Goal: Information Seeking & Learning: Check status

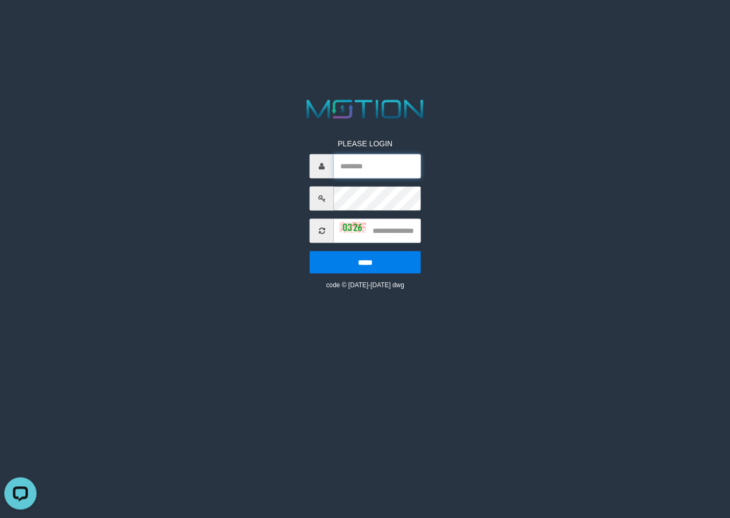
click at [378, 162] on input "text" at bounding box center [377, 166] width 87 height 24
paste input "******"
type input "******"
click at [382, 236] on input "text" at bounding box center [377, 230] width 87 height 24
type input "****"
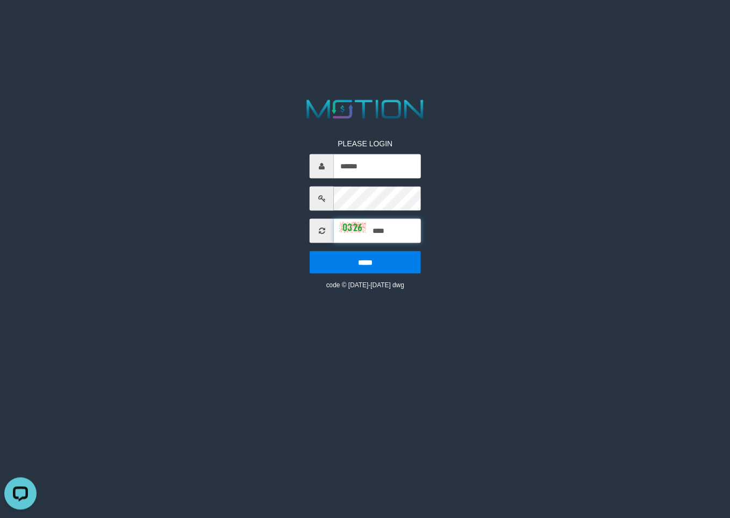
click at [310, 251] on input "*****" at bounding box center [365, 262] width 111 height 23
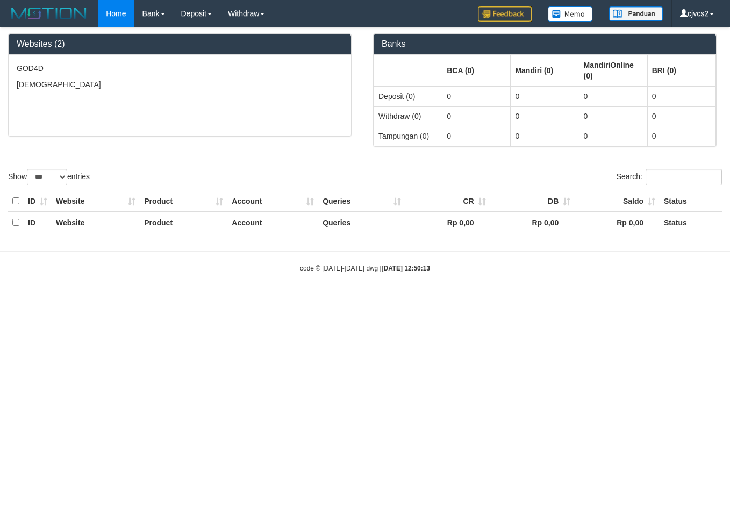
select select "***"
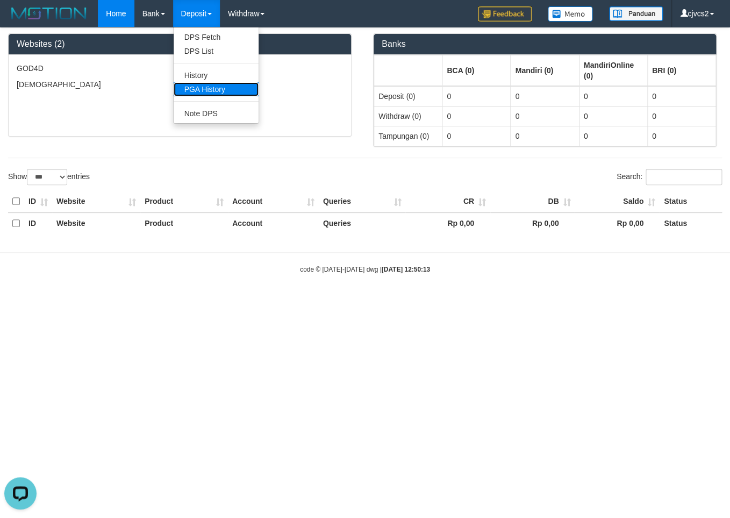
click at [218, 93] on link "PGA History" at bounding box center [216, 89] width 85 height 14
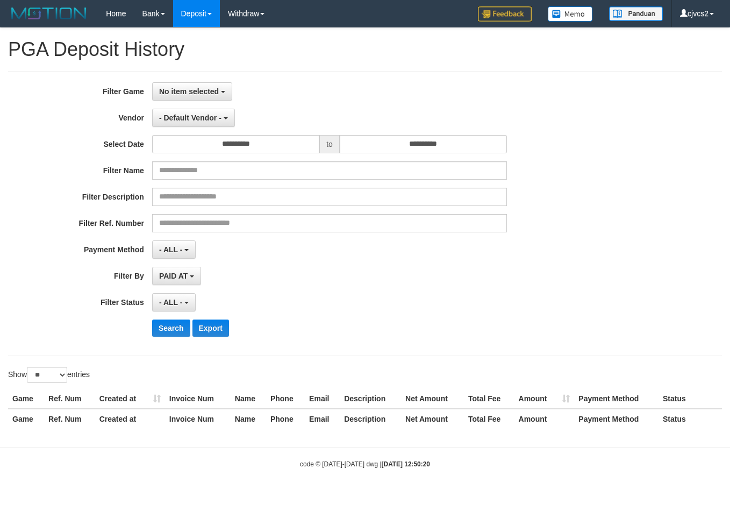
select select
select select "**"
drag, startPoint x: 597, startPoint y: 273, endPoint x: 559, endPoint y: 275, distance: 37.7
click at [594, 273] on div "**********" at bounding box center [304, 276] width 609 height 18
click at [190, 86] on button "No item selected" at bounding box center [192, 91] width 80 height 18
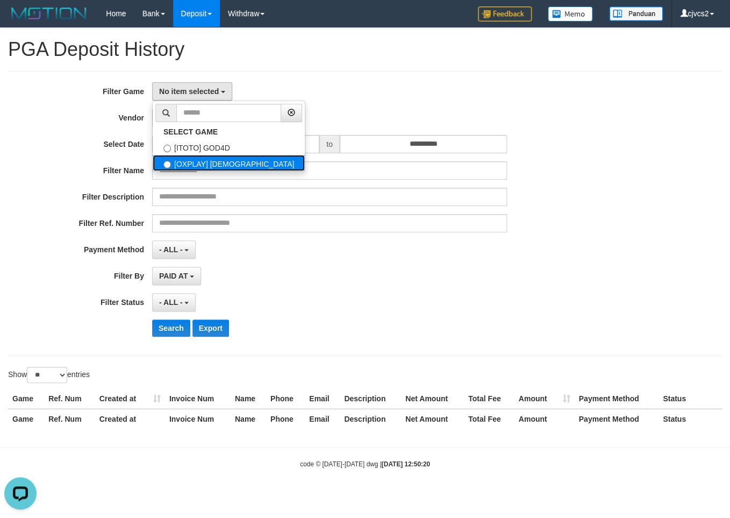
click at [220, 162] on label "[OXPLAY] GOD77" at bounding box center [229, 163] width 152 height 16
select select "****"
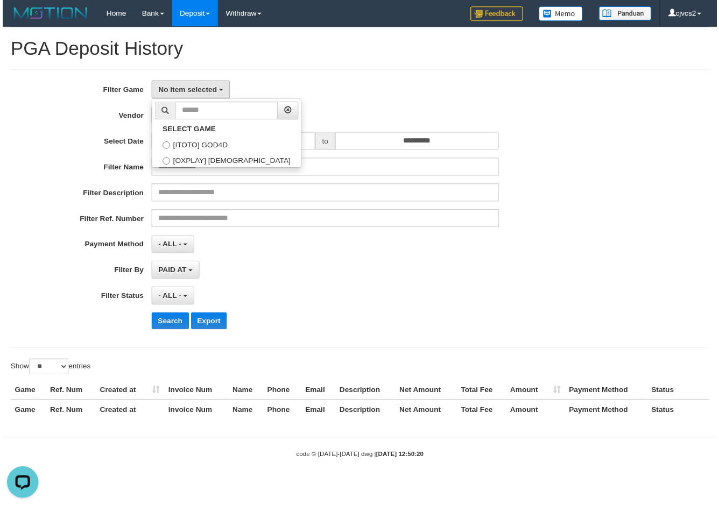
scroll to position [19, 0]
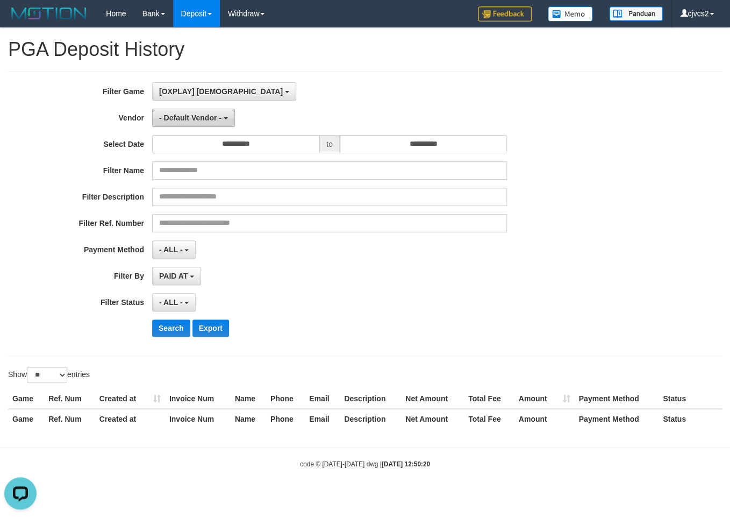
click at [229, 121] on button "- Default Vendor -" at bounding box center [193, 118] width 83 height 18
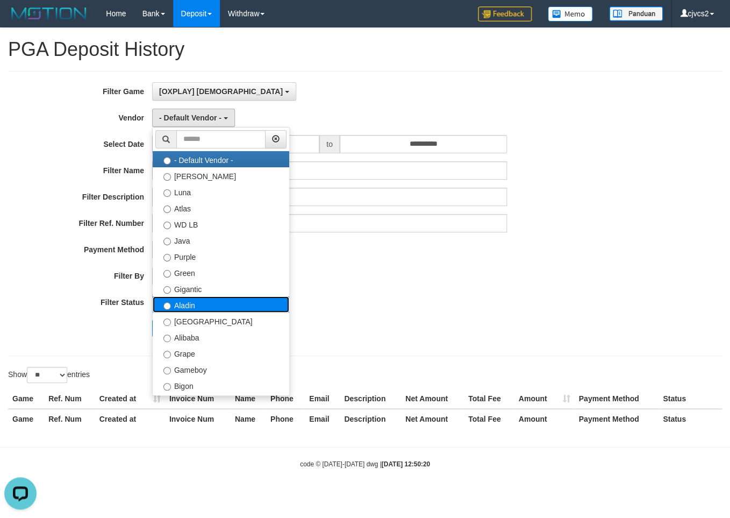
click at [223, 303] on label "Aladin" at bounding box center [221, 304] width 137 height 16
select select "**********"
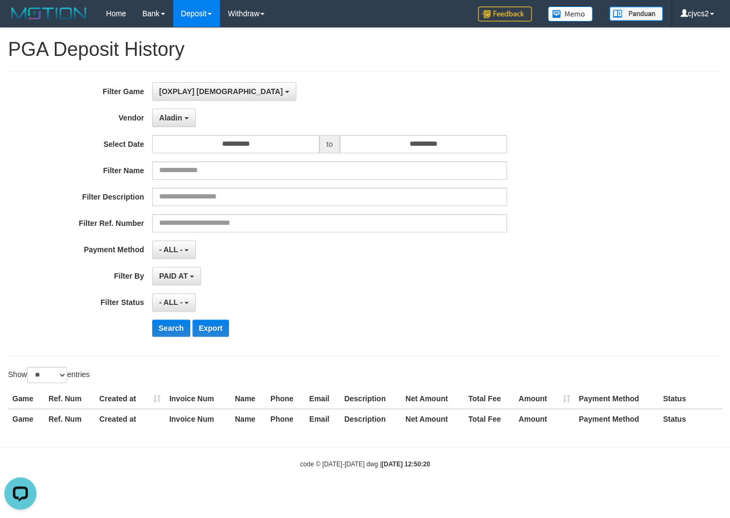
click at [231, 135] on div "**********" at bounding box center [304, 213] width 609 height 262
click at [216, 143] on input "**********" at bounding box center [235, 144] width 167 height 18
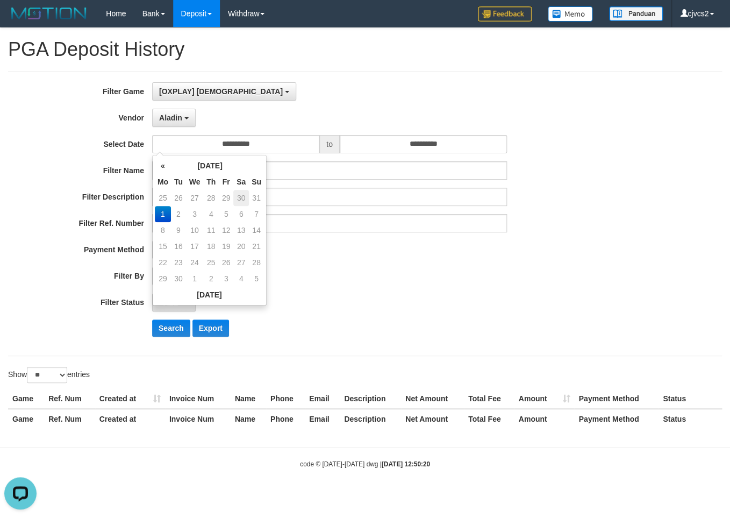
click at [242, 198] on td "30" at bounding box center [241, 198] width 16 height 16
type input "**********"
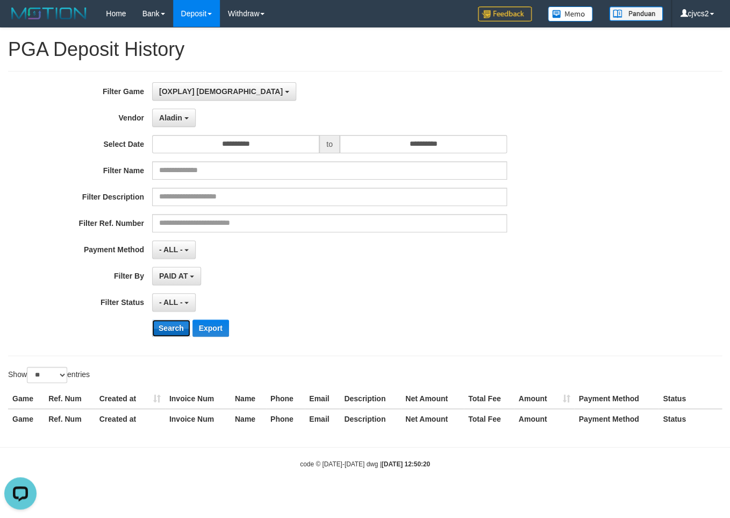
click at [176, 333] on button "Search" at bounding box center [171, 328] width 38 height 17
click at [168, 326] on button "Search" at bounding box center [171, 328] width 38 height 17
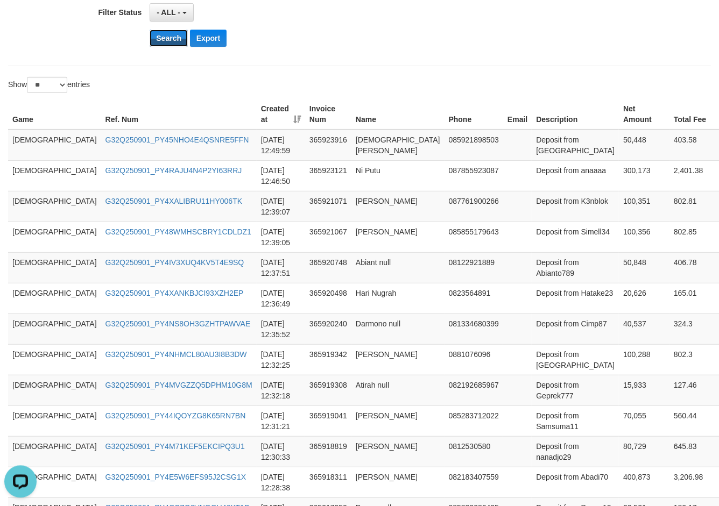
scroll to position [237, 0]
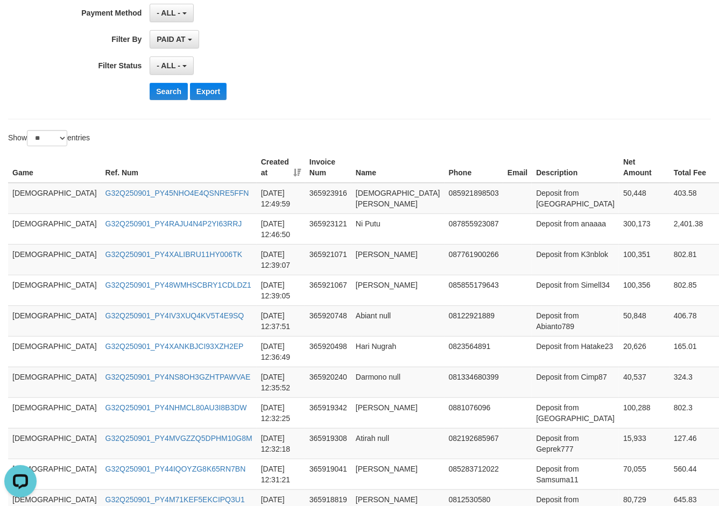
drag, startPoint x: 228, startPoint y: 175, endPoint x: 252, endPoint y: 172, distance: 25.0
click at [257, 174] on th "Created at" at bounding box center [281, 167] width 48 height 31
click at [257, 172] on th "Created at" at bounding box center [281, 167] width 48 height 31
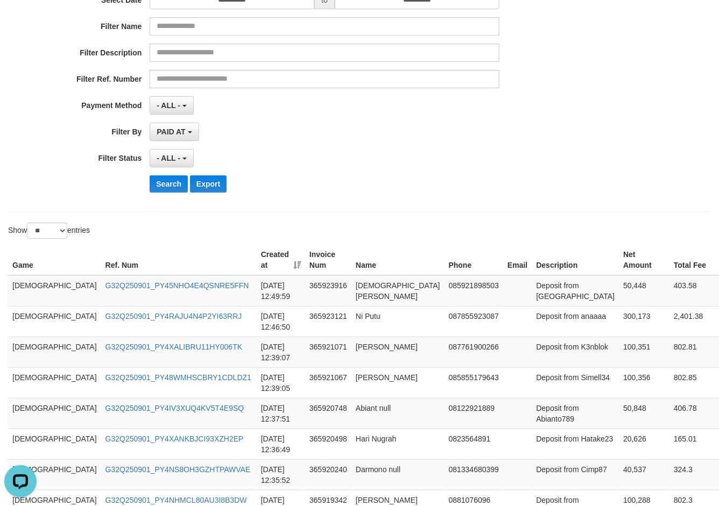
scroll to position [143, 0]
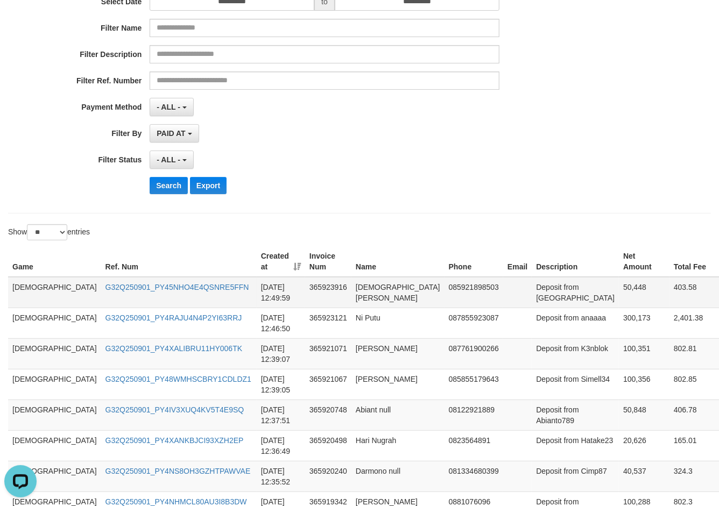
drag, startPoint x: 239, startPoint y: 264, endPoint x: 256, endPoint y: 306, distance: 44.9
click at [257, 267] on th "Created at" at bounding box center [281, 261] width 48 height 31
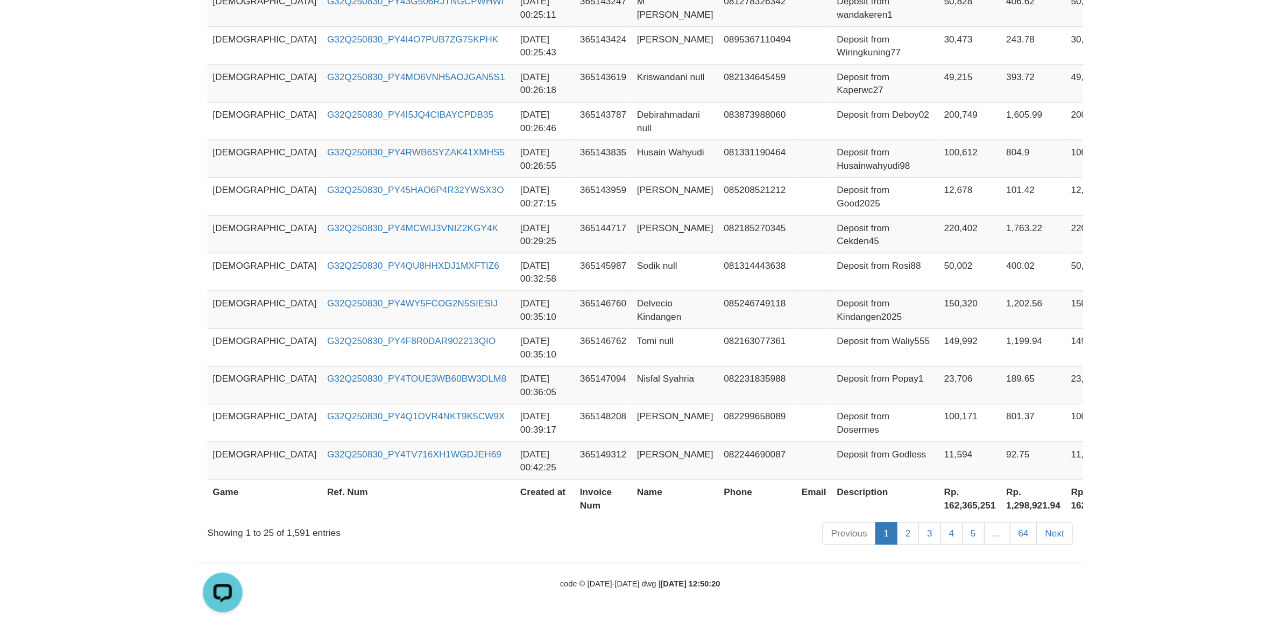
scroll to position [426, 0]
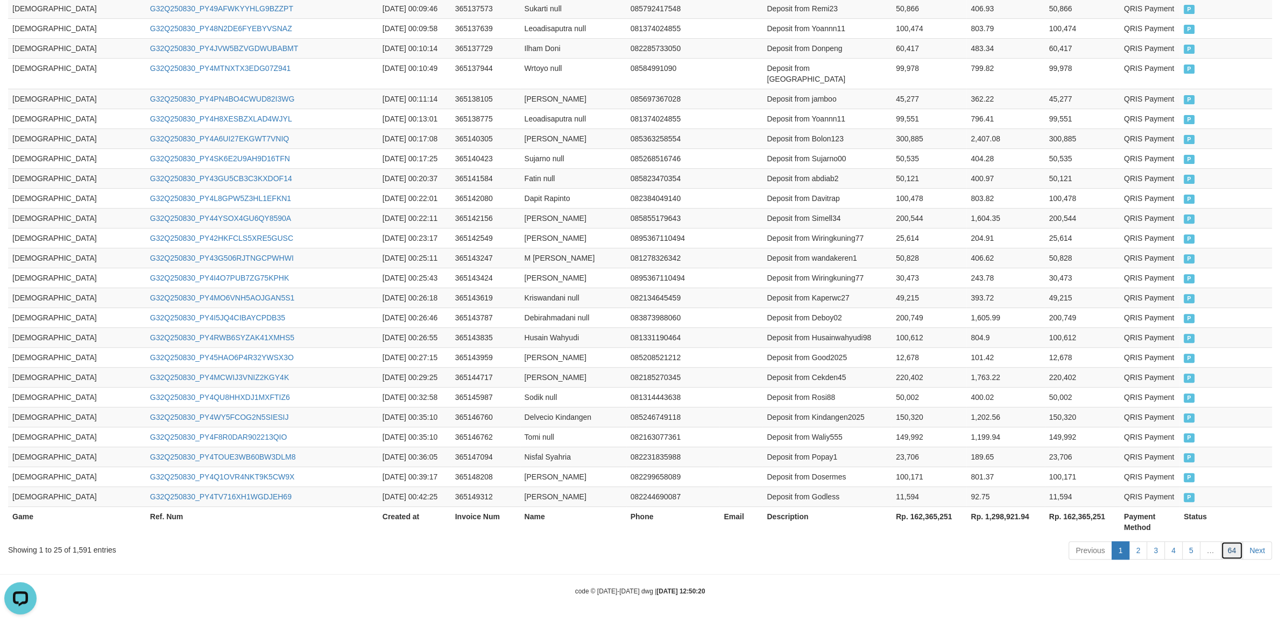
click at [730, 517] on link "64" at bounding box center [1231, 551] width 23 height 18
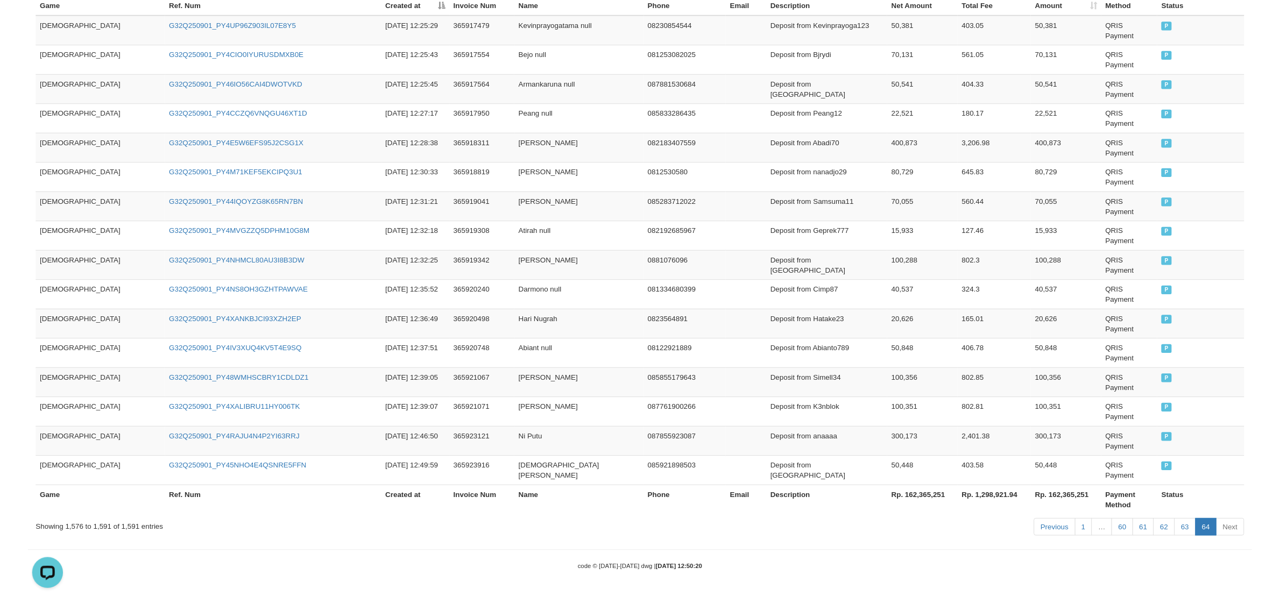
scroll to position [246, 0]
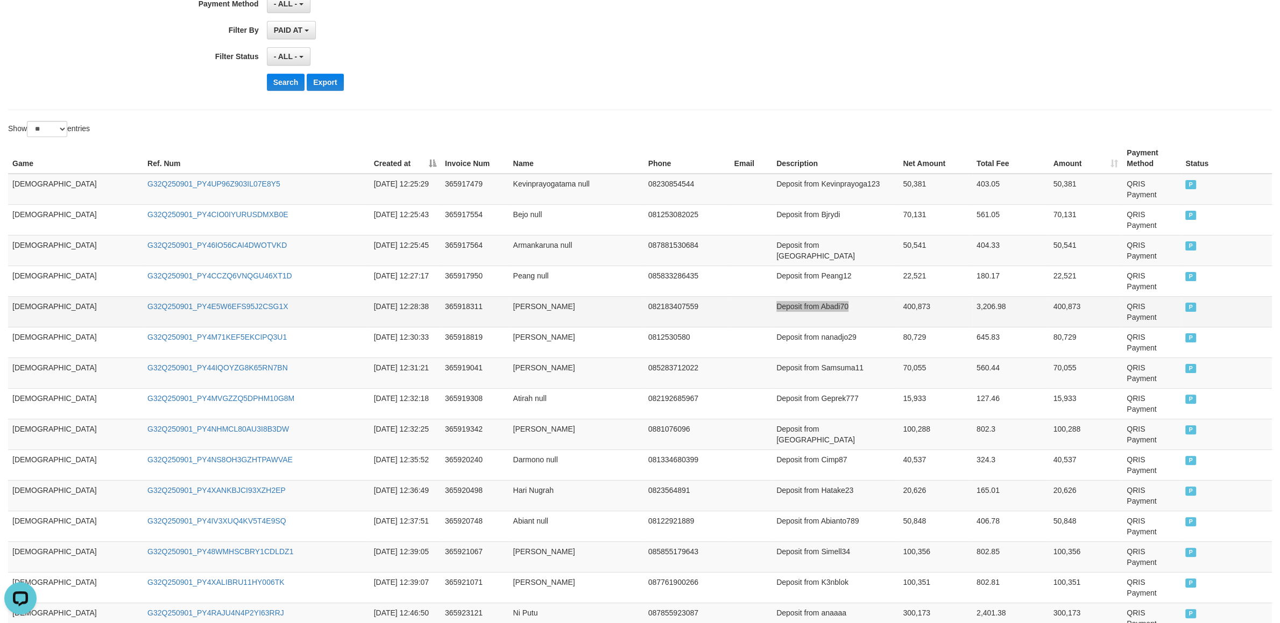
click at [730, 296] on td "400,873" at bounding box center [935, 311] width 74 height 31
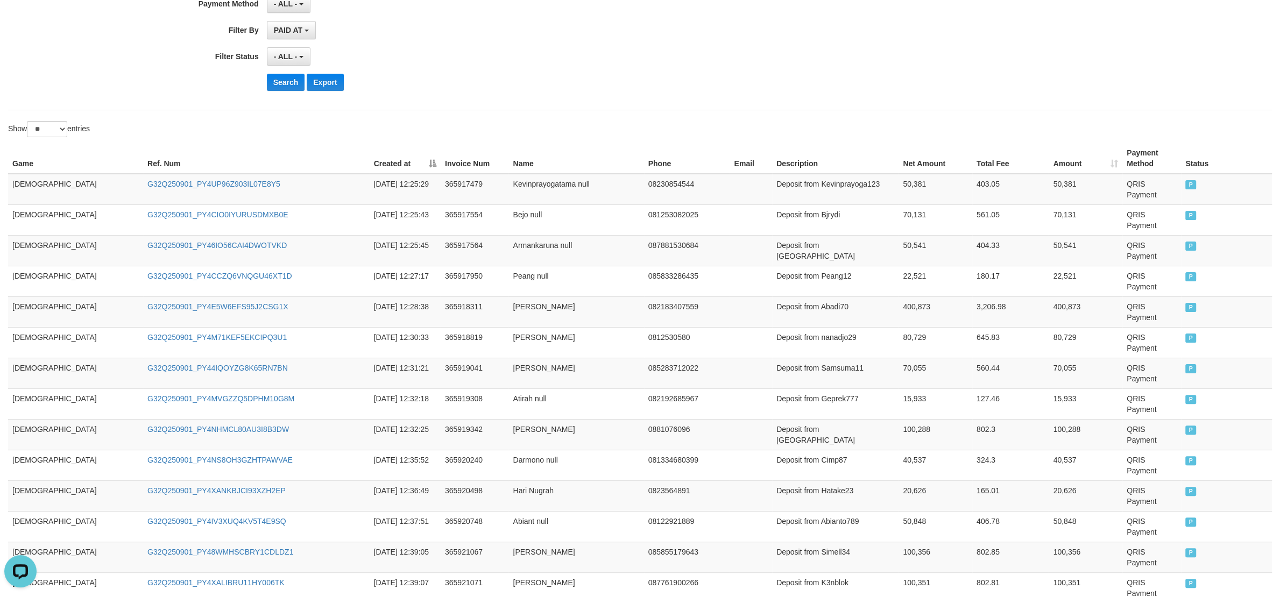
drag, startPoint x: 60, startPoint y: 293, endPoint x: 88, endPoint y: 506, distance: 214.8
click at [88, 506] on tbody "GOD77 G32Q250901_PY4UP96Z903IL07E8Y5 2025-09-01 12:25:29 365917479 Kevinprayoga…" at bounding box center [639, 419] width 1263 height 491
click at [266, 358] on td "G32Q250901_PY44IQOYZG8K65RN7BN" at bounding box center [256, 373] width 226 height 31
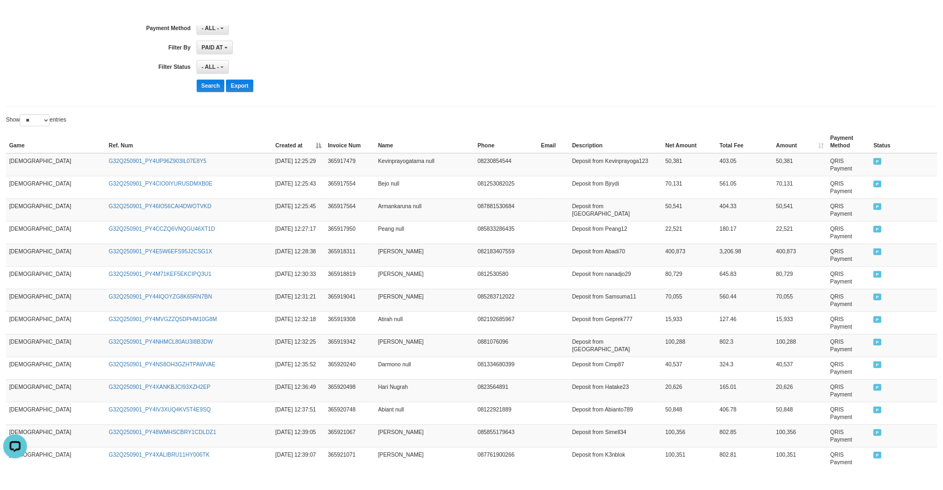
scroll to position [407, 0]
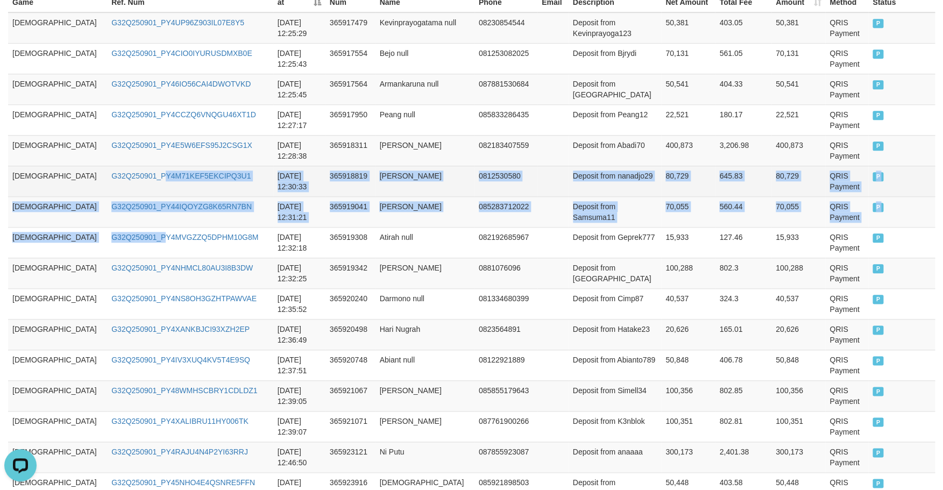
drag, startPoint x: 110, startPoint y: 191, endPoint x: 180, endPoint y: 194, distance: 70.0
click at [110, 244] on tbody "GOD77 G32Q250901_PY4UP96Z903IL07E8Y5 2025-09-01 12:25:29 365917479 Kevinprayoga…" at bounding box center [471, 257] width 927 height 491
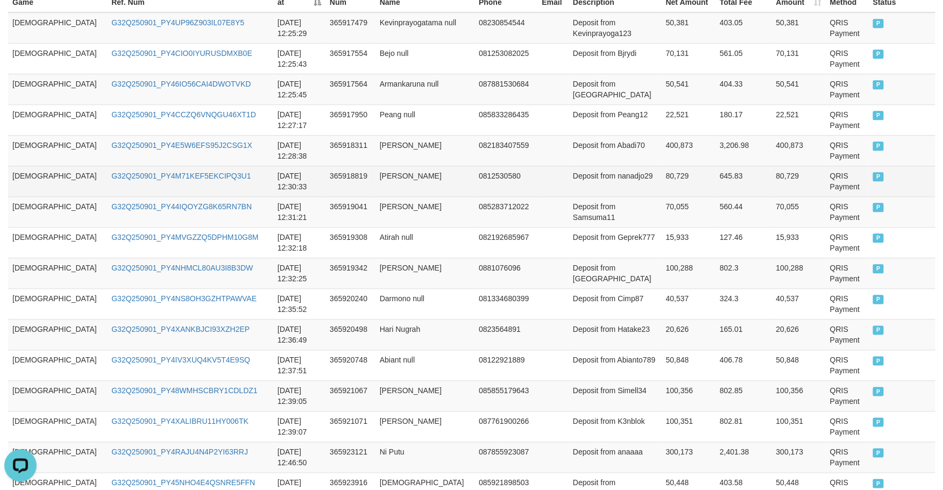
click at [223, 191] on td "G32Q250901_PY4M71KEF5EKCIPQ3U1" at bounding box center [190, 181] width 166 height 31
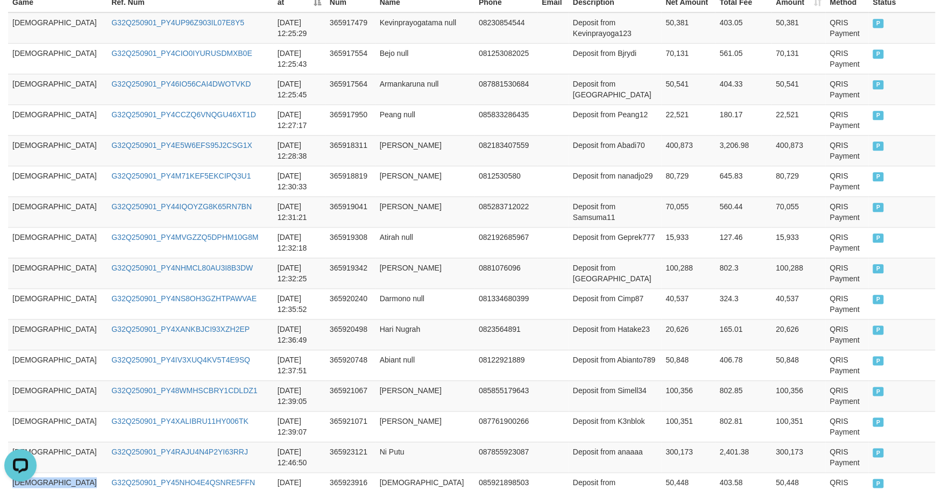
scroll to position [541, 0]
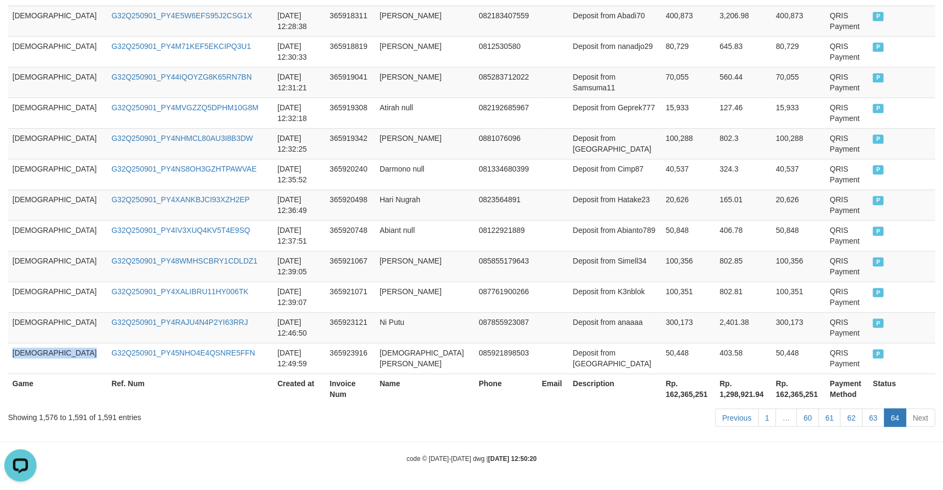
drag, startPoint x: 219, startPoint y: 181, endPoint x: 206, endPoint y: 430, distance: 249.4
click at [206, 430] on div "Show ** ** ** *** entries Game Ref. Num Created at Invoice Num Name Phone Email…" at bounding box center [471, 130] width 927 height 600
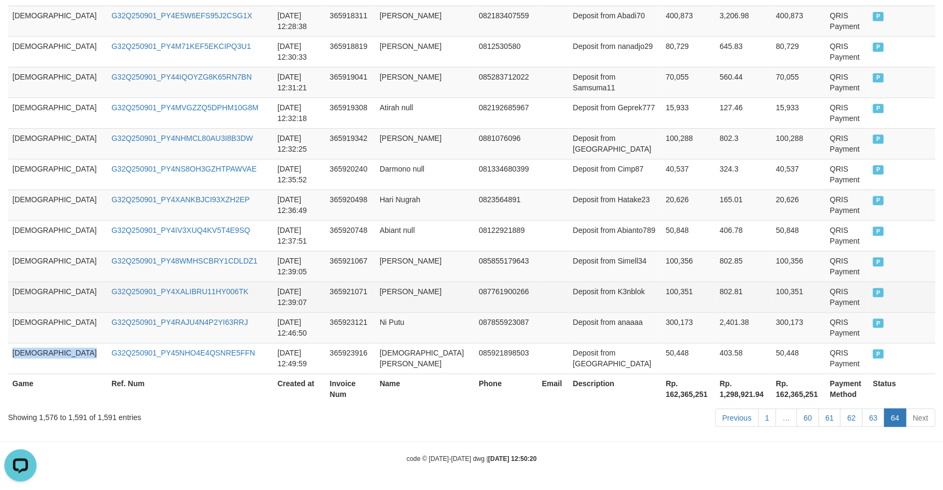
copy td "[DEMOGRAPHIC_DATA]"
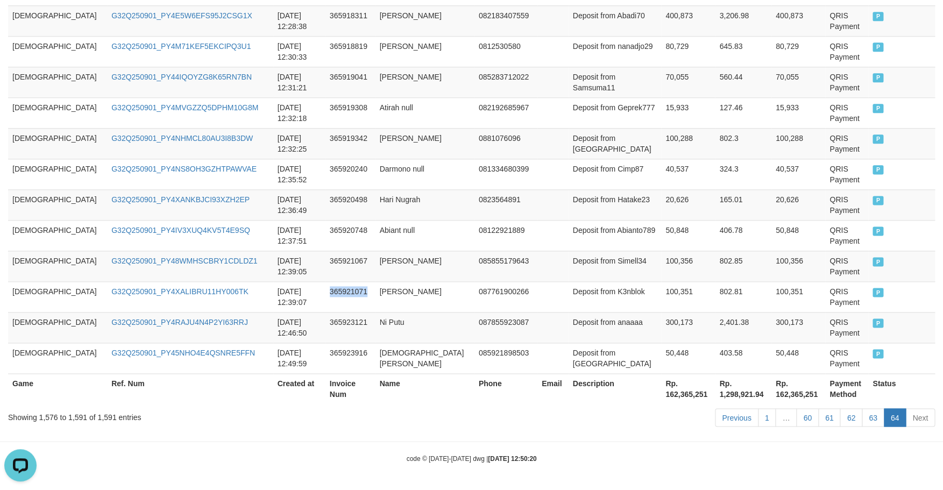
drag, startPoint x: 379, startPoint y: 242, endPoint x: 411, endPoint y: 422, distance: 183.6
click at [411, 422] on div "Show ** ** ** *** entries Game Ref. Num Created at Invoice Num Name Phone Email…" at bounding box center [471, 130] width 927 height 600
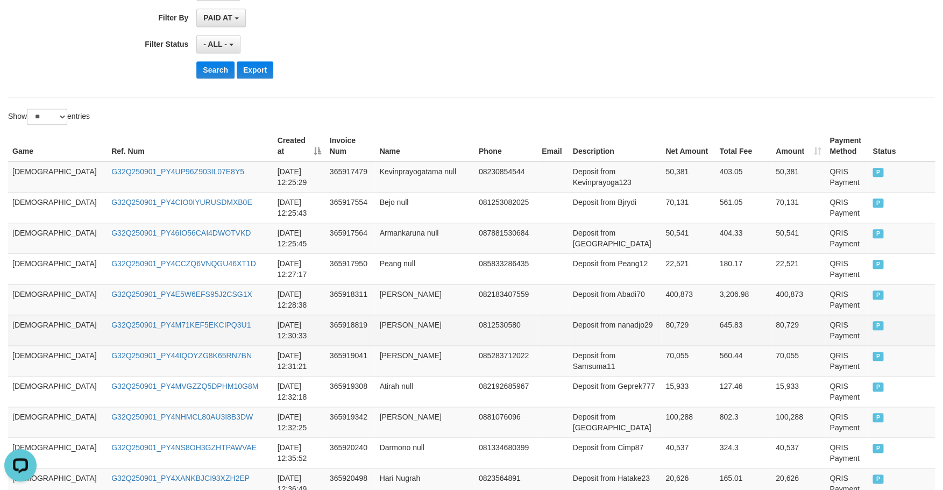
drag, startPoint x: 416, startPoint y: 336, endPoint x: 415, endPoint y: 331, distance: 5.5
click at [415, 336] on td "Nadillah Febriyanti" at bounding box center [424, 330] width 99 height 31
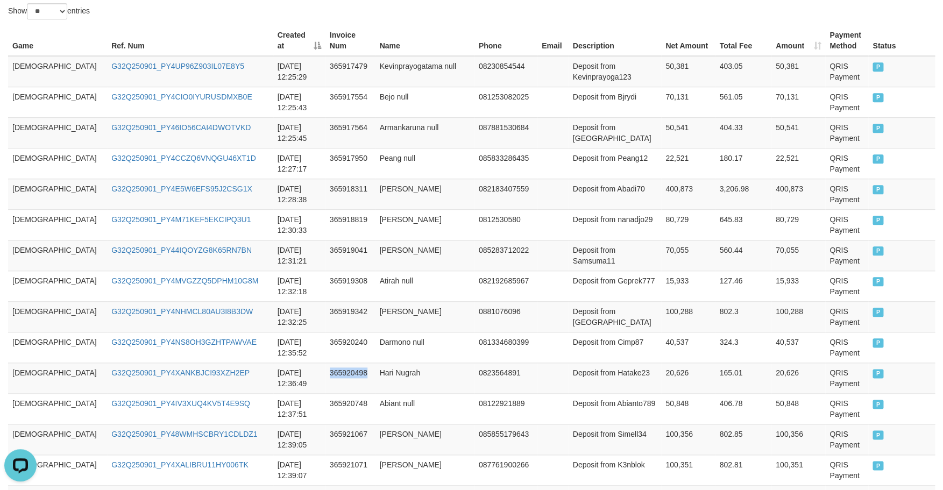
scroll to position [541, 0]
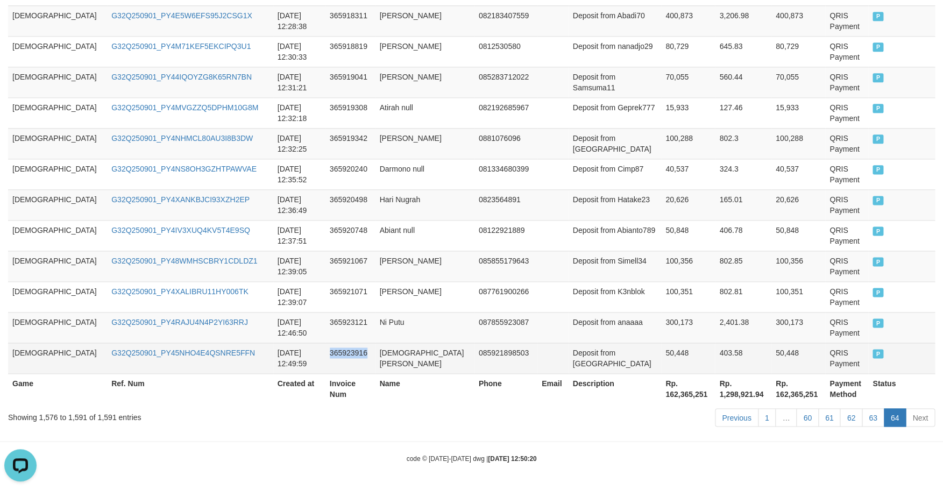
drag, startPoint x: 407, startPoint y: 340, endPoint x: 430, endPoint y: 356, distance: 27.6
click at [430, 356] on tbody "GOD77 G32Q250901_PY4UP96Z903IL07E8Y5 2025-09-01 12:25:29 365917479 Kevinprayoga…" at bounding box center [471, 128] width 927 height 491
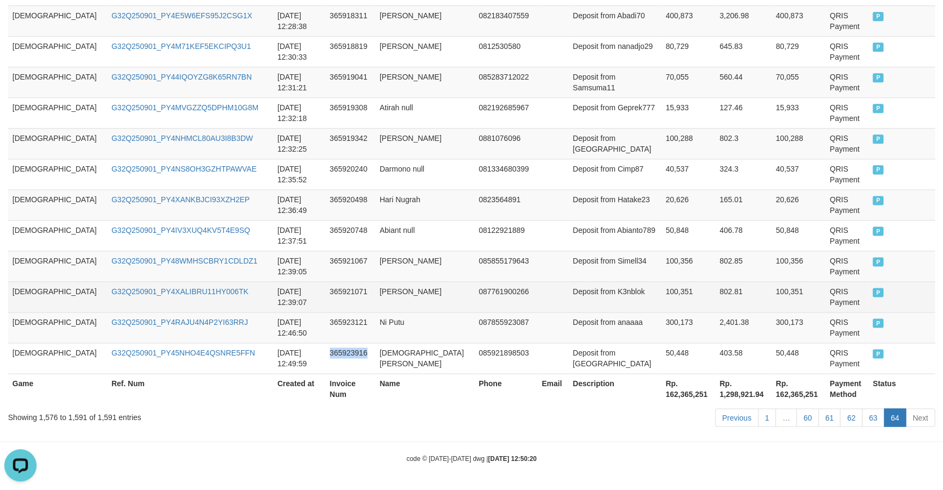
copy td "365923916"
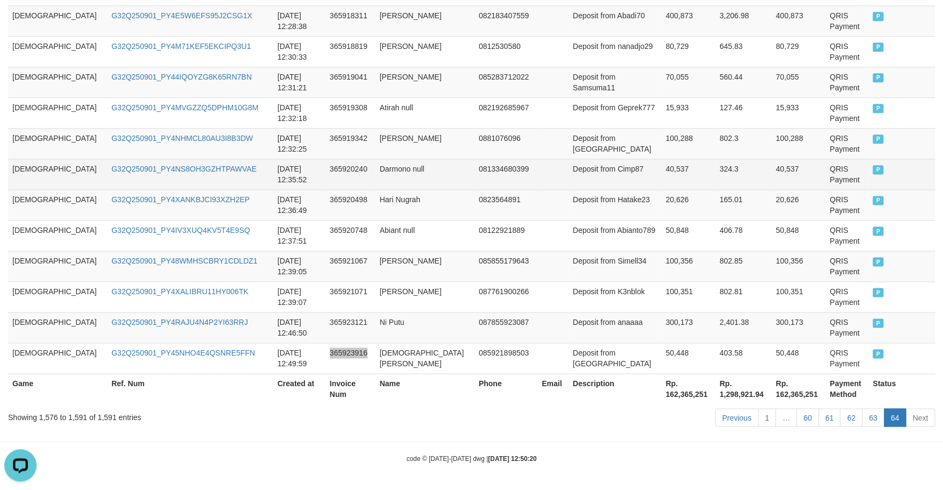
scroll to position [446, 0]
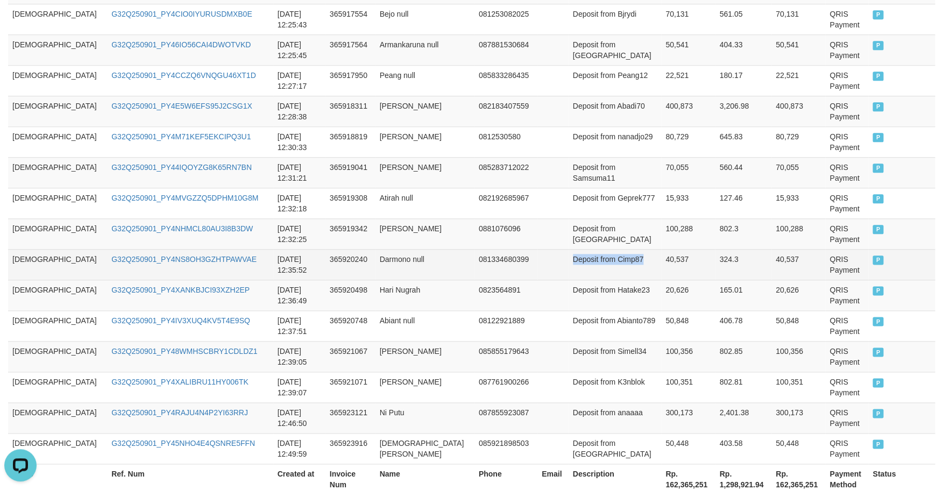
drag, startPoint x: 621, startPoint y: 143, endPoint x: 629, endPoint y: 252, distance: 109.5
click at [629, 252] on tbody "GOD77 G32Q250901_PY4UP96Z903IL07E8Y5 2025-09-01 12:25:29 365917479 Kevinprayoga…" at bounding box center [471, 218] width 927 height 491
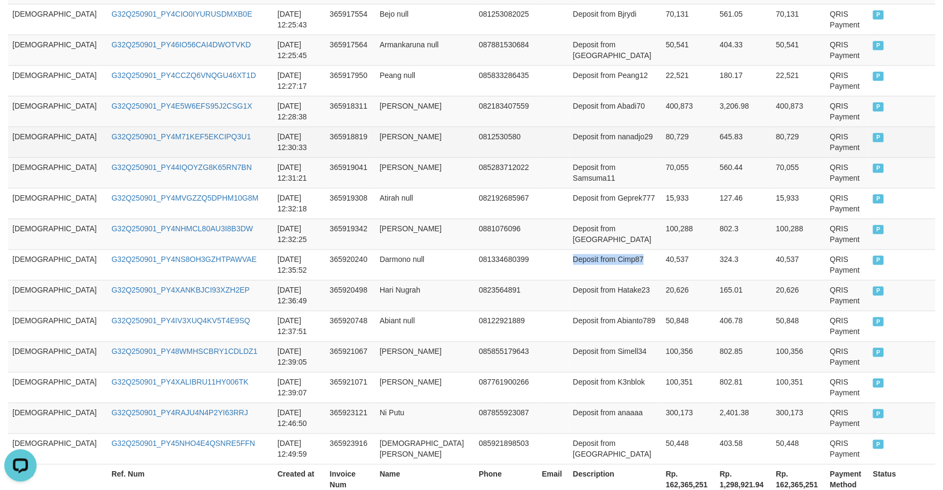
click at [661, 143] on td "80,729" at bounding box center [688, 141] width 54 height 31
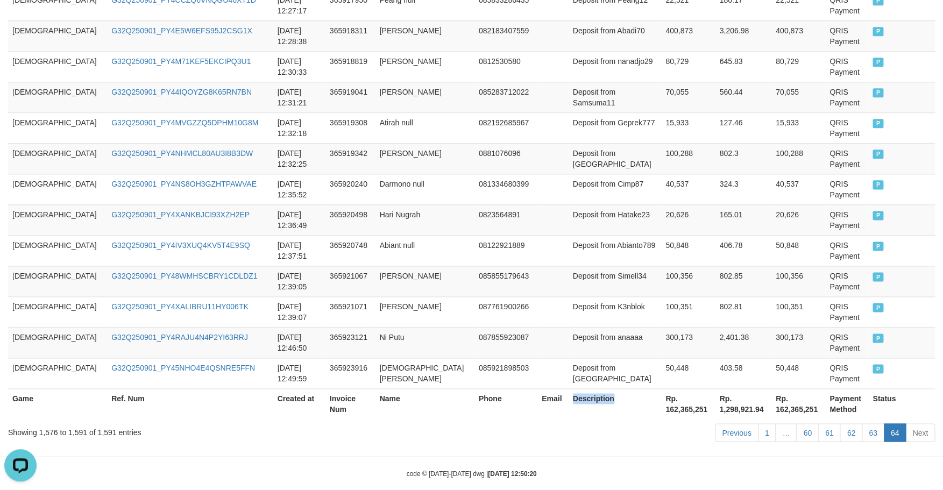
scroll to position [541, 0]
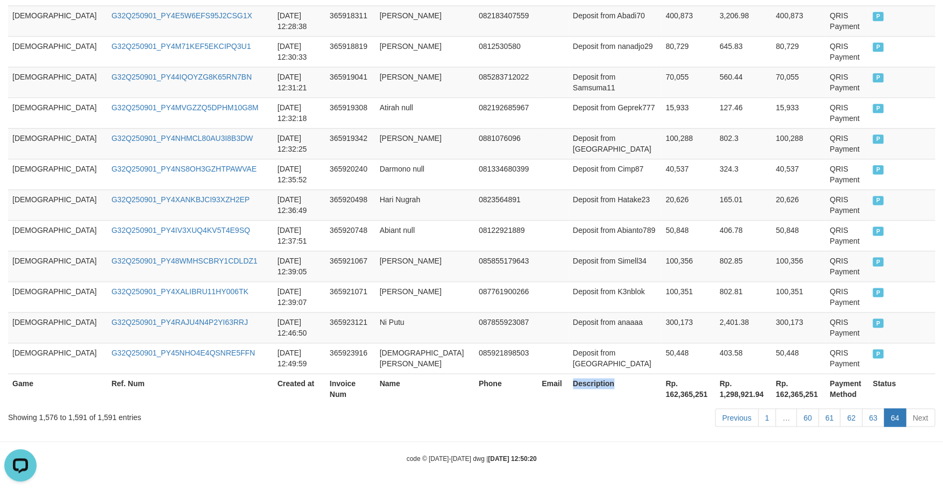
drag, startPoint x: 662, startPoint y: 141, endPoint x: 669, endPoint y: 401, distance: 259.9
click at [669, 401] on table "Game Ref. Num Created at Invoice Num Name Phone Email Description Net Amount To…" at bounding box center [471, 128] width 927 height 552
copy th "Description"
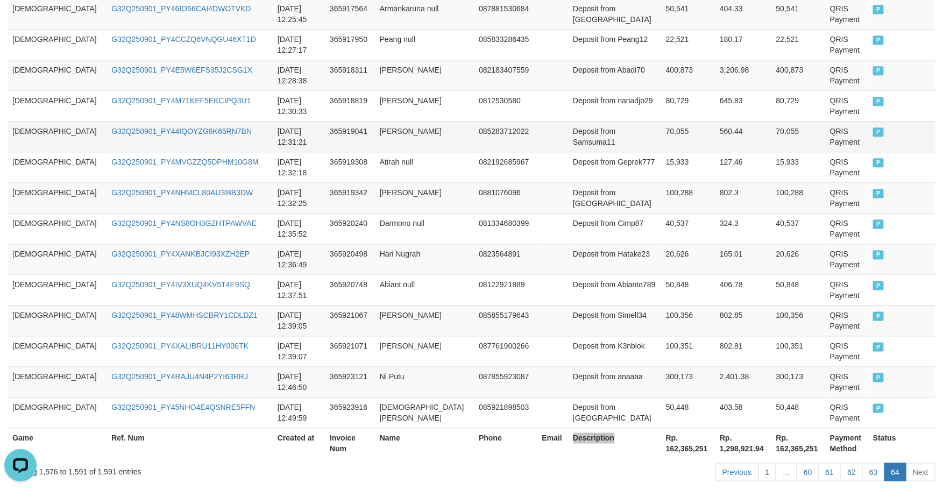
scroll to position [446, 0]
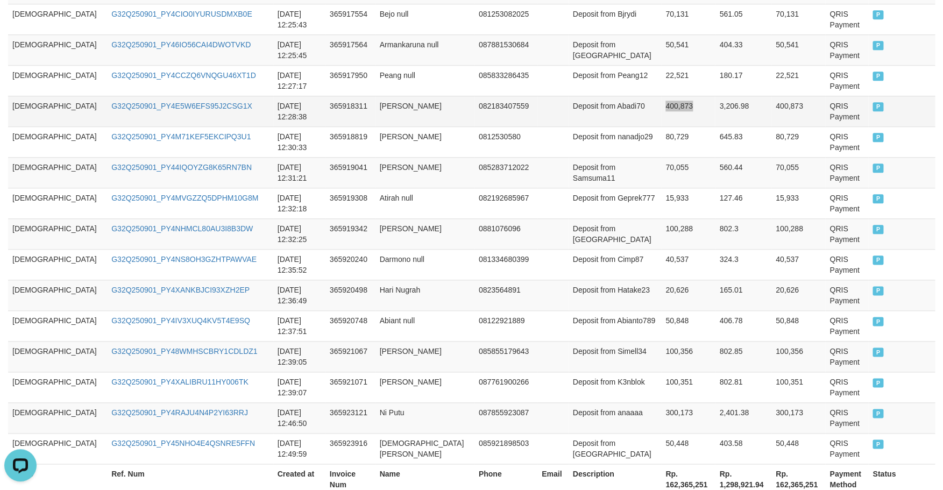
click at [715, 118] on td "3,206.98" at bounding box center [743, 111] width 56 height 31
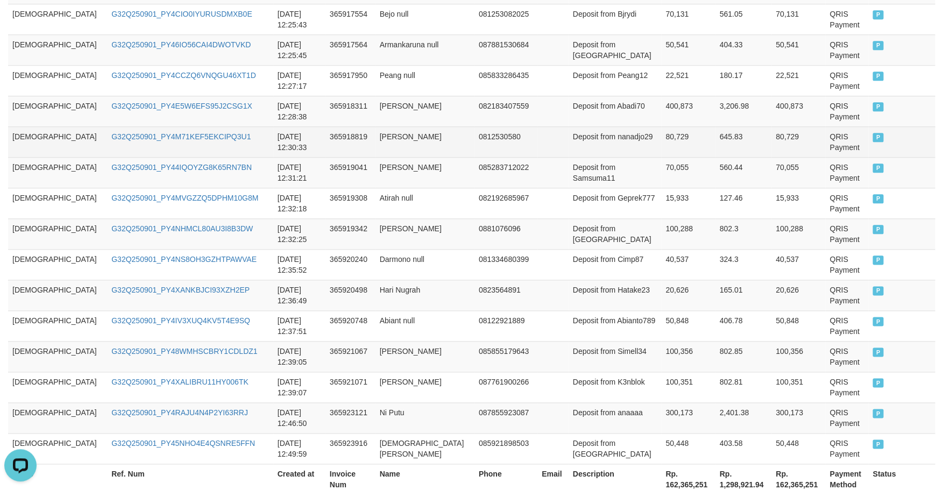
click at [661, 140] on td "80,729" at bounding box center [688, 141] width 54 height 31
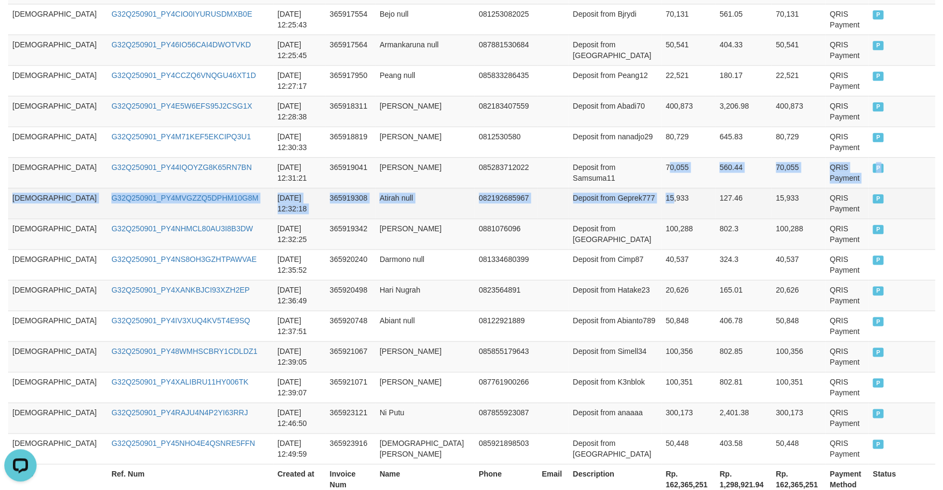
drag, startPoint x: 633, startPoint y: 178, endPoint x: 647, endPoint y: 191, distance: 20.2
click at [638, 218] on tbody "GOD77 G32Q250901_PY4UP96Z903IL07E8Y5 2025-09-01 12:25:29 365917479 Kevinprayoga…" at bounding box center [471, 218] width 927 height 491
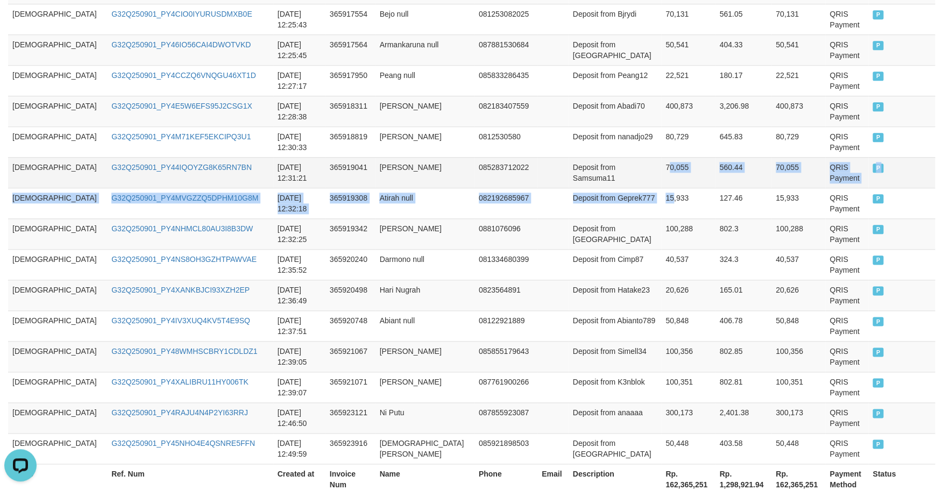
click at [661, 180] on td "70,055" at bounding box center [688, 172] width 54 height 31
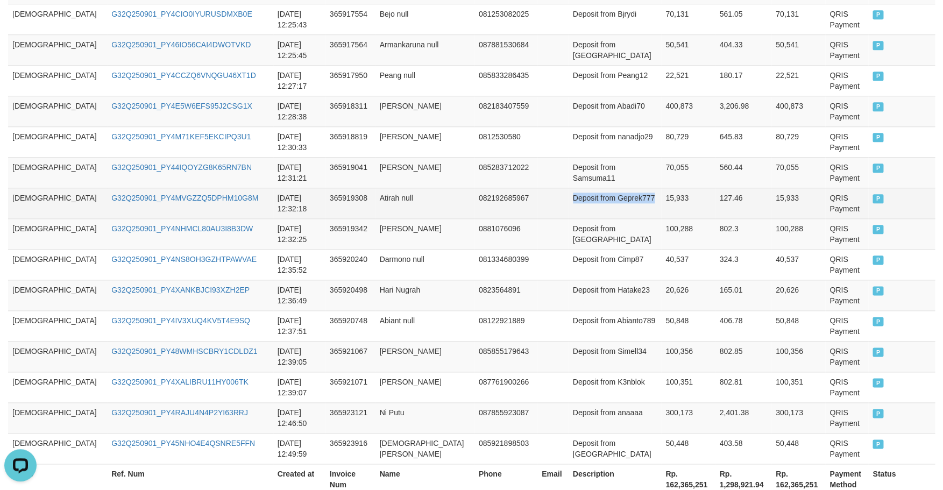
drag, startPoint x: 621, startPoint y: 173, endPoint x: 645, endPoint y: 190, distance: 29.3
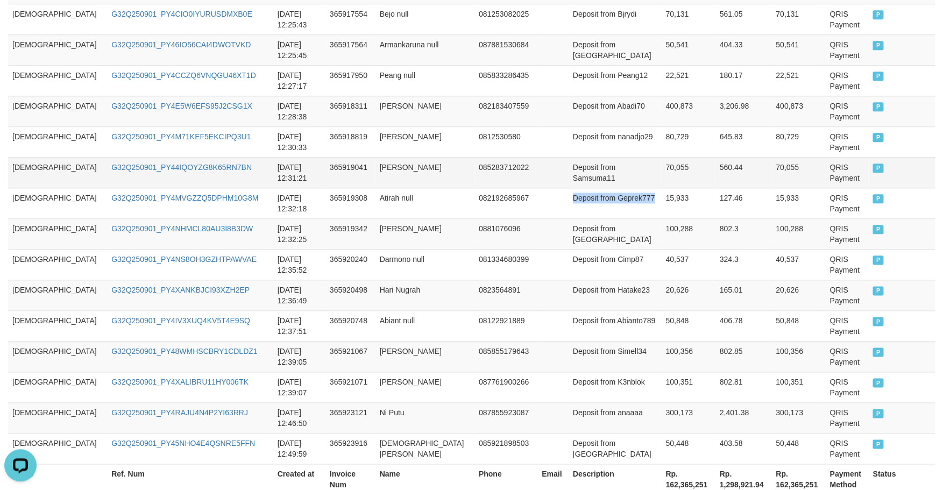
click at [628, 218] on tbody "GOD77 G32Q250901_PY4UP96Z903IL07E8Y5 2025-09-01 12:25:29 365917479 Kevinprayoga…" at bounding box center [471, 218] width 927 height 491
click at [683, 184] on td "70,055" at bounding box center [688, 172] width 54 height 31
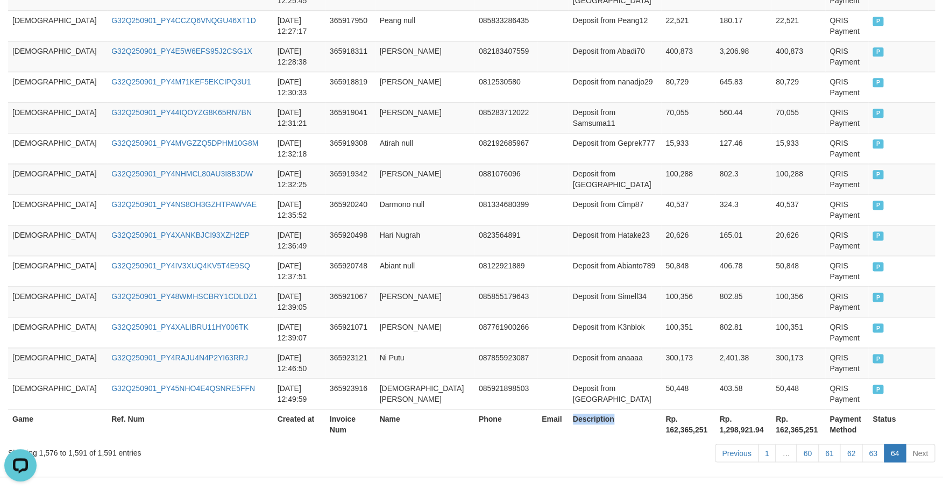
scroll to position [541, 0]
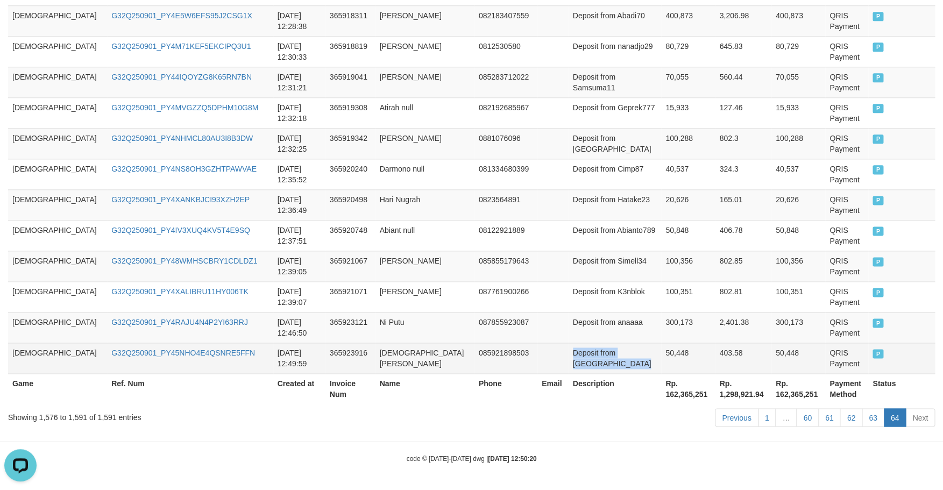
drag, startPoint x: 672, startPoint y: 174, endPoint x: 659, endPoint y: 368, distance: 194.6
click at [659, 368] on tbody "GOD77 G32Q250901_PY4UP96Z903IL07E8Y5 2025-09-01 12:25:29 365917479 Kevinprayoga…" at bounding box center [471, 128] width 927 height 491
copy td "Deposit from [GEOGRAPHIC_DATA]"
drag, startPoint x: 667, startPoint y: 137, endPoint x: 665, endPoint y: 358, distance: 220.5
click at [665, 358] on tbody "GOD77 G32Q250901_PY4UP96Z903IL07E8Y5 2025-09-01 12:25:29 365917479 Kevinprayoga…" at bounding box center [471, 128] width 927 height 491
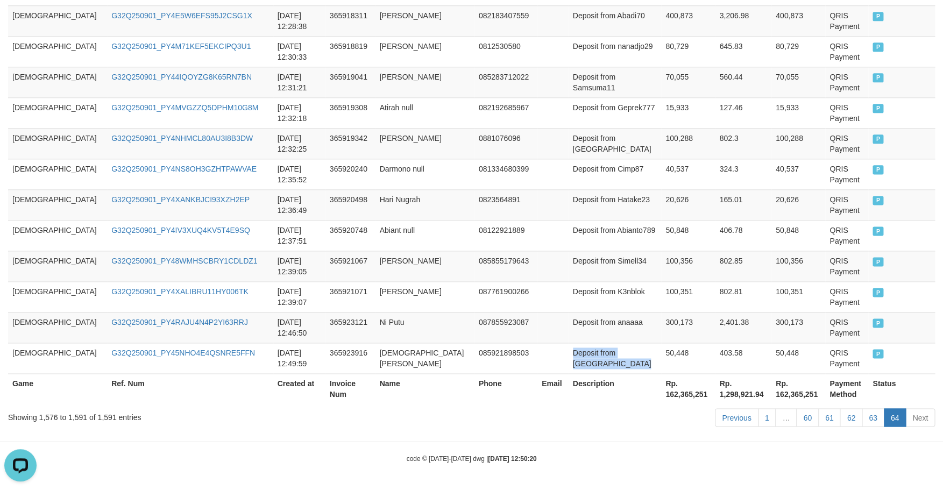
copy td "Deposit from [GEOGRAPHIC_DATA]"
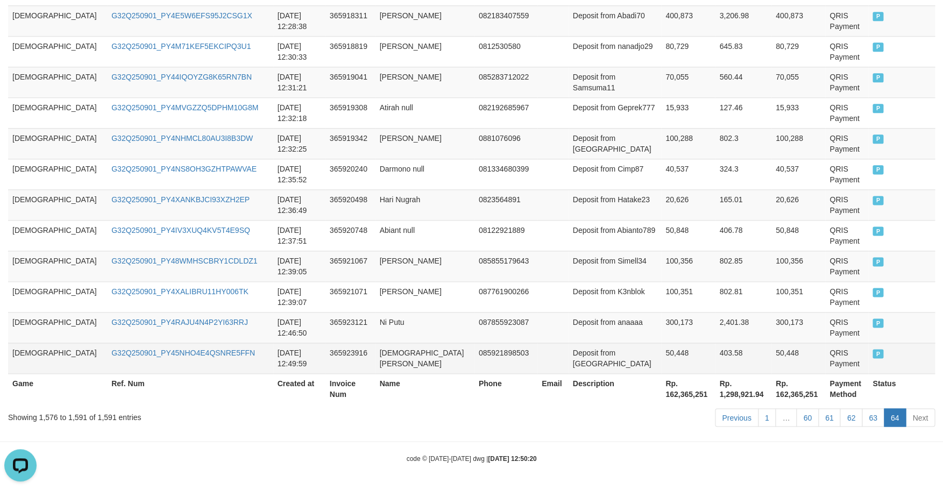
drag, startPoint x: 600, startPoint y: 234, endPoint x: 604, endPoint y: 367, distance: 133.4
click at [604, 367] on tbody "GOD77 G32Q250901_PY4UP96Z903IL07E8Y5 2025-09-01 12:25:29 365917479 Kevinprayoga…" at bounding box center [471, 128] width 927 height 491
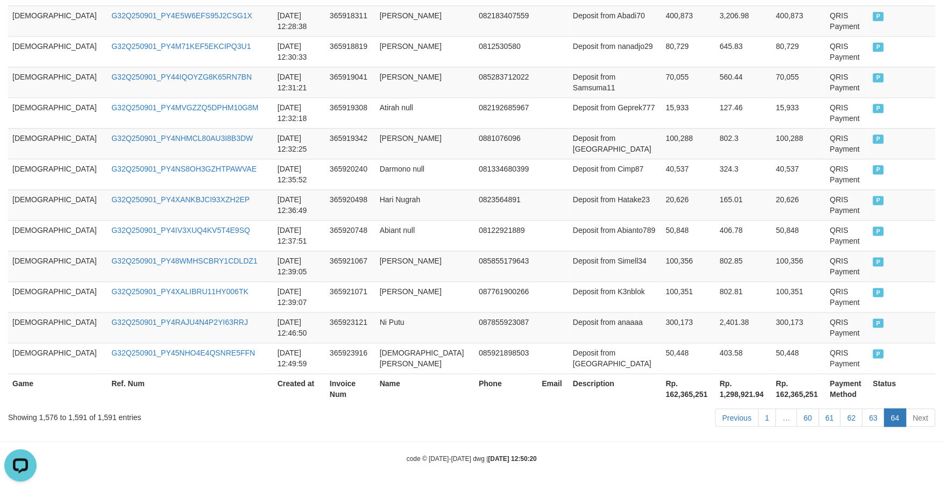
copy td
click at [569, 196] on td "Deposit from Hatake23" at bounding box center [615, 204] width 93 height 31
drag, startPoint x: 557, startPoint y: 196, endPoint x: 589, endPoint y: 198, distance: 32.3
click at [589, 198] on td "Deposit from Hatake23" at bounding box center [615, 204] width 93 height 31
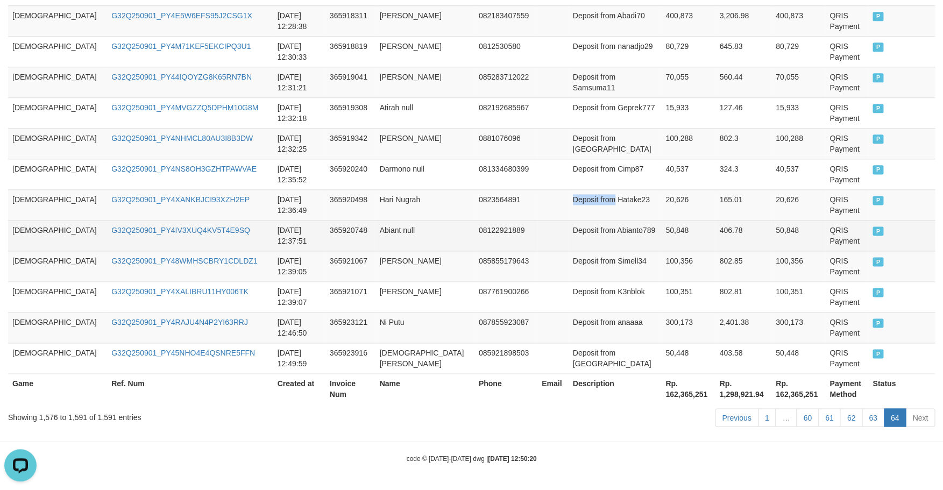
copy td "Deposit from"
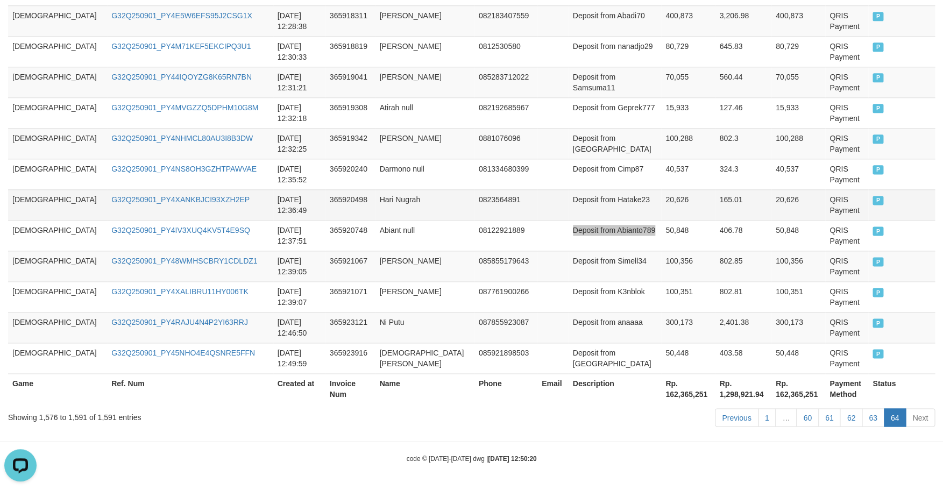
drag, startPoint x: 657, startPoint y: 229, endPoint x: 686, endPoint y: 202, distance: 39.2
click at [663, 220] on td "50,848" at bounding box center [688, 235] width 54 height 31
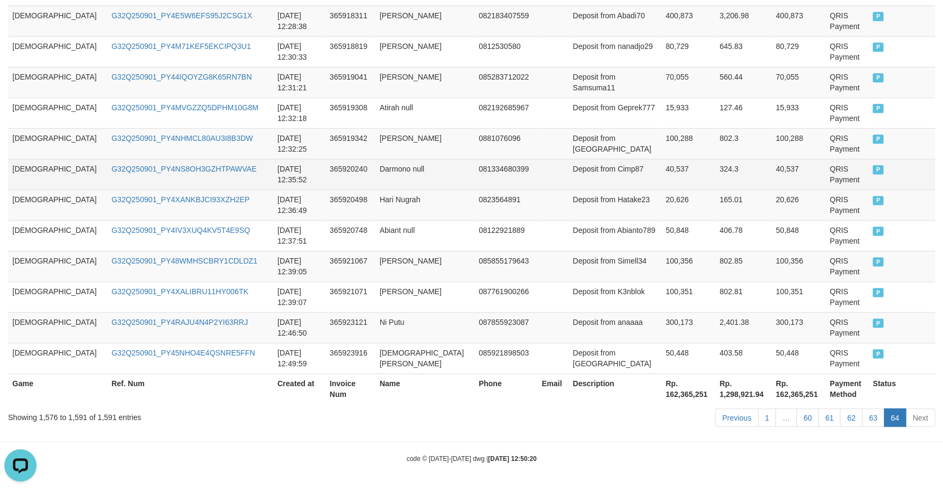
click at [537, 186] on td at bounding box center [552, 174] width 31 height 31
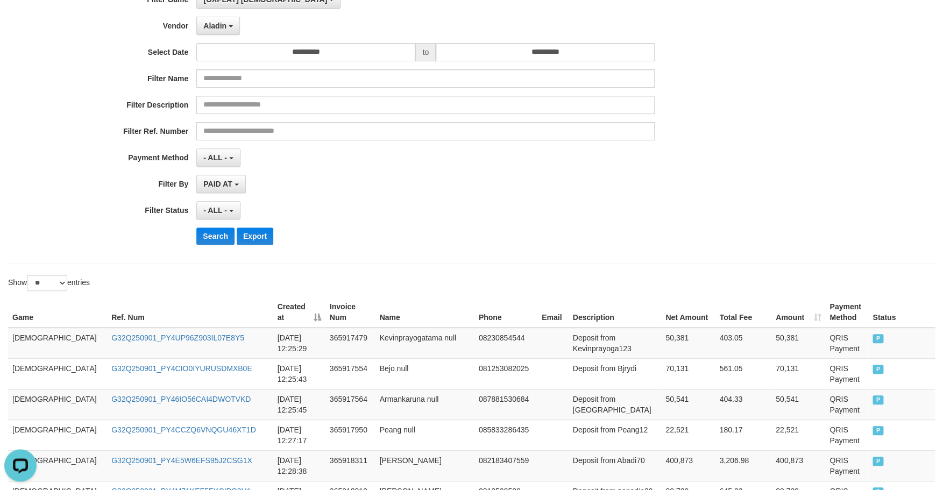
scroll to position [0, 0]
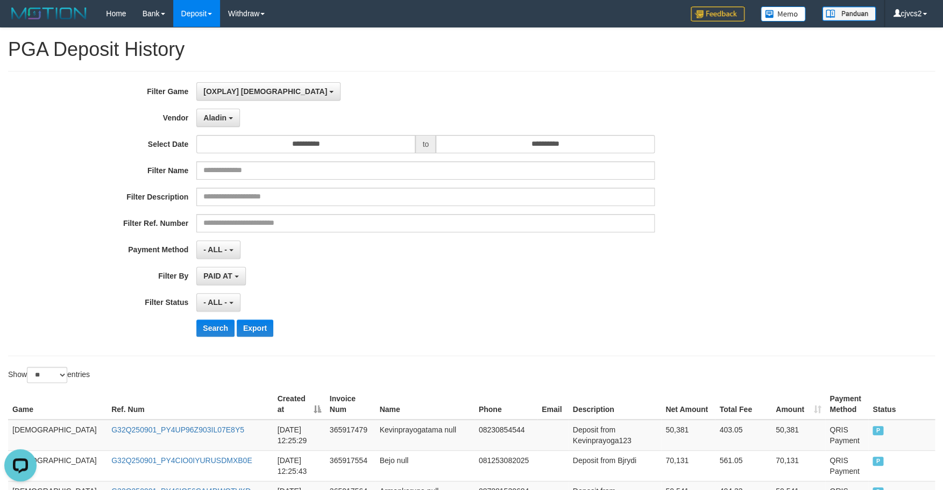
click at [241, 112] on div "Aladin - Default Vendor - Lucy Luna Atlas WD LB Java Purple Green Gigantic Alad…" at bounding box center [425, 118] width 458 height 18
click at [228, 120] on button "Aladin" at bounding box center [218, 118] width 44 height 18
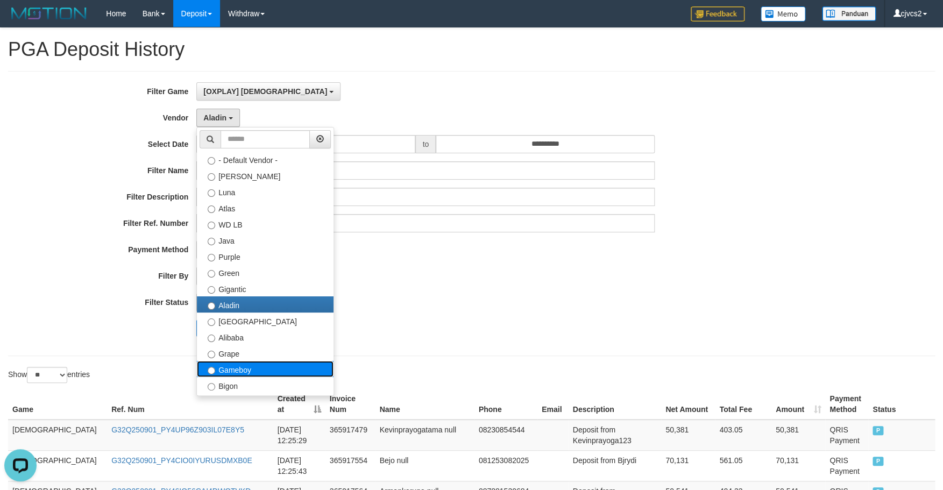
click at [258, 369] on label "Gameboy" at bounding box center [265, 369] width 137 height 16
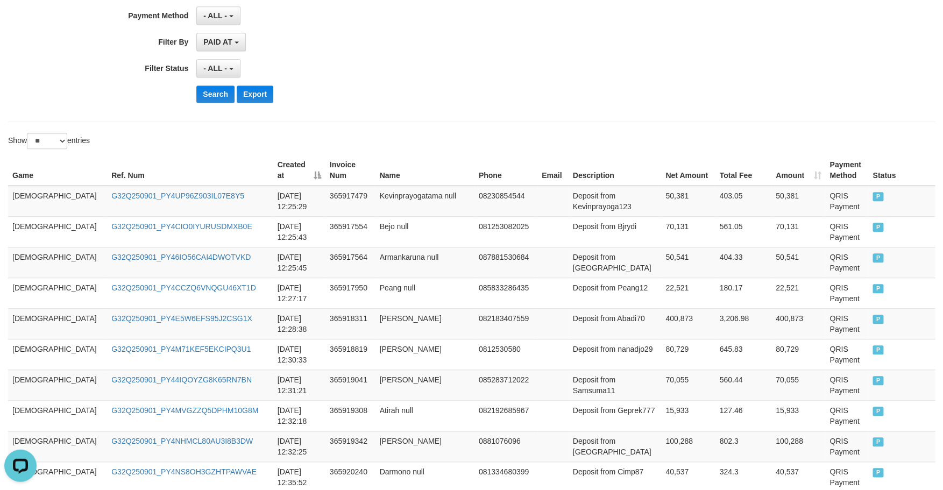
scroll to position [94, 0]
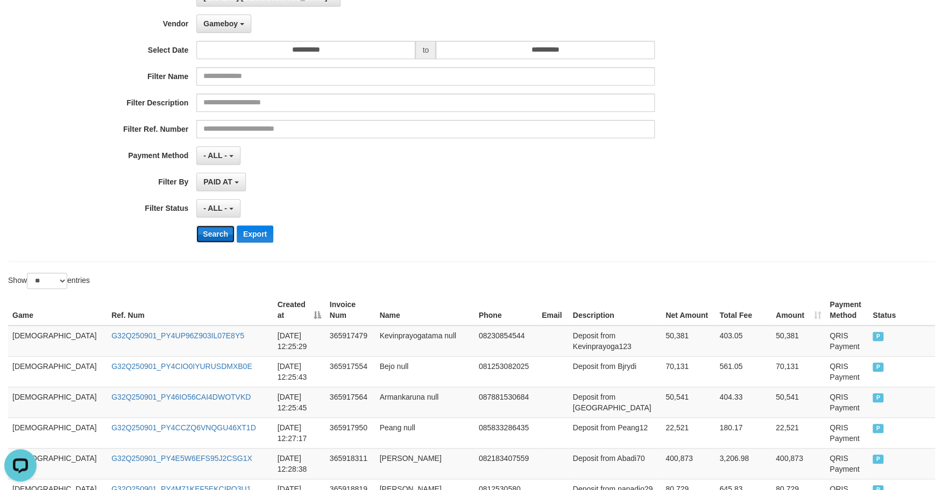
click at [221, 236] on button "Search" at bounding box center [215, 233] width 38 height 17
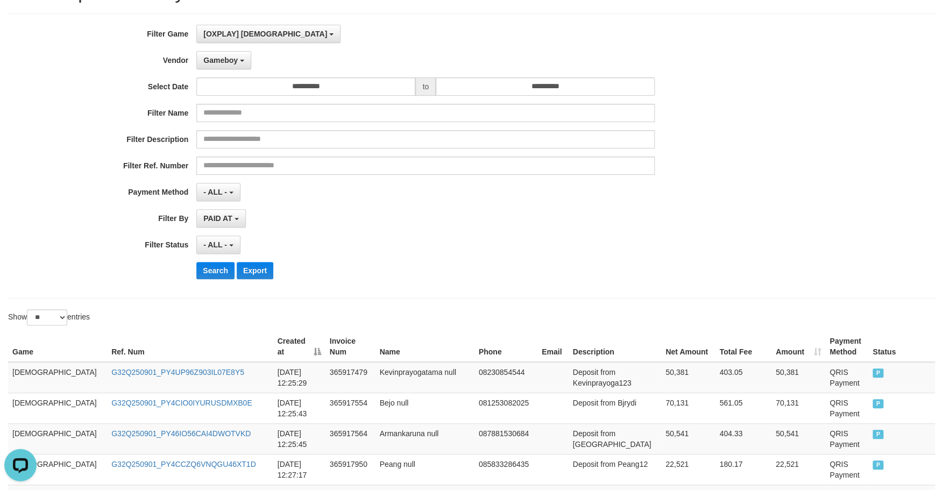
scroll to position [0, 0]
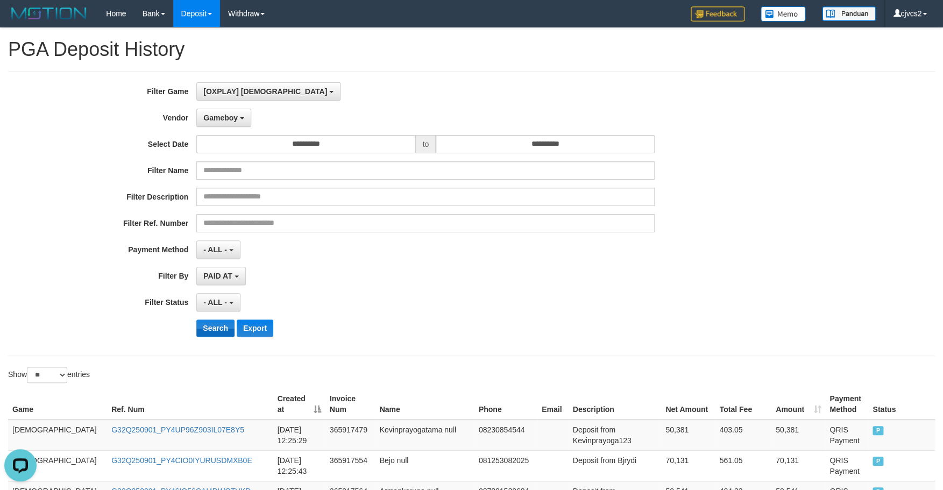
drag, startPoint x: 212, startPoint y: 339, endPoint x: 210, endPoint y: 333, distance: 6.8
click at [210, 340] on div "**********" at bounding box center [393, 213] width 786 height 262
click at [211, 331] on button "Search" at bounding box center [215, 328] width 38 height 17
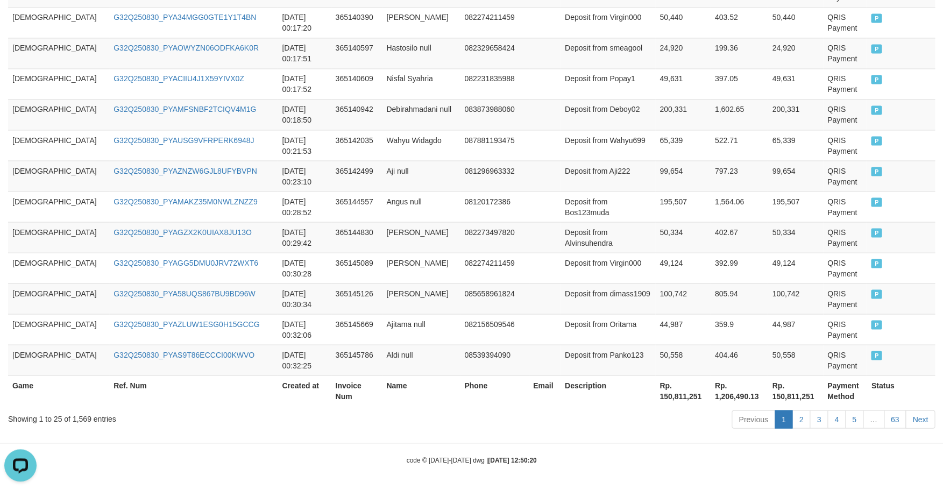
scroll to position [818, 0]
click at [730, 416] on link "63" at bounding box center [895, 417] width 23 height 18
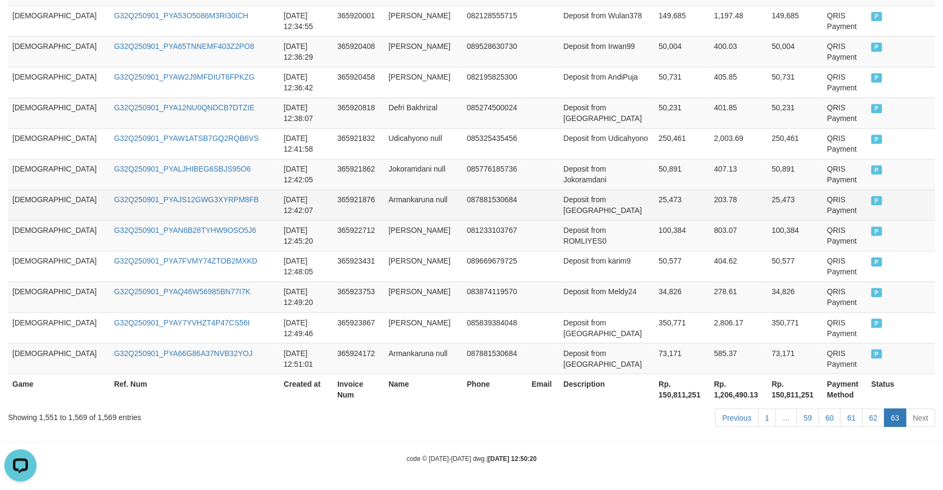
click at [661, 207] on td "25,473" at bounding box center [681, 204] width 55 height 31
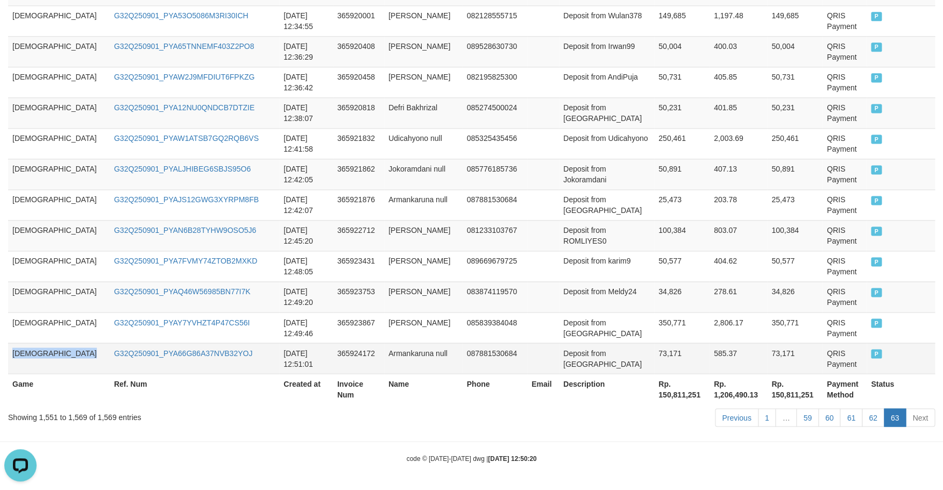
drag, startPoint x: 111, startPoint y: 288, endPoint x: 158, endPoint y: 372, distance: 95.6
click at [150, 371] on tbody "GOD77 G32Q250901_PYAU9PCTWGWNVP25L0N 2025-09-01 12:25:41 365917534 Brayen null …" at bounding box center [471, 82] width 927 height 583
copy td "GOD77"
drag, startPoint x: 373, startPoint y: 216, endPoint x: 410, endPoint y: 347, distance: 136.9
click at [410, 347] on tbody "GOD77 G32Q250901_PYAU9PCTWGWNVP25L0N 2025-09-01 12:25:41 365917534 Brayen null …" at bounding box center [471, 82] width 927 height 583
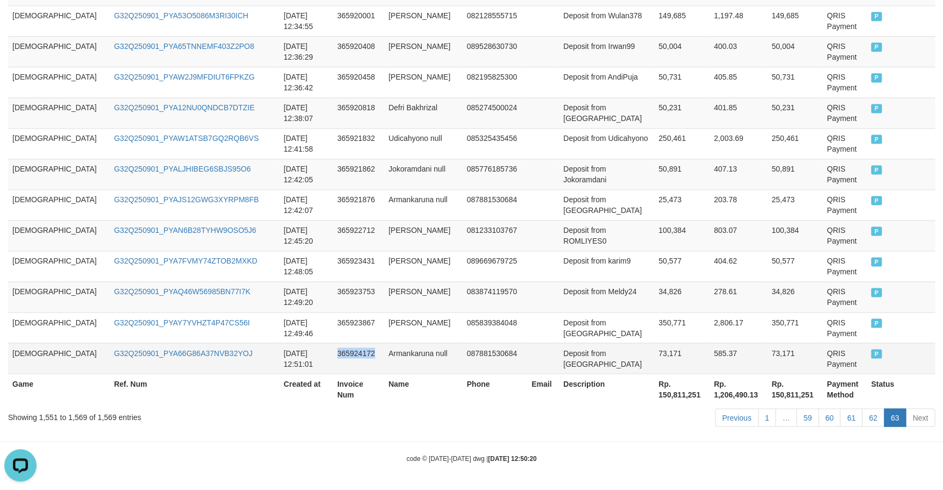
copy td "365924172"
drag, startPoint x: 662, startPoint y: 115, endPoint x: 669, endPoint y: 363, distance: 248.6
click at [669, 363] on tbody "GOD77 G32Q250901_PYAU9PCTWGWNVP25L0N 2025-09-01 12:25:41 365917534 Brayen null …" at bounding box center [471, 82] width 927 height 583
copy td "Deposit from Jusmanabadi"
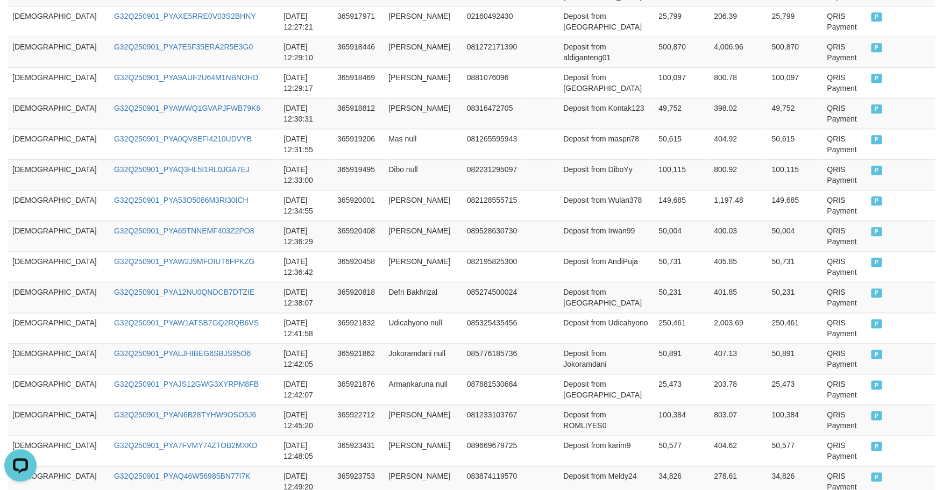
scroll to position [350, 0]
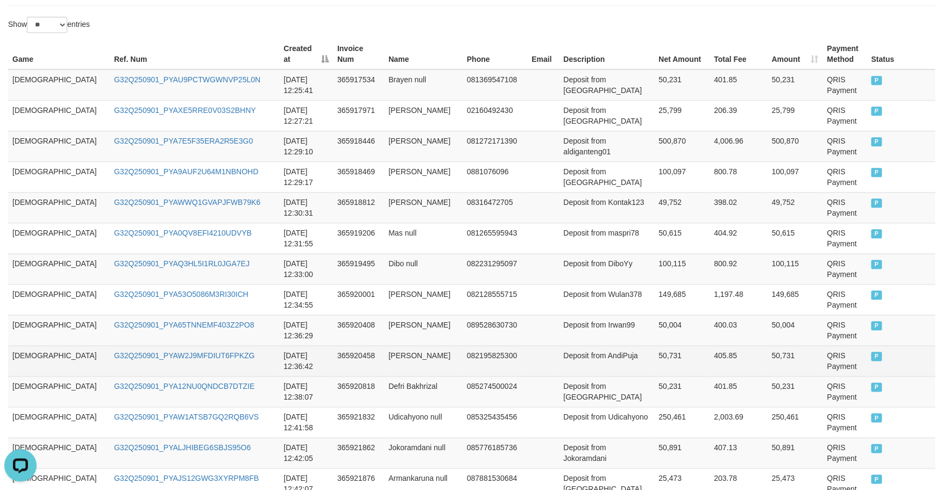
drag, startPoint x: 602, startPoint y: 242, endPoint x: 578, endPoint y: 349, distance: 109.3
click at [586, 408] on tbody "GOD77 G32Q250901_PYAU9PCTWGWNVP25L0N 2025-09-01 12:25:41 365917534 Brayen null …" at bounding box center [471, 360] width 927 height 583
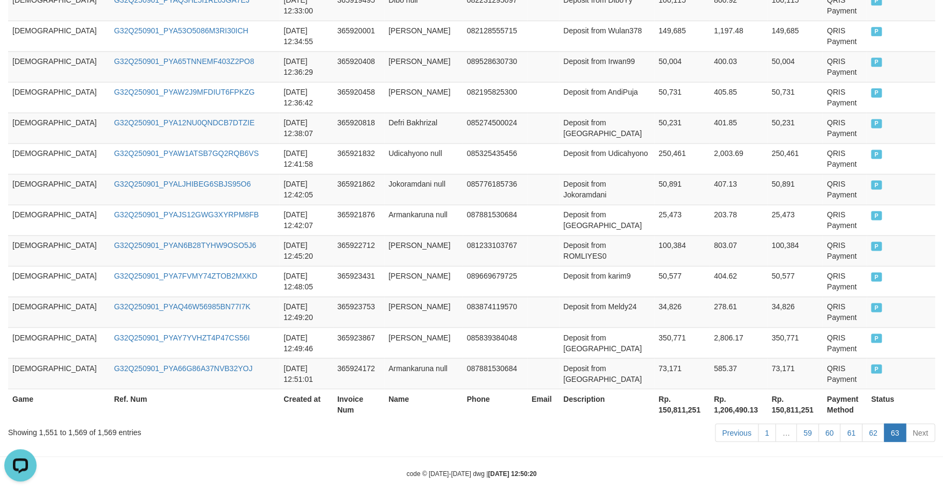
scroll to position [633, 0]
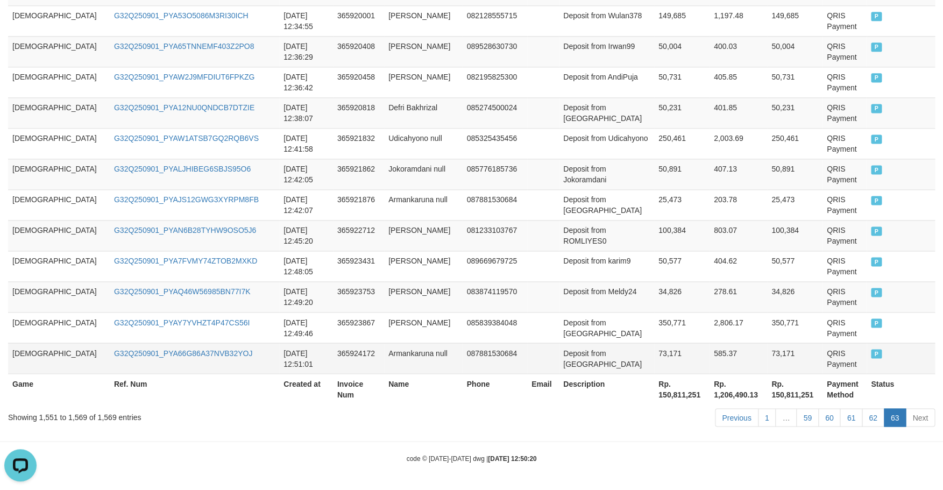
drag, startPoint x: 605, startPoint y: 231, endPoint x: 599, endPoint y: 364, distance: 132.5
click at [599, 364] on tbody "GOD77 G32Q250901_PYAU9PCTWGWNVP25L0N 2025-09-01 12:25:41 365917534 Brayen null …" at bounding box center [471, 82] width 927 height 583
click at [542, 120] on td at bounding box center [543, 112] width 32 height 31
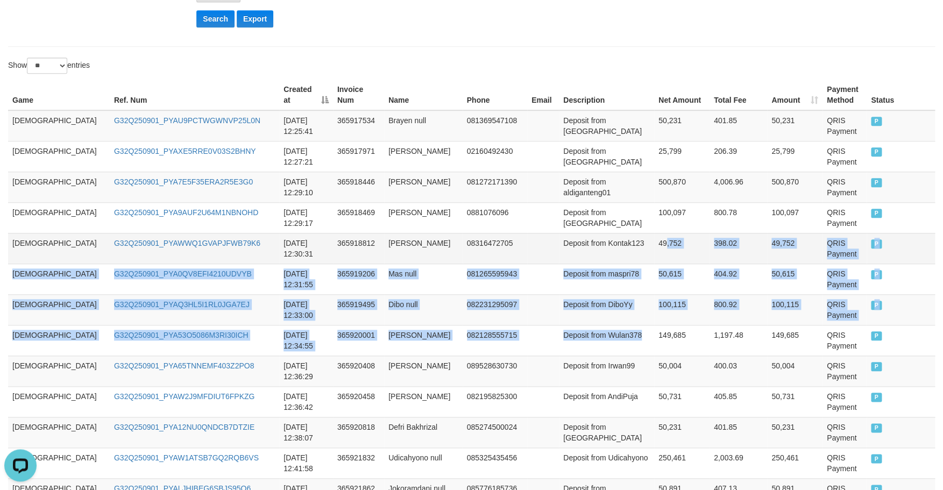
drag, startPoint x: 637, startPoint y: 247, endPoint x: 639, endPoint y: 264, distance: 16.8
click at [623, 340] on tbody "GOD77 G32Q250901_PYAU9PCTWGWNVP25L0N 2025-09-01 12:25:41 365917534 Brayen null …" at bounding box center [471, 401] width 927 height 583
click at [654, 256] on td "49,752" at bounding box center [681, 248] width 55 height 31
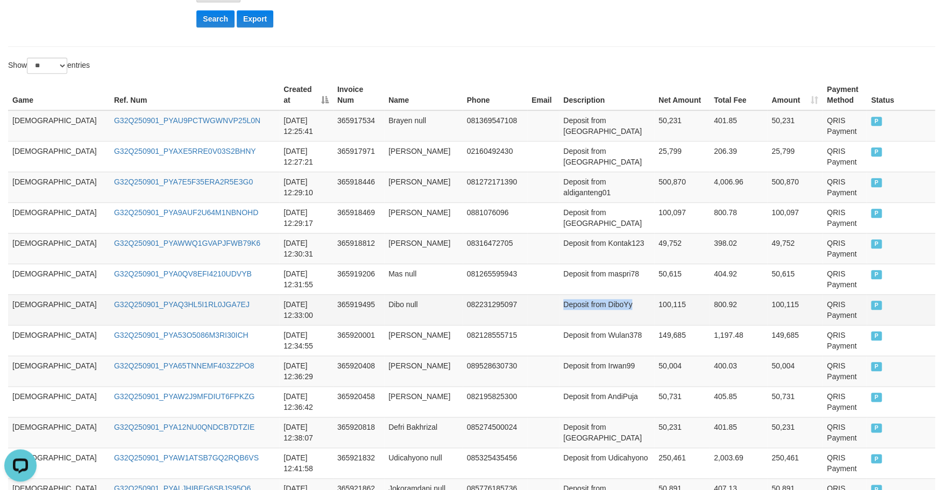
drag, startPoint x: 650, startPoint y: 248, endPoint x: 646, endPoint y: 318, distance: 70.6
click at [646, 318] on tbody "GOD77 G32Q250901_PYAU9PCTWGWNVP25L0N 2025-09-01 12:25:41 365917534 Brayen null …" at bounding box center [471, 401] width 927 height 583
click at [658, 245] on td "49,752" at bounding box center [681, 248] width 55 height 31
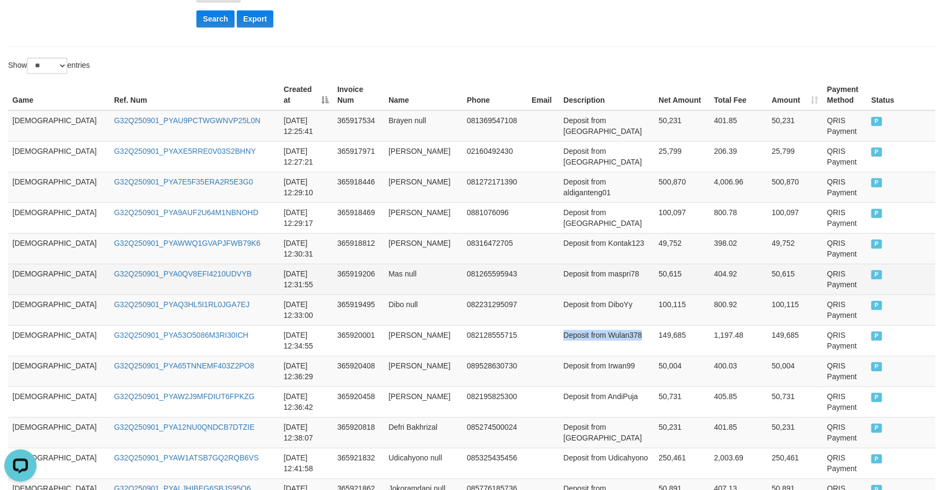
drag, startPoint x: 664, startPoint y: 243, endPoint x: 662, endPoint y: 290, distance: 47.4
click at [662, 328] on tbody "GOD77 G32Q250901_PYAU9PCTWGWNVP25L0N 2025-09-01 12:25:41 365917534 Brayen null …" at bounding box center [471, 401] width 927 height 583
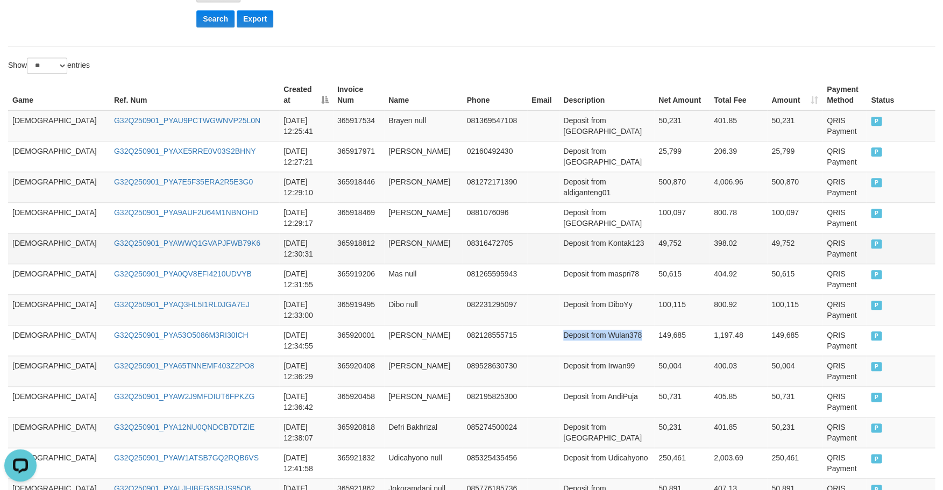
click at [664, 246] on td "49,752" at bounding box center [681, 248] width 55 height 31
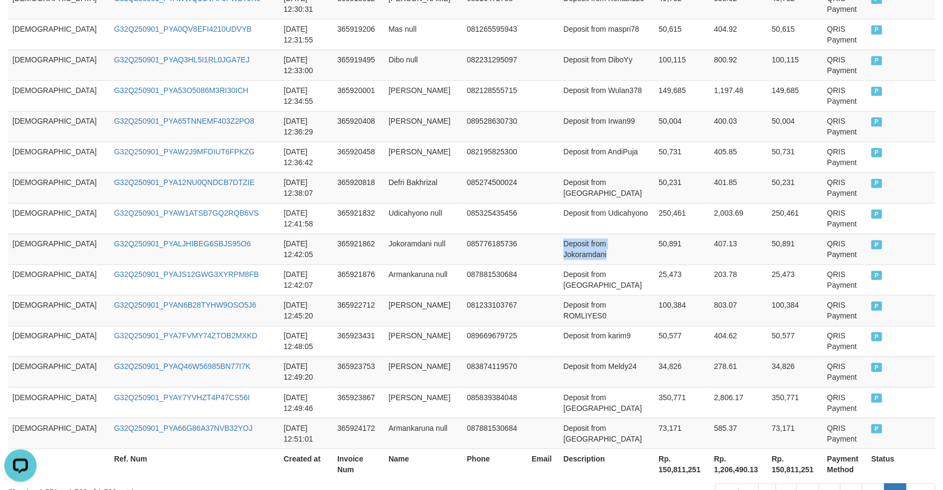
scroll to position [633, 0]
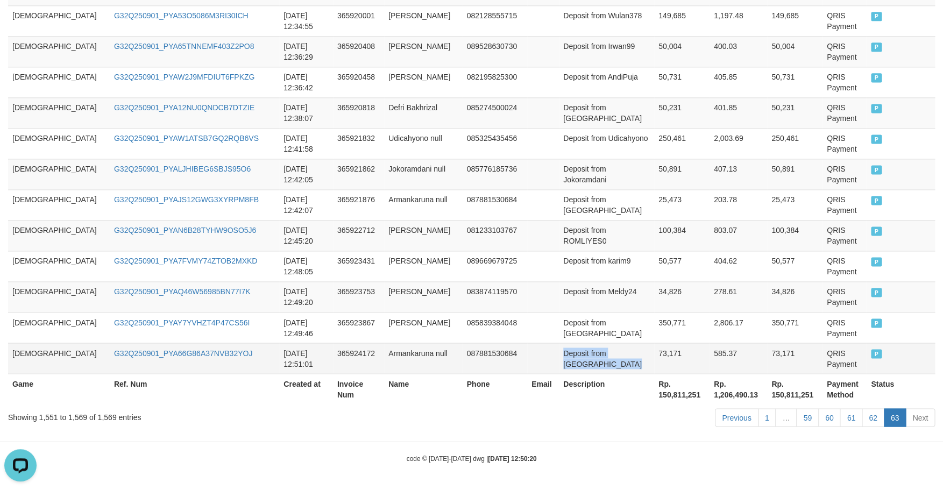
drag, startPoint x: 666, startPoint y: 247, endPoint x: 667, endPoint y: 363, distance: 116.2
click at [667, 363] on tbody "GOD77 G32Q250901_PYAU9PCTWGWNVP25L0N 2025-09-01 12:25:41 365917534 Brayen null …" at bounding box center [471, 82] width 927 height 583
drag, startPoint x: 608, startPoint y: 112, endPoint x: 607, endPoint y: 371, distance: 258.2
click at [607, 371] on tbody "GOD77 G32Q250901_PYAU9PCTWGWNVP25L0N 2025-09-01 12:25:41 365917534 Brayen null …" at bounding box center [471, 82] width 927 height 583
click at [575, 345] on td "Deposit from Jusmanabadi" at bounding box center [606, 358] width 95 height 31
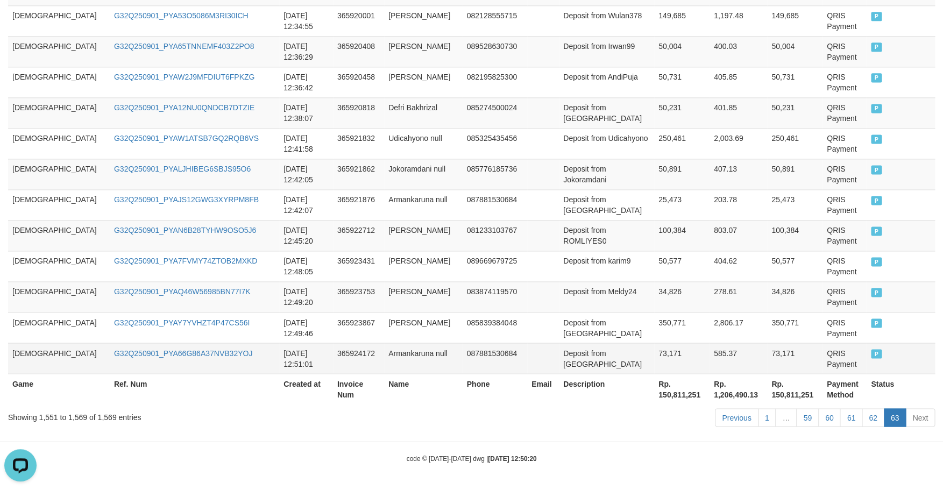
click at [567, 346] on td "Deposit from Jusmanabadi" at bounding box center [606, 358] width 95 height 31
drag, startPoint x: 567, startPoint y: 346, endPoint x: 591, endPoint y: 352, distance: 24.4
click at [591, 352] on td "Deposit from Jusmanabadi" at bounding box center [606, 358] width 95 height 31
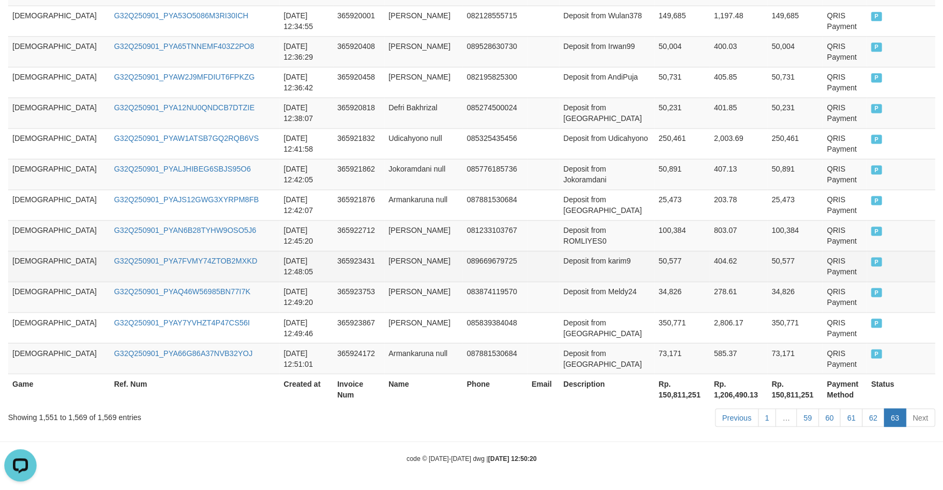
click at [578, 265] on td "Deposit from karim9" at bounding box center [606, 266] width 95 height 31
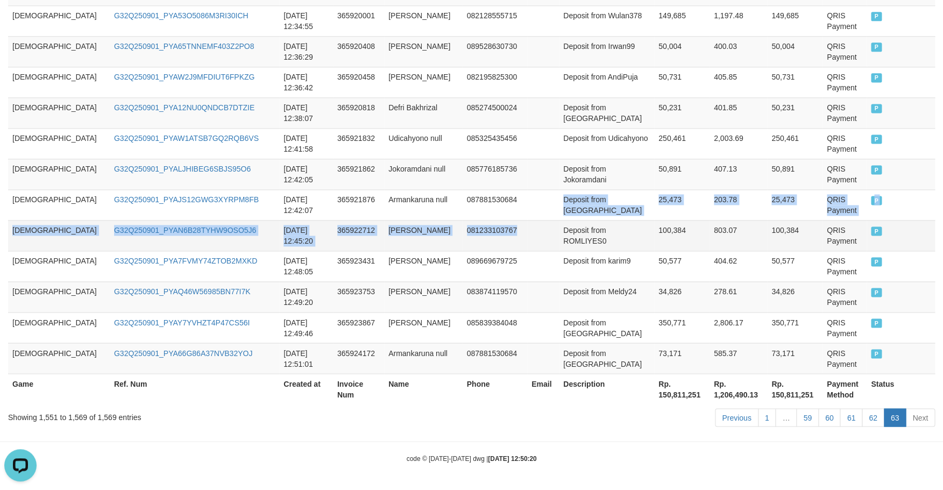
click at [514, 221] on tbody "GOD77 G32Q250901_PYAU9PCTWGWNVP25L0N 2025-09-01 12:25:41 365917534 Brayen null …" at bounding box center [471, 82] width 927 height 583
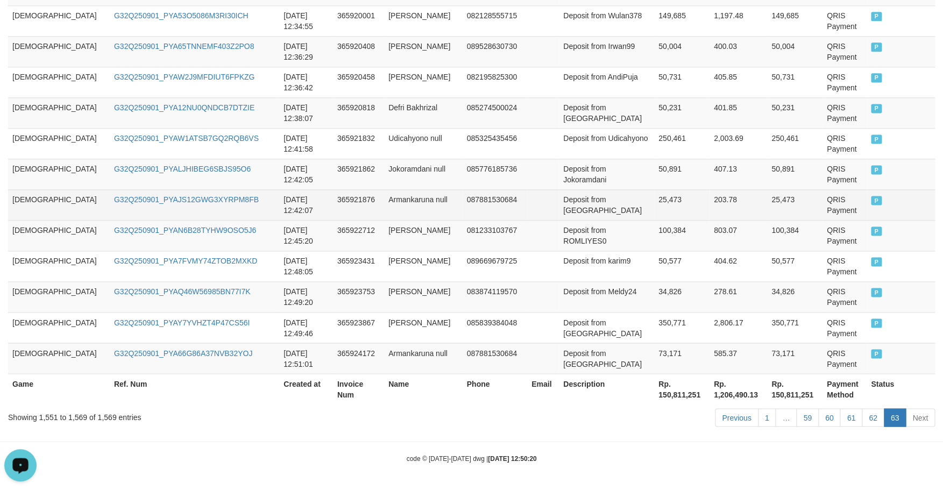
drag, startPoint x: 483, startPoint y: 201, endPoint x: 457, endPoint y: 200, distance: 25.9
click at [484, 201] on td "087881530684" at bounding box center [495, 204] width 65 height 31
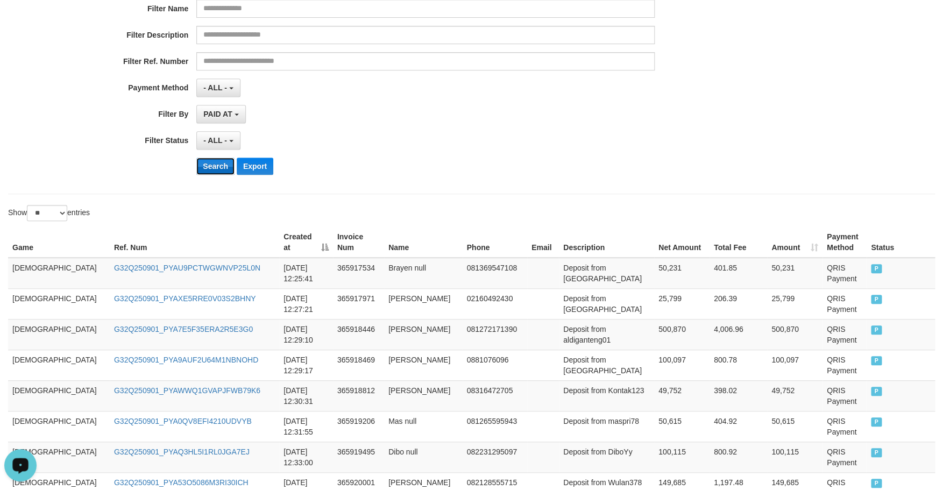
click at [220, 163] on button "Search" at bounding box center [215, 166] width 38 height 17
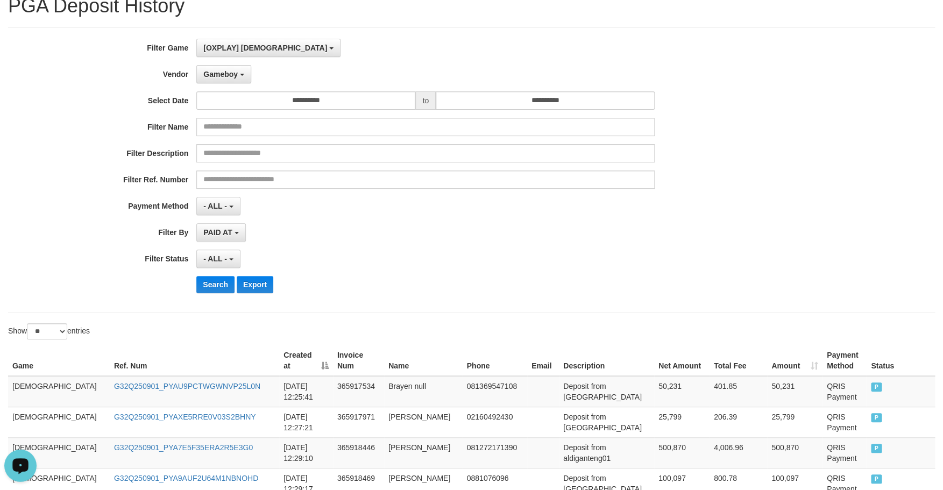
scroll to position [0, 0]
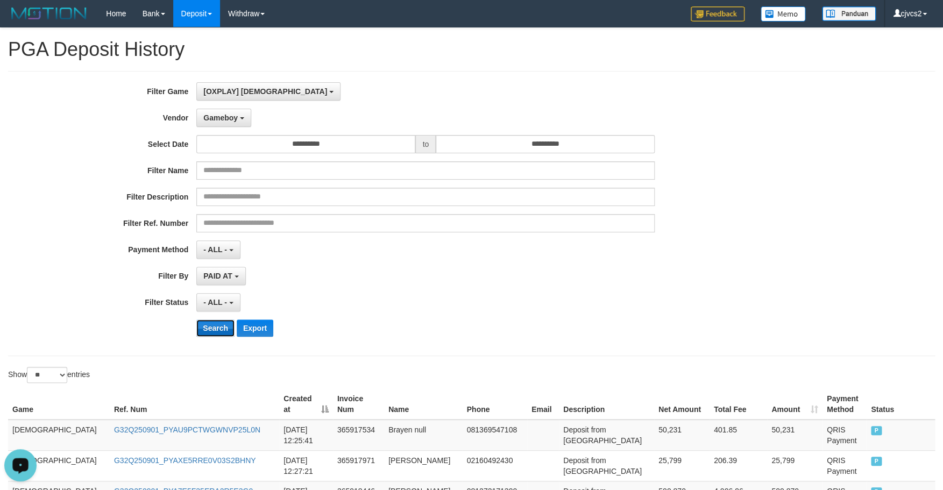
click at [207, 334] on button "Search" at bounding box center [215, 328] width 38 height 17
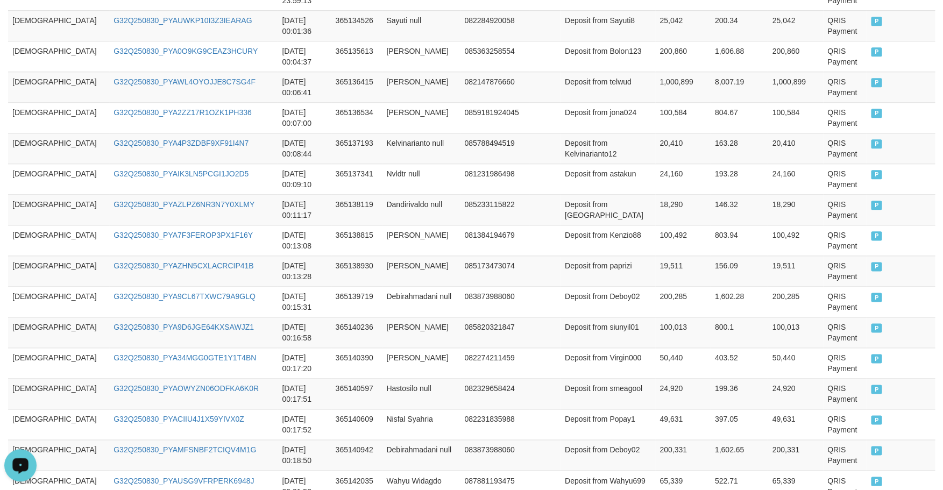
scroll to position [818, 0]
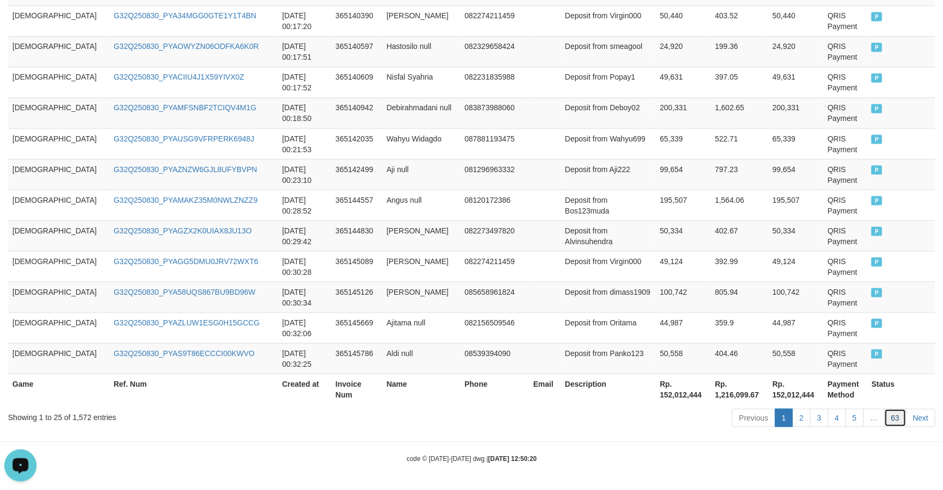
click at [730, 427] on link "63" at bounding box center [895, 417] width 23 height 18
click at [730, 415] on link "63" at bounding box center [895, 417] width 23 height 18
click at [730, 412] on link "63" at bounding box center [895, 417] width 23 height 18
click at [730, 416] on link "63" at bounding box center [895, 417] width 23 height 18
click at [730, 412] on link "Next" at bounding box center [920, 417] width 30 height 18
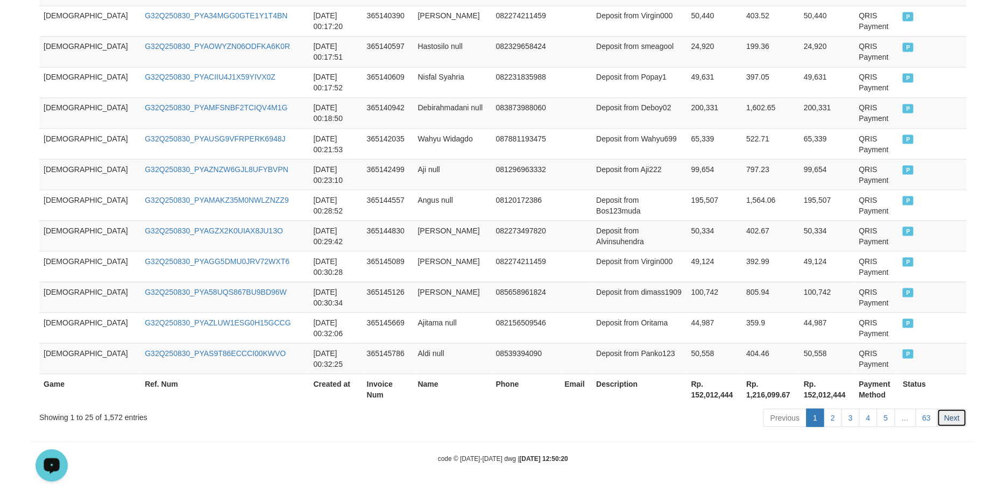
scroll to position [725, 0]
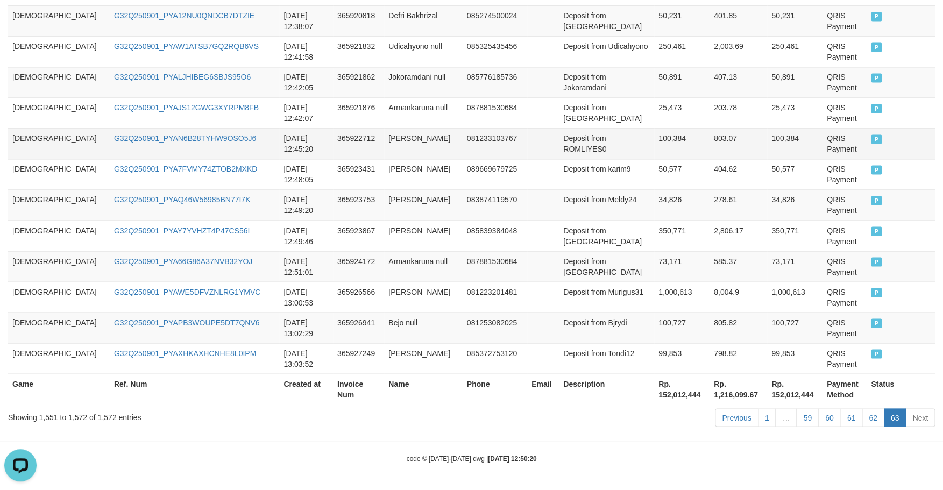
click at [654, 136] on td "100,384" at bounding box center [681, 143] width 55 height 31
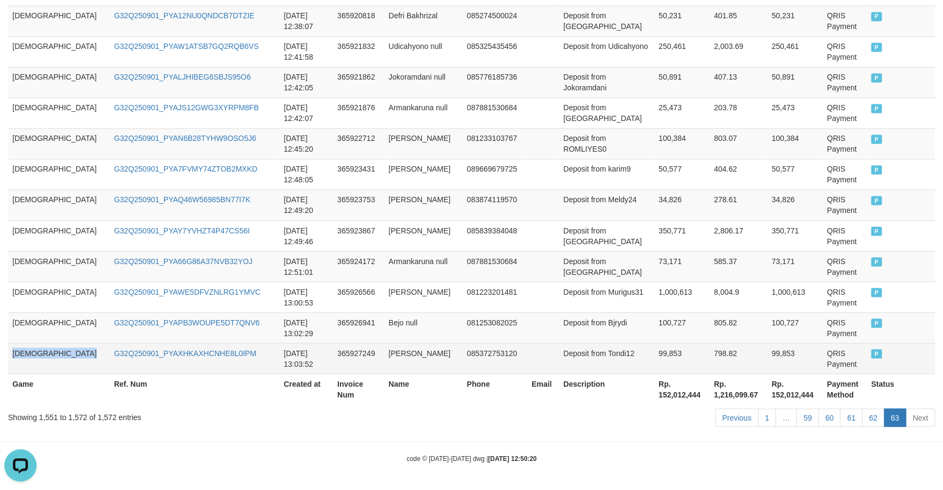
drag, startPoint x: 75, startPoint y: 297, endPoint x: 91, endPoint y: 346, distance: 51.0
click at [86, 347] on tbody "GOD77 G32Q250901_PYAU9PCTWGWNVP25L0N 2025-09-01 12:25:41 365917534 Brayen null …" at bounding box center [471, 36] width 927 height 675
drag, startPoint x: 385, startPoint y: 299, endPoint x: 397, endPoint y: 349, distance: 52.1
click at [397, 349] on tbody "GOD77 G32Q250901_PYAU9PCTWGWNVP25L0N 2025-09-01 12:25:41 365917534 Brayen null …" at bounding box center [471, 36] width 927 height 675
drag, startPoint x: 648, startPoint y: 298, endPoint x: 661, endPoint y: 354, distance: 57.4
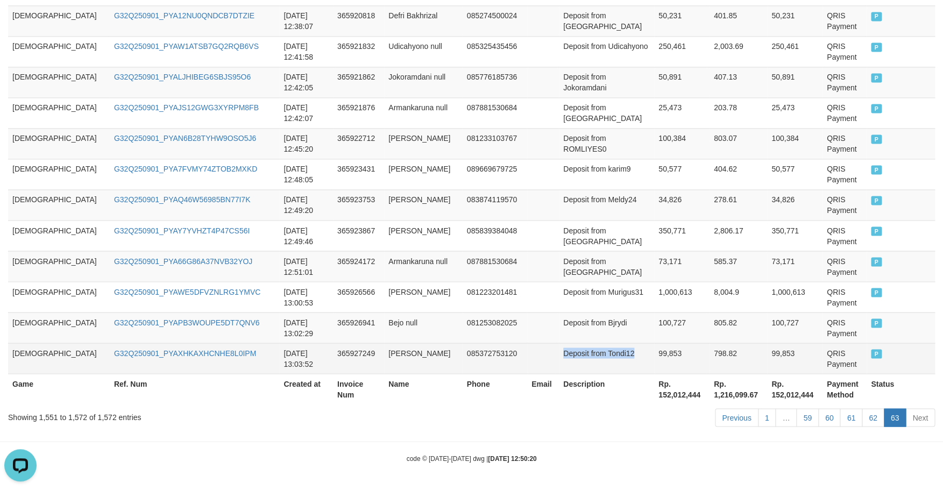
click at [661, 354] on tbody "GOD77 G32Q250901_PYAU9PCTWGWNVP25L0N 2025-09-01 12:25:41 365917534 Brayen null …" at bounding box center [471, 36] width 927 height 675
drag, startPoint x: 606, startPoint y: 290, endPoint x: 616, endPoint y: 356, distance: 65.9
click at [616, 356] on tbody "GOD77 G32Q250901_PYAU9PCTWGWNVP25L0N 2025-09-01 12:25:41 365917534 Brayen null …" at bounding box center [471, 36] width 927 height 675
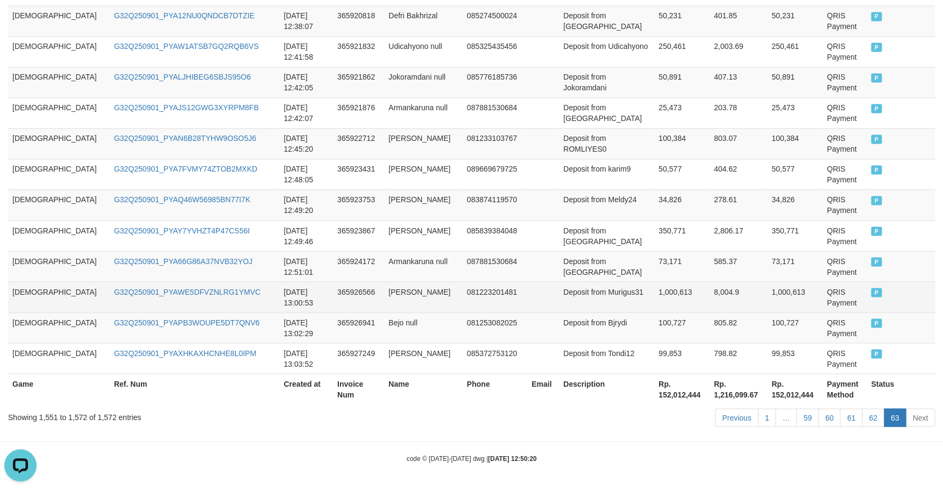
click at [560, 295] on td "Deposit from Murigus31" at bounding box center [606, 296] width 95 height 31
drag, startPoint x: 560, startPoint y: 295, endPoint x: 580, endPoint y: 294, distance: 20.5
click at [580, 294] on td "Deposit from Murigus31" at bounding box center [606, 296] width 95 height 31
click at [559, 287] on td "Deposit from Murigus31" at bounding box center [606, 296] width 95 height 31
drag, startPoint x: 550, startPoint y: 287, endPoint x: 588, endPoint y: 289, distance: 37.7
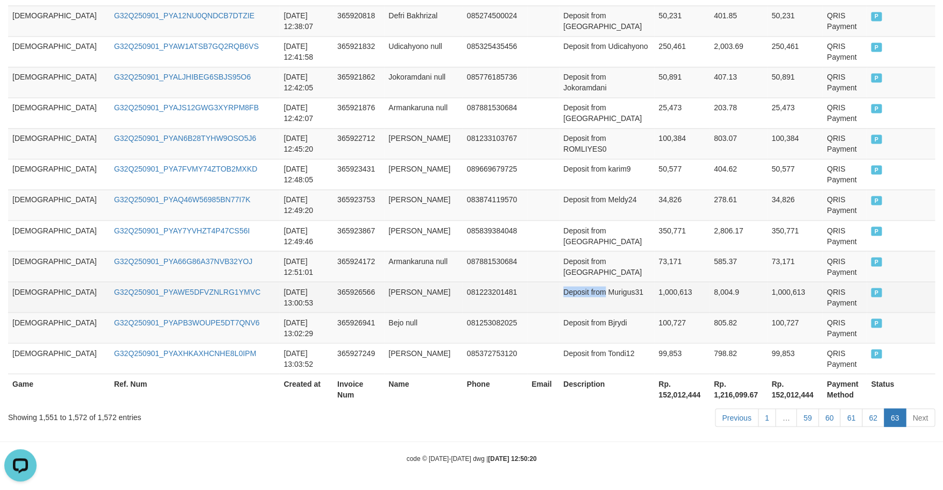
click at [588, 289] on td "Deposit from Murigus31" at bounding box center [606, 296] width 95 height 31
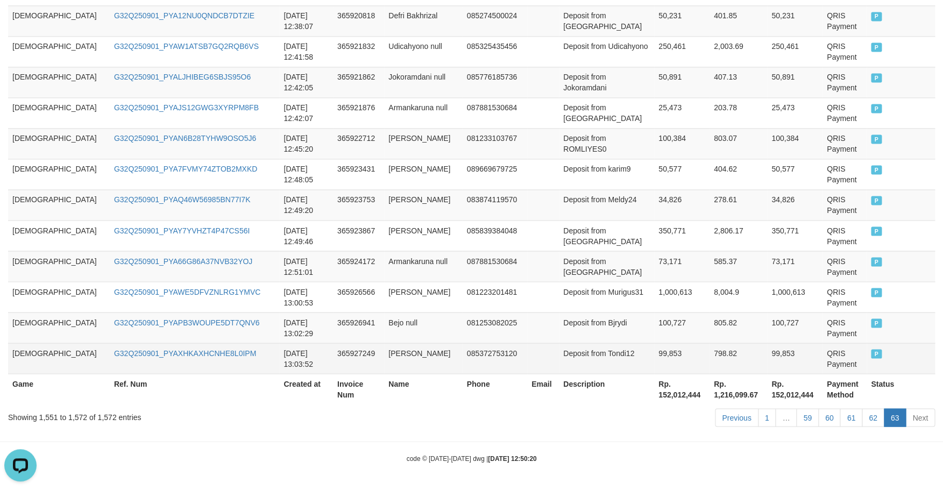
drag, startPoint x: 602, startPoint y: 288, endPoint x: 583, endPoint y: 312, distance: 30.9
click at [612, 349] on tbody "GOD77 G32Q250901_PYAU9PCTWGWNVP25L0N 2025-09-01 12:25:41 365917534 Brayen null …" at bounding box center [471, 36] width 927 height 675
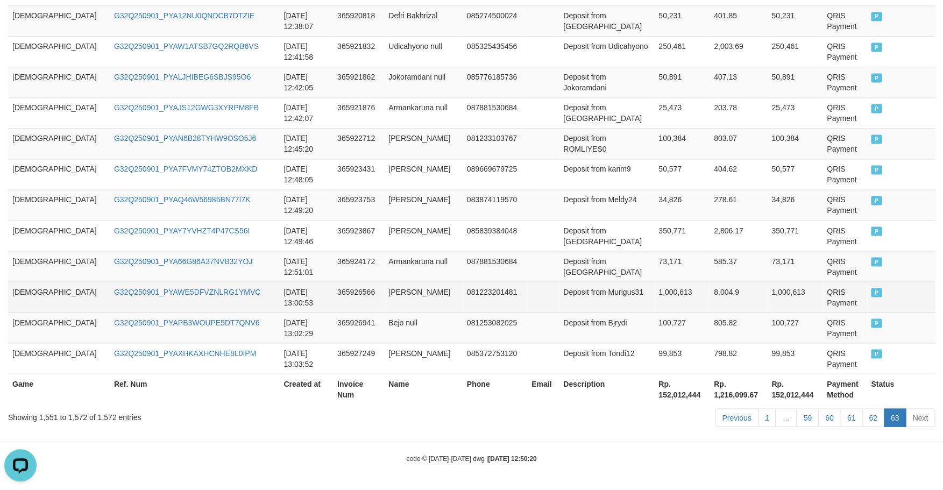
click at [586, 292] on td "Deposit from Murigus31" at bounding box center [606, 296] width 95 height 31
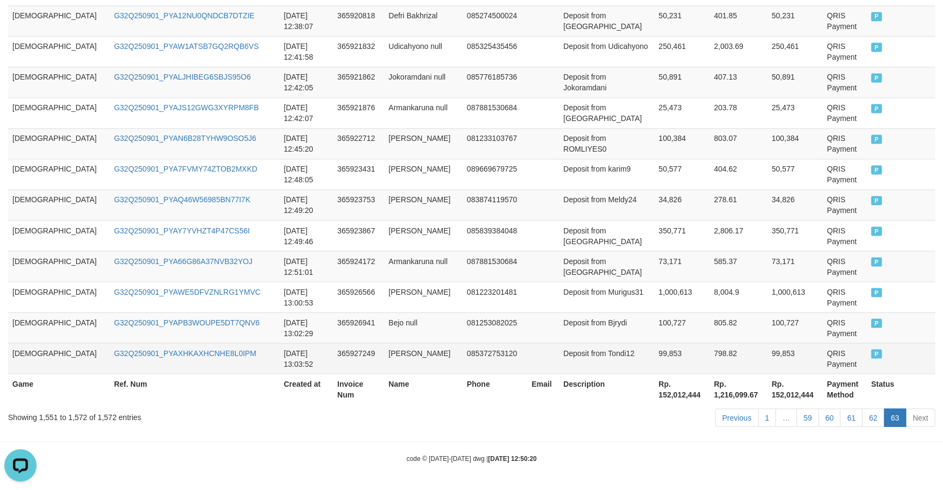
drag, startPoint x: 599, startPoint y: 290, endPoint x: 607, endPoint y: 367, distance: 77.3
click at [607, 367] on tbody "GOD77 G32Q250901_PYAU9PCTWGWNVP25L0N 2025-09-01 12:25:41 365917534 Brayen null …" at bounding box center [471, 36] width 927 height 675
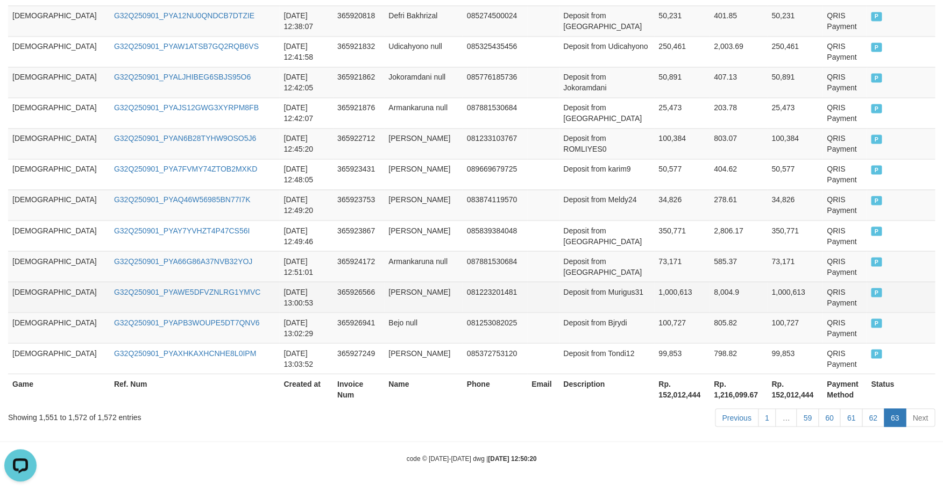
click at [564, 288] on td "Deposit from Murigus31" at bounding box center [606, 296] width 95 height 31
drag, startPoint x: 564, startPoint y: 288, endPoint x: 578, endPoint y: 291, distance: 14.2
click at [578, 291] on td "Deposit from Murigus31" at bounding box center [606, 296] width 95 height 31
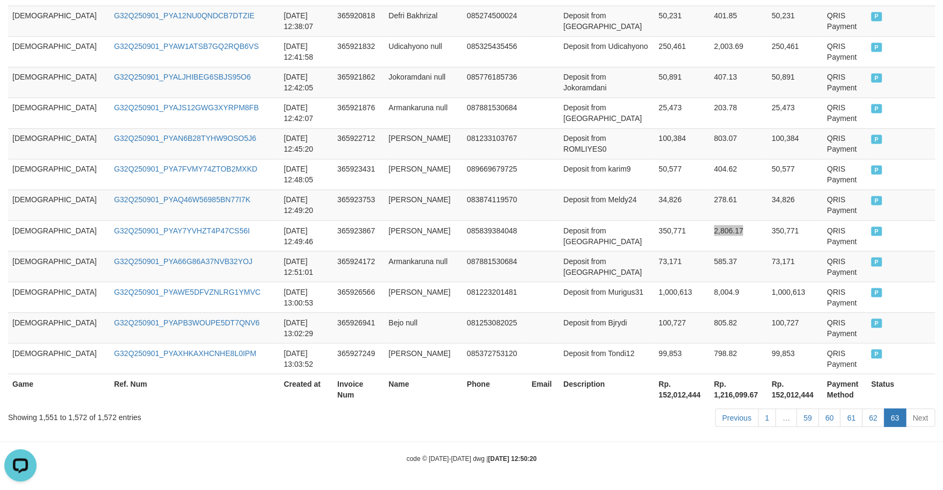
drag, startPoint x: 756, startPoint y: 242, endPoint x: 935, endPoint y: 228, distance: 179.1
click at [730, 233] on td "350,771" at bounding box center [794, 235] width 55 height 31
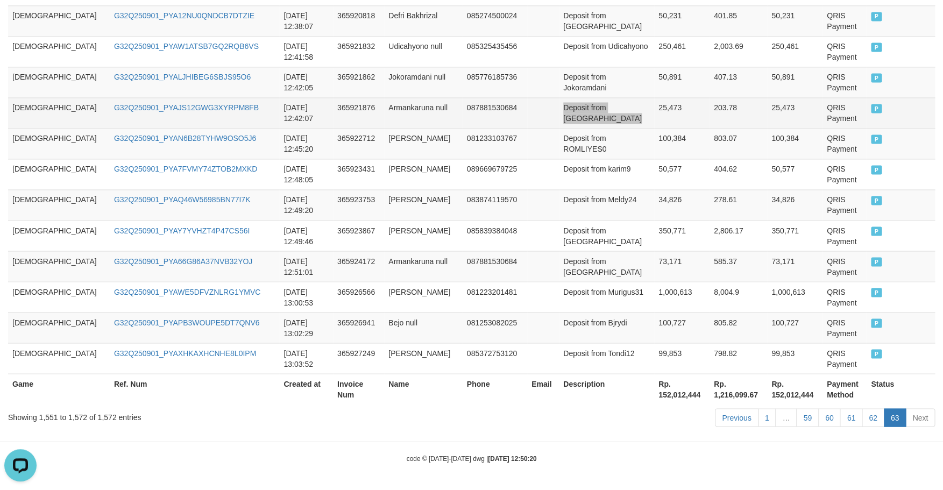
drag, startPoint x: 637, startPoint y: 124, endPoint x: 943, endPoint y: 133, distance: 306.2
click at [654, 119] on td "25,473" at bounding box center [681, 112] width 55 height 31
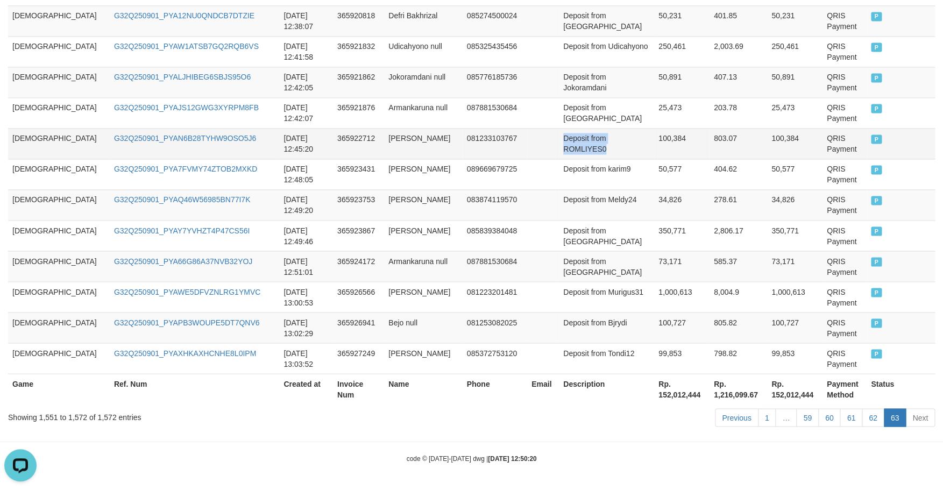
click at [654, 137] on td "100,384" at bounding box center [681, 143] width 55 height 31
drag, startPoint x: 644, startPoint y: 220, endPoint x: 651, endPoint y: 217, distance: 7.0
click at [651, 217] on tbody "GOD77 G32Q250901_PYAU9PCTWGWNVP25L0N 2025-09-01 12:25:41 365917534 Brayen null …" at bounding box center [471, 36] width 927 height 675
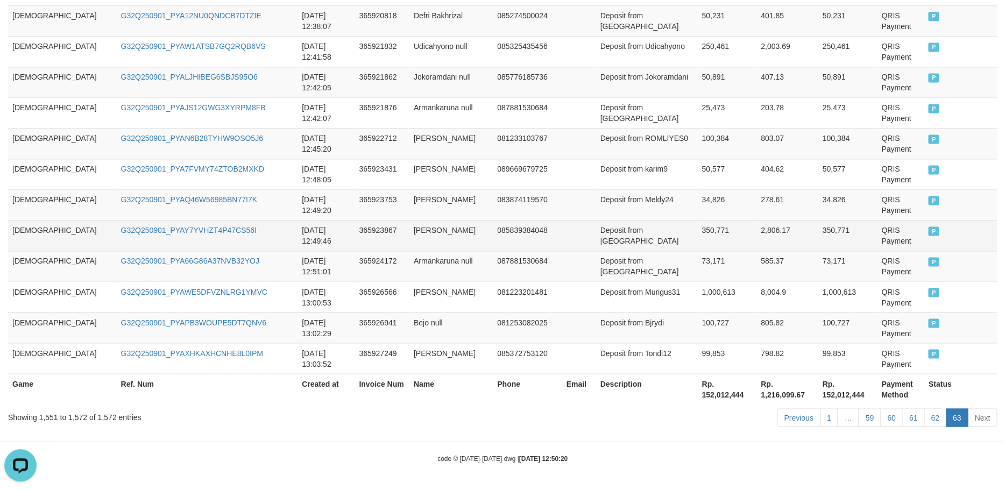
click at [730, 247] on td "2,806.17" at bounding box center [786, 235] width 61 height 31
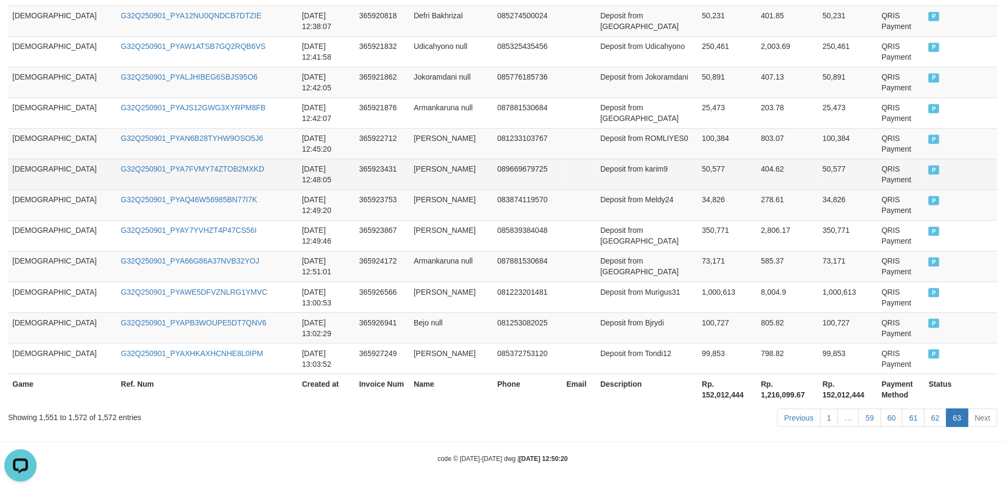
drag, startPoint x: 622, startPoint y: 181, endPoint x: 659, endPoint y: 178, distance: 37.7
click at [627, 178] on td "Deposit from karim9" at bounding box center [646, 174] width 102 height 31
drag, startPoint x: 722, startPoint y: 178, endPoint x: 777, endPoint y: 164, distance: 56.1
click at [724, 173] on td "50,577" at bounding box center [726, 174] width 59 height 31
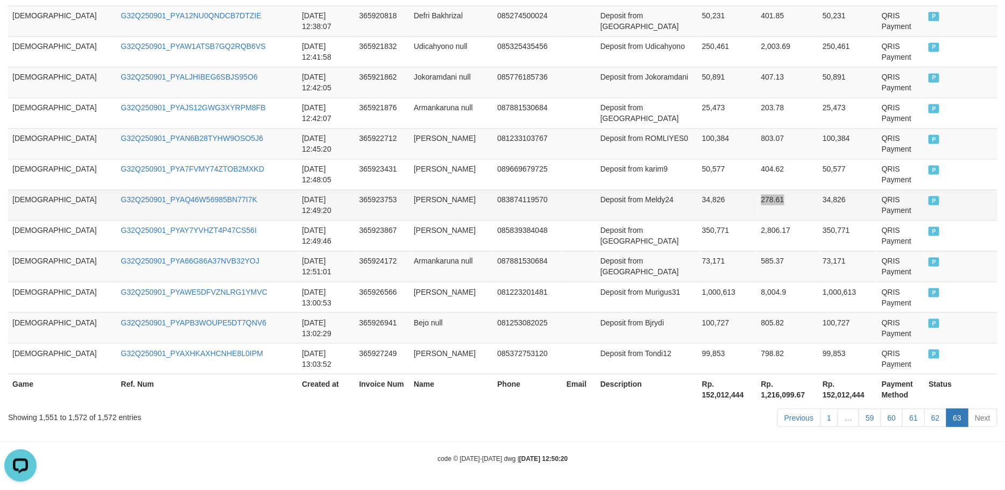
click at [730, 190] on td "34,826" at bounding box center [847, 204] width 59 height 31
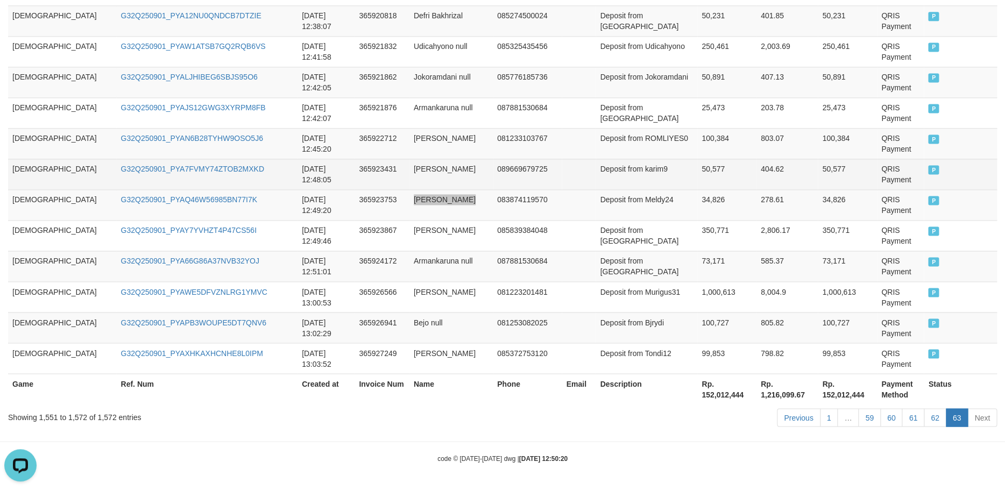
drag, startPoint x: 490, startPoint y: 197, endPoint x: 506, endPoint y: 182, distance: 22.1
click at [497, 191] on td "083874119570" at bounding box center [527, 204] width 69 height 31
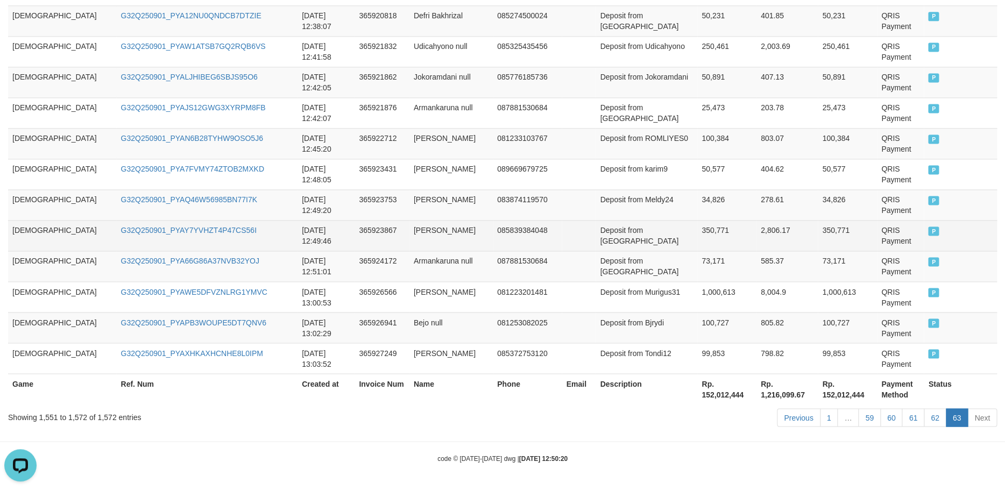
click at [654, 230] on td "Deposit from Bakull" at bounding box center [646, 235] width 102 height 31
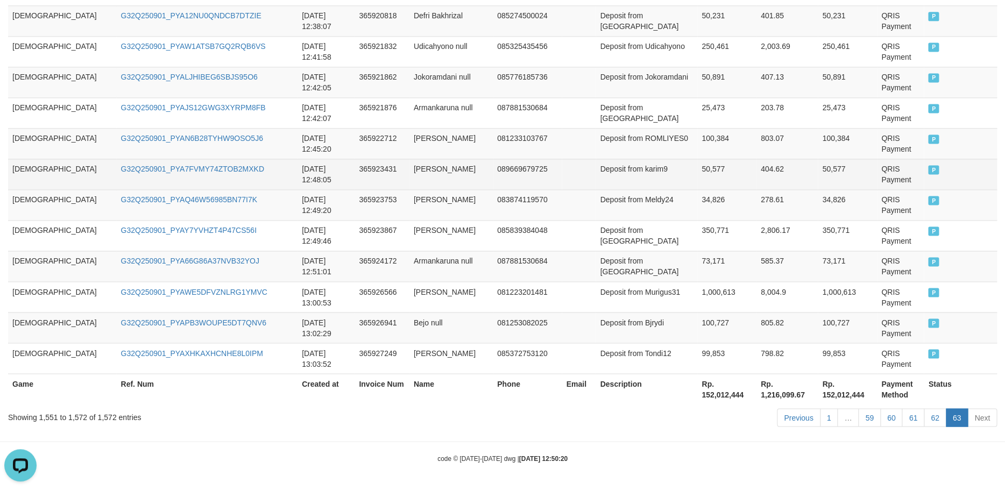
click at [521, 186] on td "089669679725" at bounding box center [527, 174] width 69 height 31
click at [570, 159] on td at bounding box center [579, 174] width 34 height 31
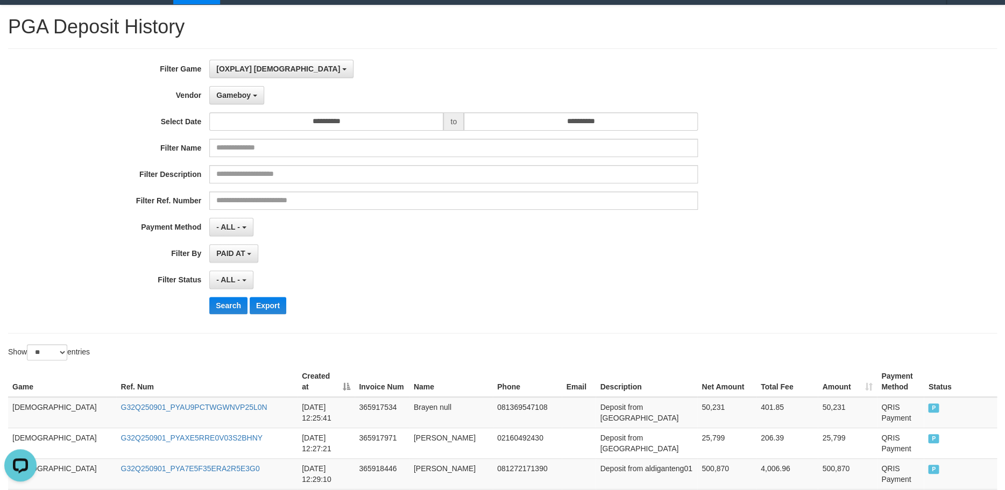
scroll to position [0, 0]
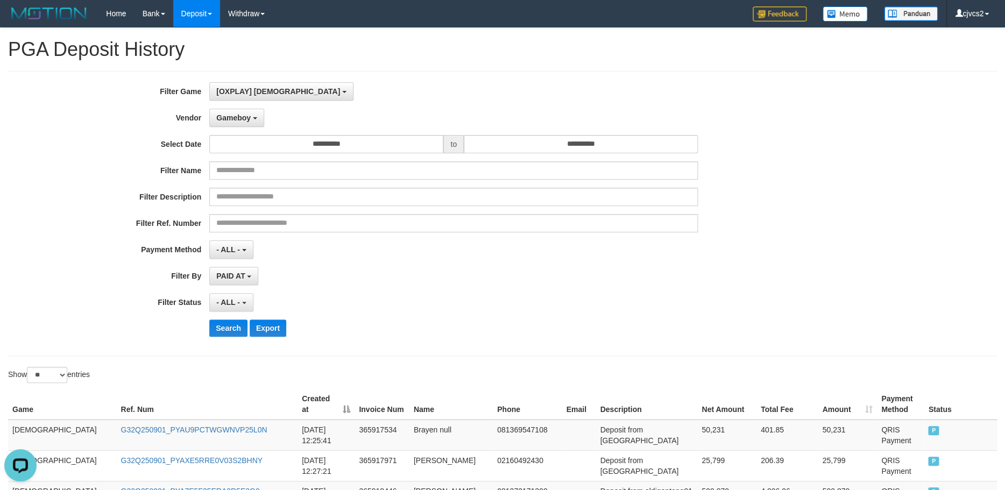
click at [242, 129] on div "**********" at bounding box center [418, 213] width 837 height 262
click at [247, 116] on span "Gameboy" at bounding box center [233, 117] width 34 height 9
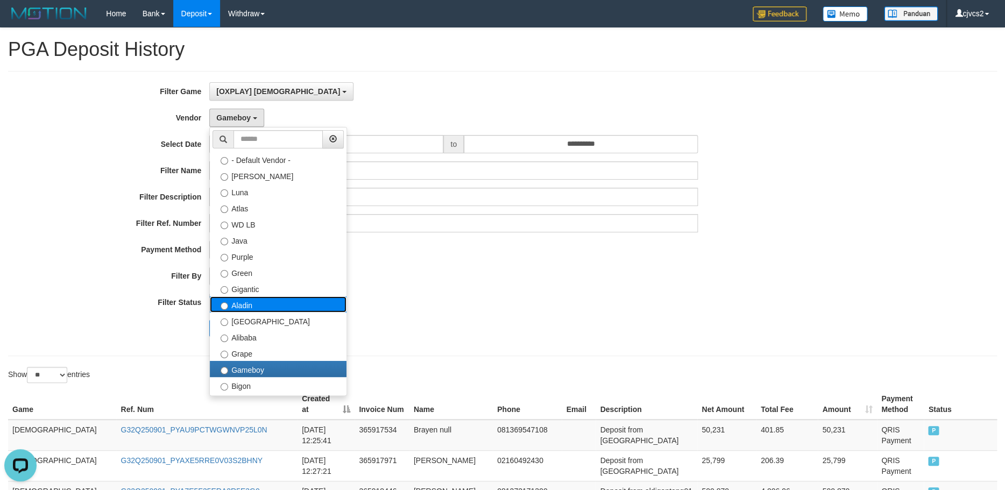
click at [280, 308] on label "Aladin" at bounding box center [278, 304] width 137 height 16
select select "**********"
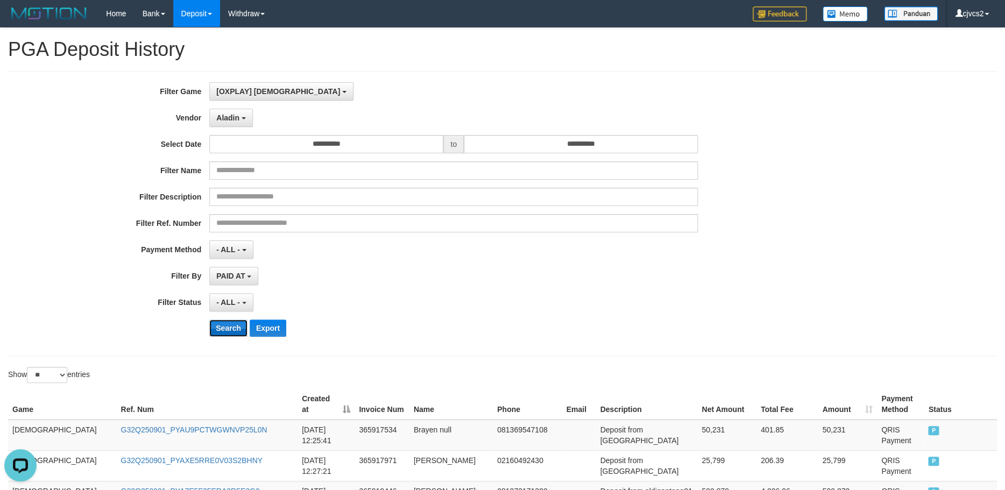
click at [236, 323] on button "Search" at bounding box center [228, 328] width 38 height 17
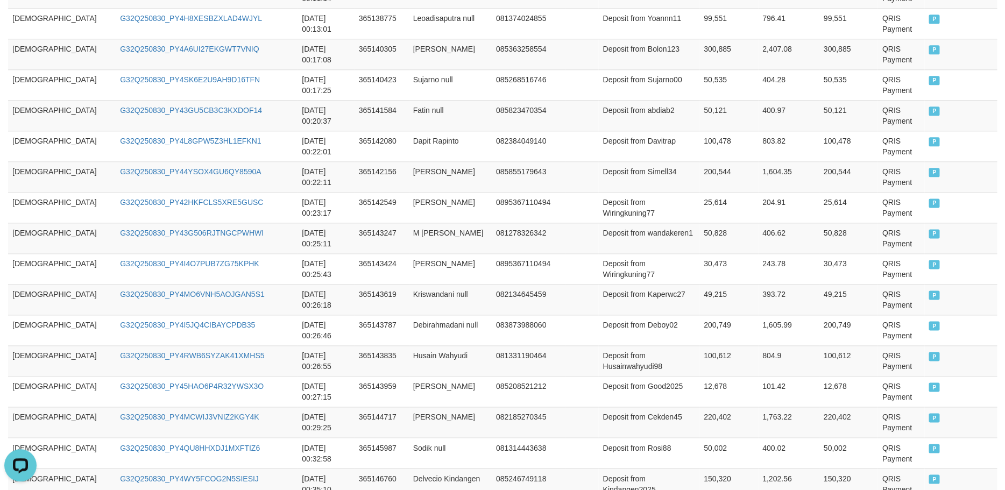
scroll to position [818, 0]
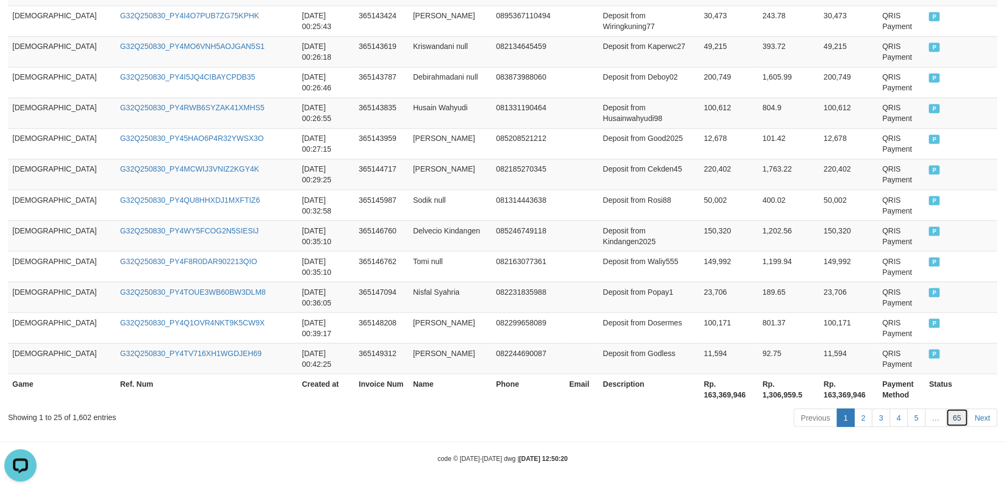
click at [730, 417] on link "65" at bounding box center [957, 417] width 23 height 18
click at [730, 423] on link "65" at bounding box center [957, 417] width 23 height 18
click at [730, 422] on link "65" at bounding box center [957, 417] width 23 height 18
click at [730, 415] on link "65" at bounding box center [957, 417] width 23 height 18
click at [730, 418] on link "65" at bounding box center [957, 417] width 23 height 18
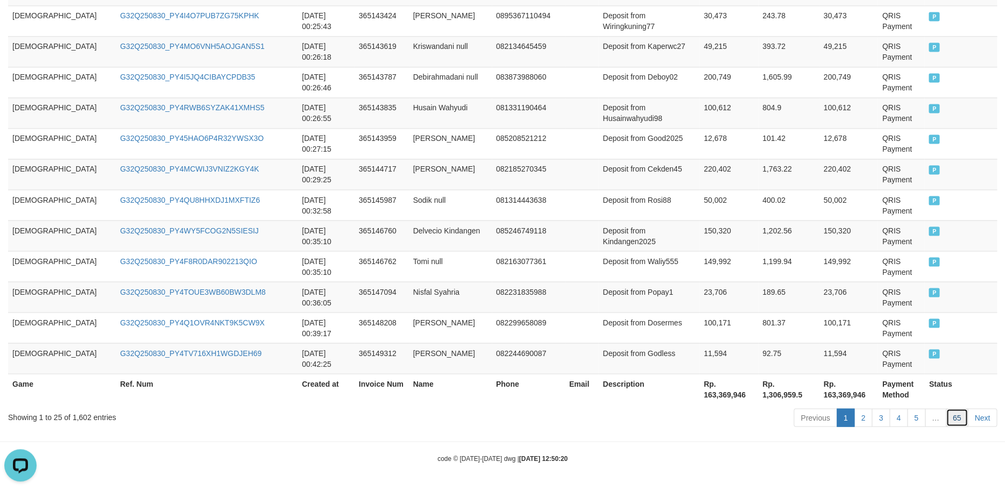
click at [730, 418] on link "65" at bounding box center [957, 417] width 23 height 18
click at [730, 417] on link "Next" at bounding box center [982, 417] width 30 height 18
click at [730, 420] on link "65" at bounding box center [957, 417] width 23 height 18
click at [730, 414] on link "65" at bounding box center [957, 417] width 23 height 18
click at [730, 409] on link "Next" at bounding box center [982, 417] width 30 height 18
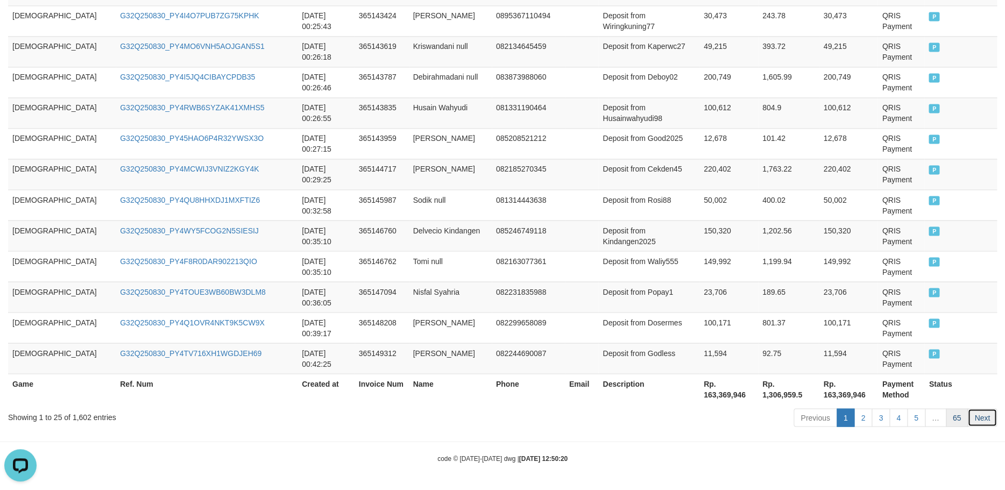
scroll to position [202, 0]
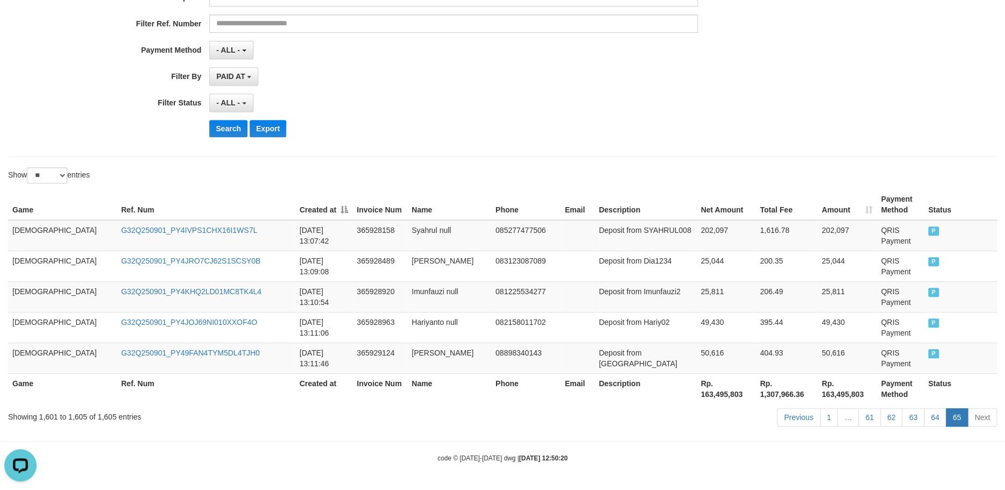
click at [730, 418] on link "65" at bounding box center [957, 417] width 23 height 18
drag, startPoint x: 642, startPoint y: 297, endPoint x: 643, endPoint y: 284, distance: 13.5
click at [643, 296] on td "Deposit from Imunfauzi2" at bounding box center [645, 296] width 102 height 31
click at [730, 409] on link "64" at bounding box center [935, 417] width 23 height 18
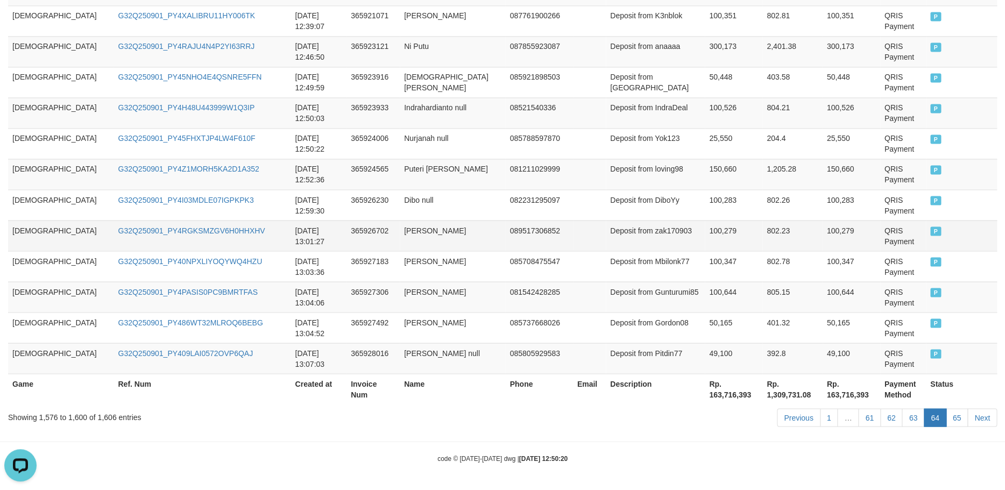
drag, startPoint x: 691, startPoint y: 231, endPoint x: 691, endPoint y: 225, distance: 5.9
click at [705, 231] on td "100,279" at bounding box center [734, 235] width 58 height 31
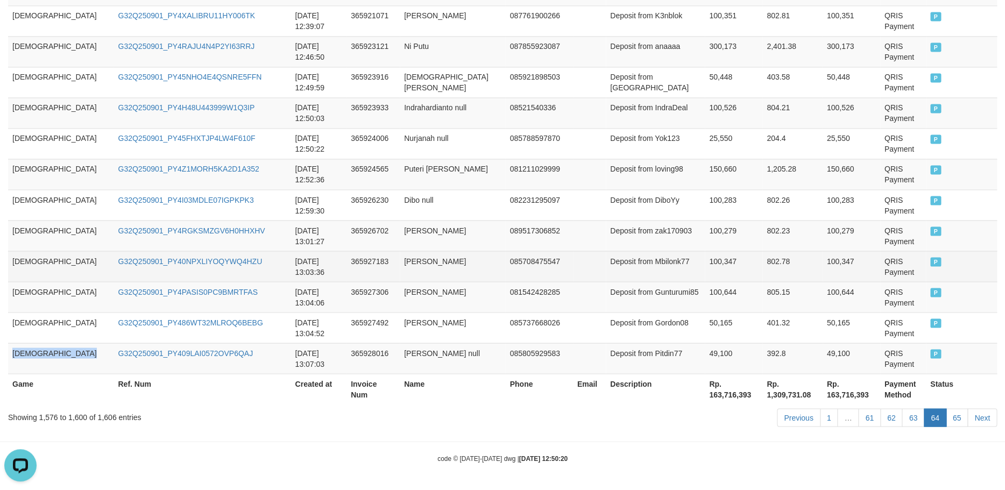
drag, startPoint x: 129, startPoint y: 115, endPoint x: 253, endPoint y: 255, distance: 187.1
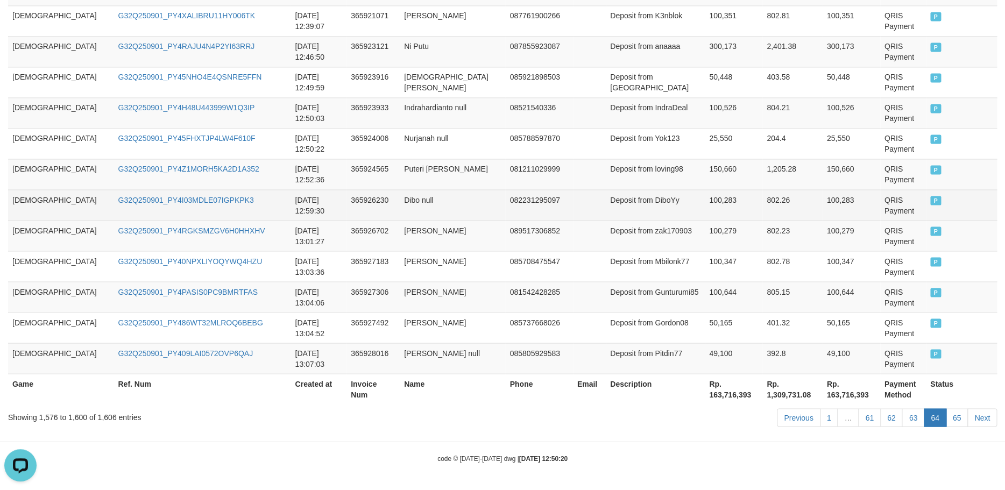
click at [629, 196] on td "Deposit from DiboYy" at bounding box center [655, 204] width 99 height 31
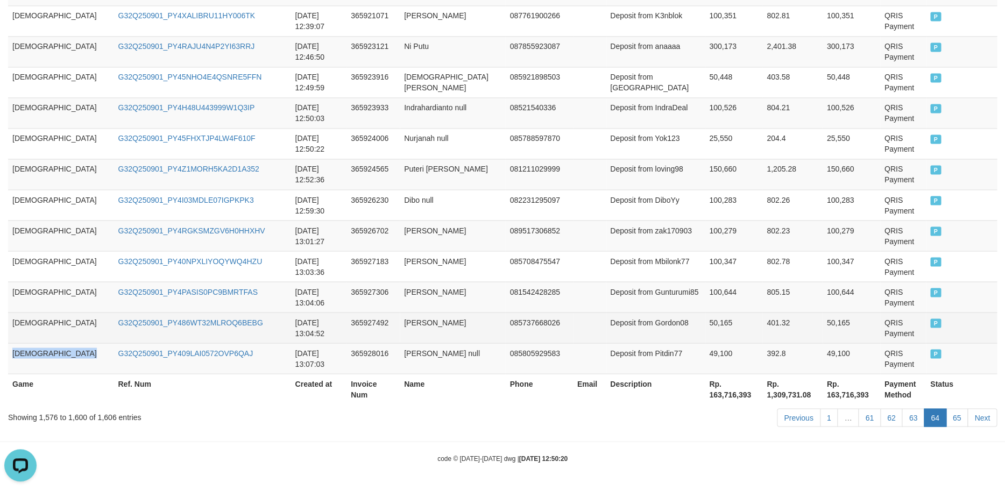
drag, startPoint x: 223, startPoint y: 116, endPoint x: 221, endPoint y: 323, distance: 207.6
drag, startPoint x: 440, startPoint y: 116, endPoint x: 427, endPoint y: 330, distance: 215.0
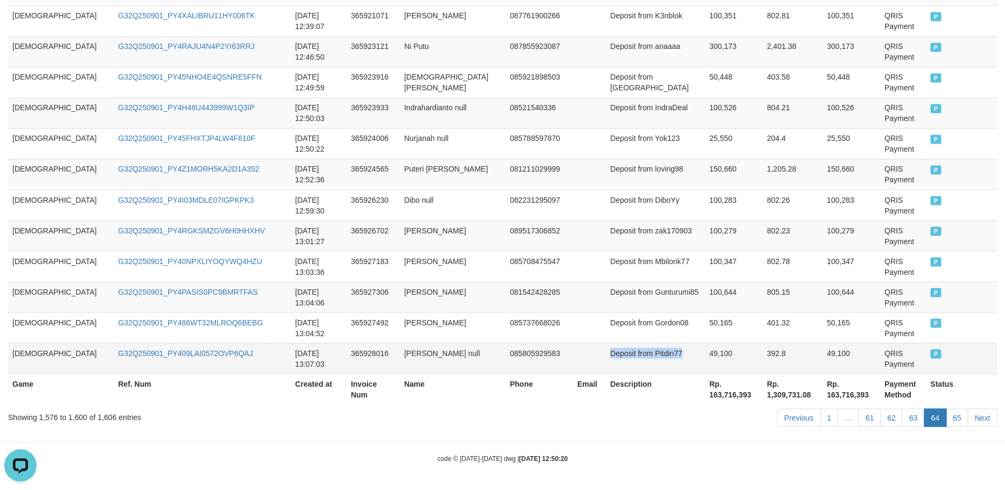
drag, startPoint x: 705, startPoint y: 113, endPoint x: 689, endPoint y: 354, distance: 241.5
click at [505, 243] on td "089517306852" at bounding box center [538, 235] width 67 height 31
drag, startPoint x: 214, startPoint y: 112, endPoint x: 221, endPoint y: 343, distance: 231.4
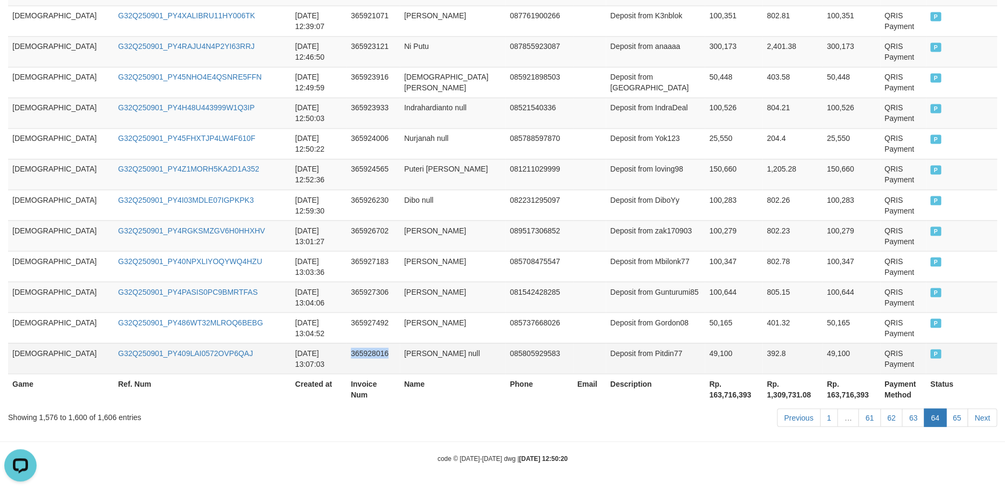
drag, startPoint x: 435, startPoint y: 116, endPoint x: 438, endPoint y: 349, distance: 232.9
drag, startPoint x: 695, startPoint y: 115, endPoint x: 695, endPoint y: 344, distance: 229.7
drag, startPoint x: 635, startPoint y: 120, endPoint x: 657, endPoint y: 368, distance: 248.9
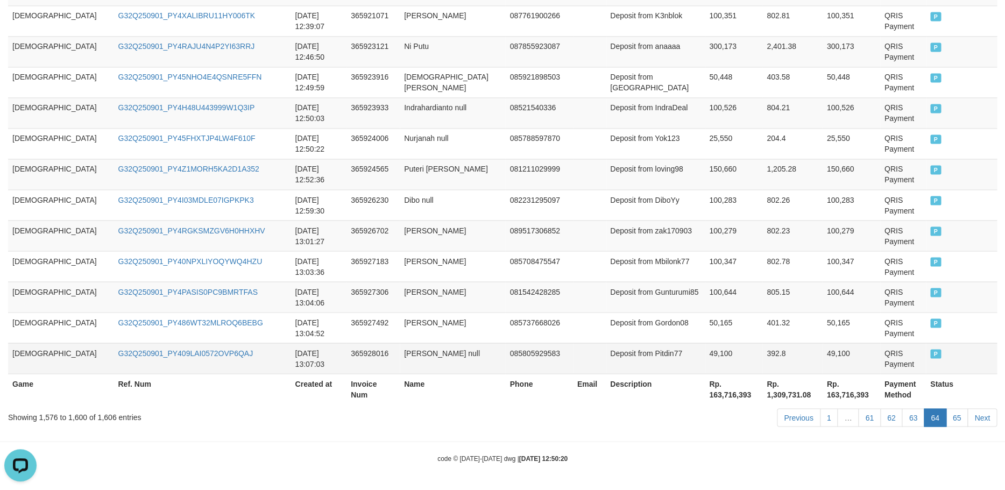
click at [606, 350] on td "Deposit from Pitdin77" at bounding box center [655, 358] width 99 height 31
drag, startPoint x: 599, startPoint y: 350, endPoint x: 615, endPoint y: 354, distance: 16.8
click at [615, 354] on td "Deposit from Pitdin77" at bounding box center [655, 358] width 99 height 31
click at [730, 421] on link "65" at bounding box center [957, 417] width 23 height 18
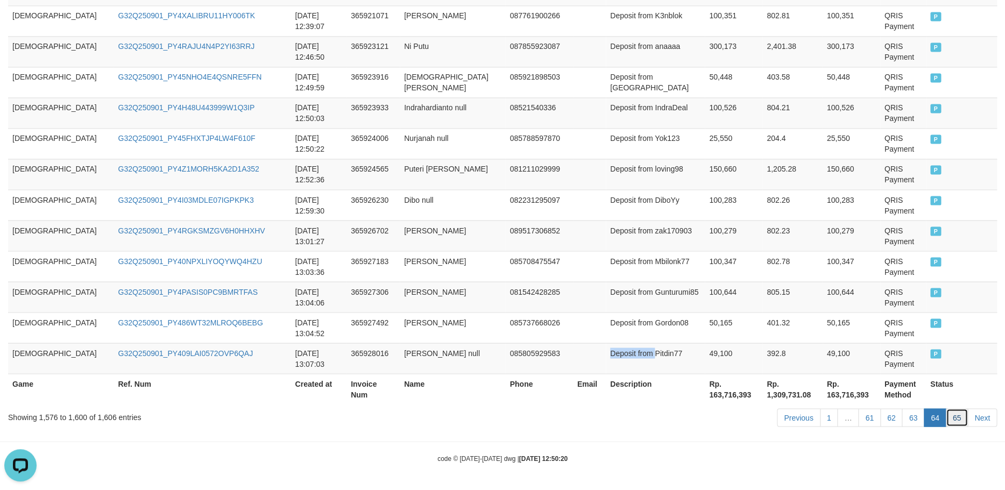
click at [730, 420] on link "65" at bounding box center [957, 417] width 23 height 18
click at [730, 417] on link "Next" at bounding box center [982, 417] width 30 height 18
click at [730, 422] on link "65" at bounding box center [957, 417] width 23 height 18
click at [730, 425] on link "65" at bounding box center [957, 417] width 23 height 18
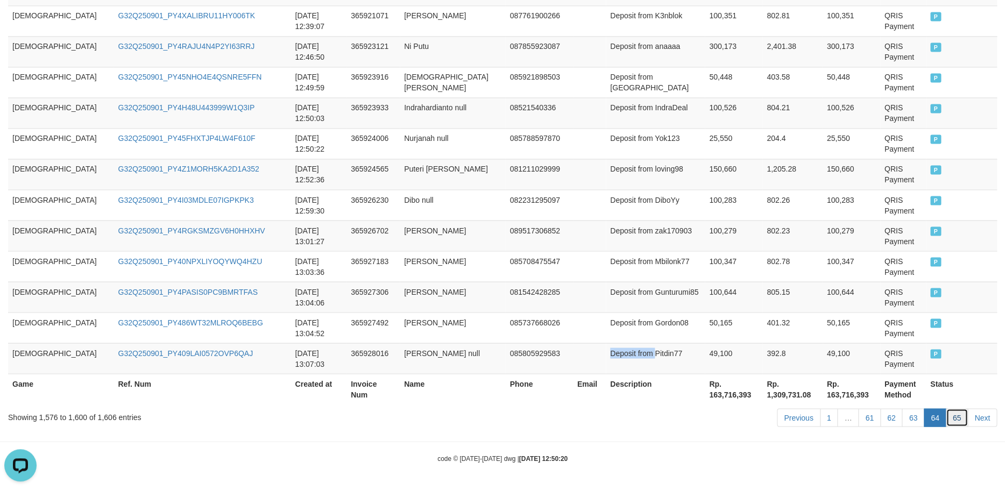
click at [730, 424] on link "65" at bounding box center [957, 417] width 23 height 18
click at [730, 412] on link "65" at bounding box center [957, 417] width 23 height 18
click at [730, 411] on link "65" at bounding box center [957, 417] width 23 height 18
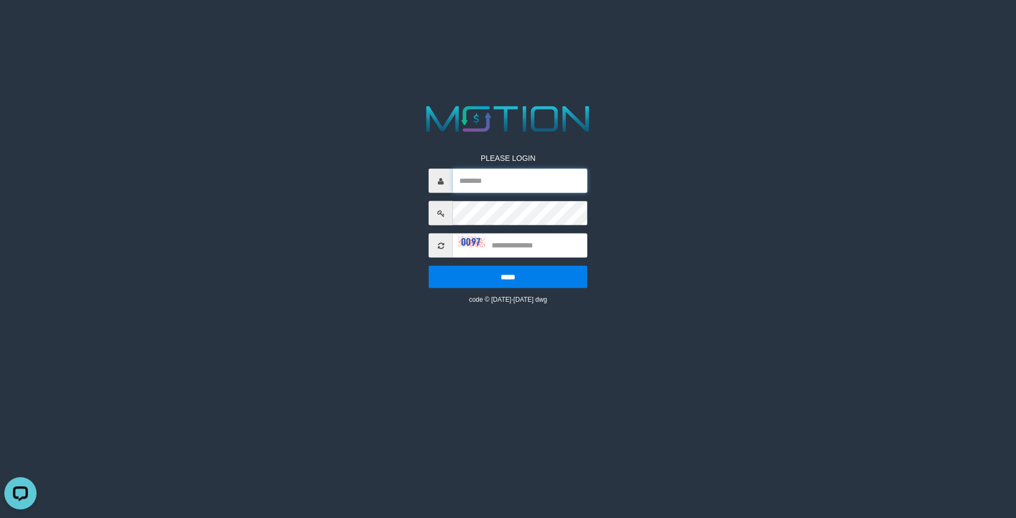
click at [485, 188] on input "text" at bounding box center [520, 181] width 134 height 24
paste input "******"
type input "******"
drag, startPoint x: 535, startPoint y: 250, endPoint x: 1003, endPoint y: 249, distance: 467.4
click at [566, 248] on input "text" at bounding box center [520, 245] width 134 height 24
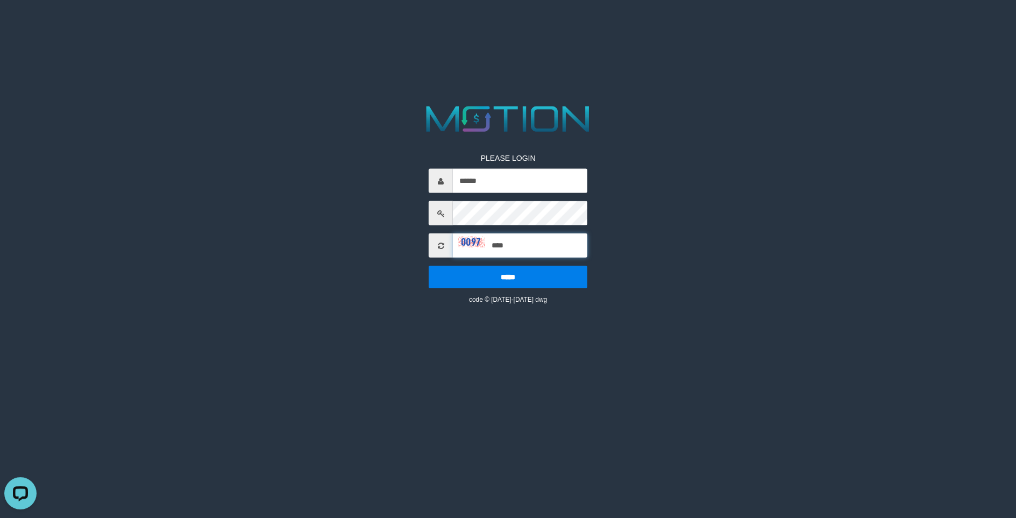
type input "****"
click at [429, 266] on input "*****" at bounding box center [508, 277] width 159 height 23
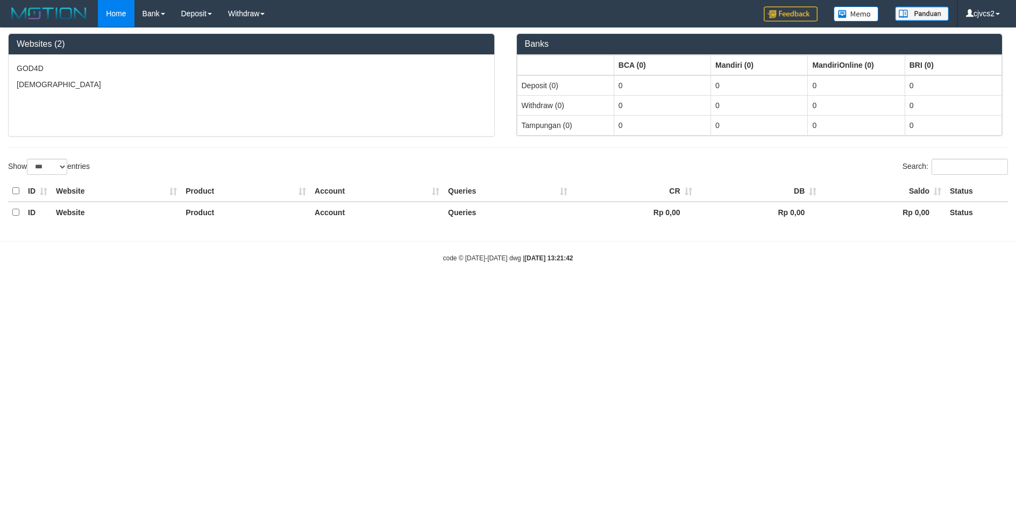
select select "***"
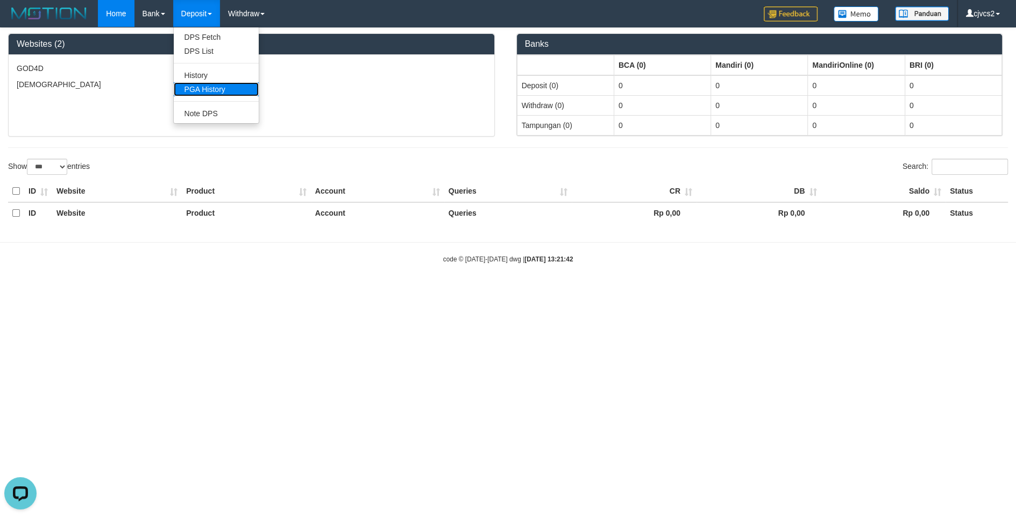
click at [200, 89] on link "PGA History" at bounding box center [216, 89] width 85 height 14
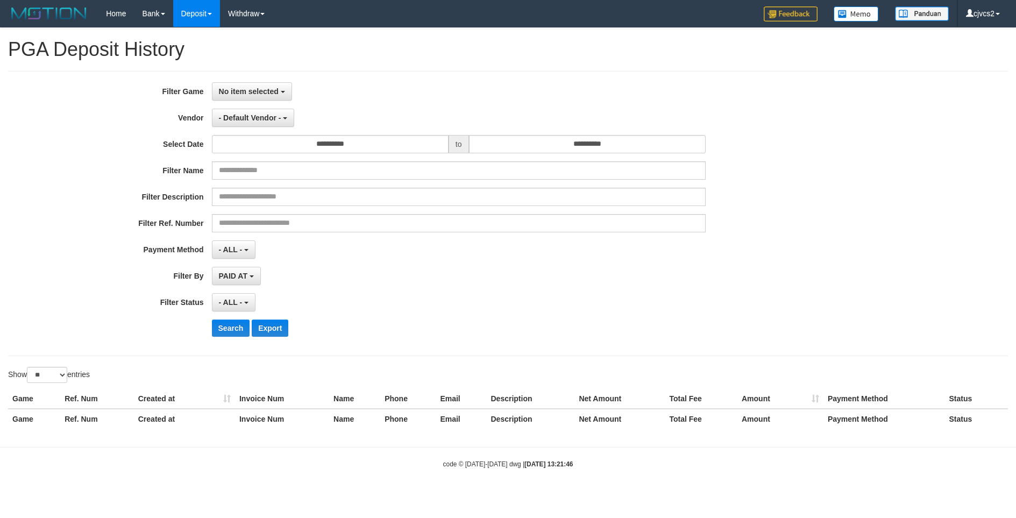
select select
select select "**"
click at [238, 94] on span "No item selected" at bounding box center [249, 91] width 60 height 9
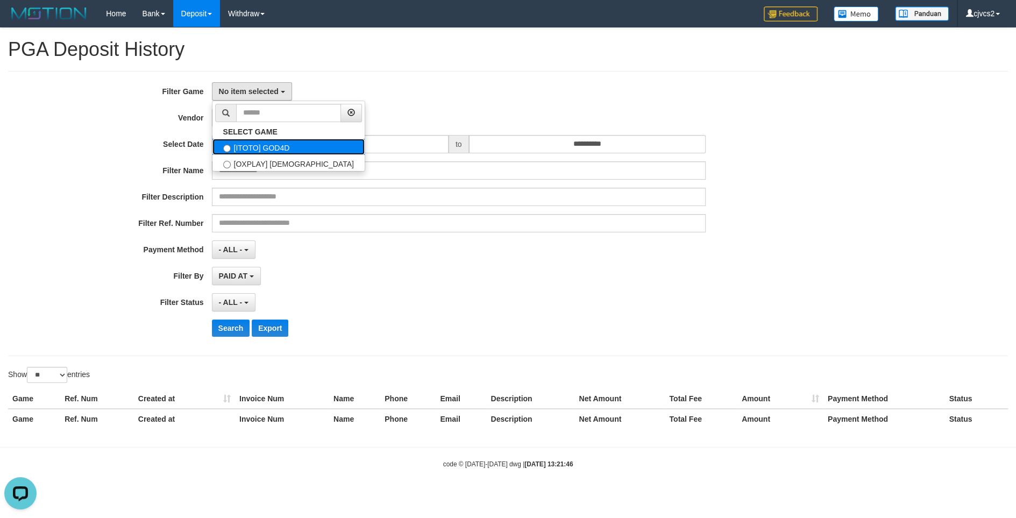
click at [254, 154] on label "[ITOTO] GOD4D" at bounding box center [288, 147] width 152 height 16
select select "****"
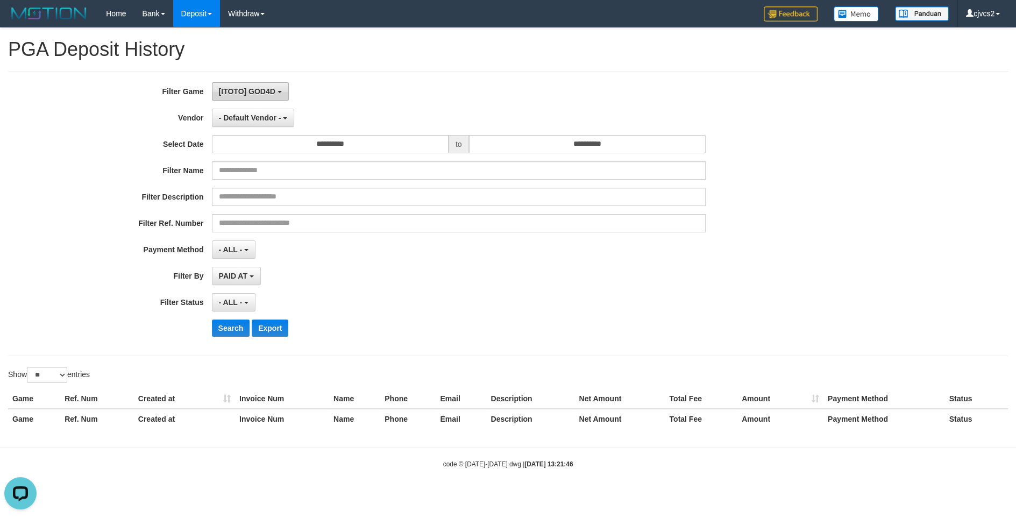
click at [254, 90] on span "[ITOTO] GOD4D" at bounding box center [247, 91] width 56 height 9
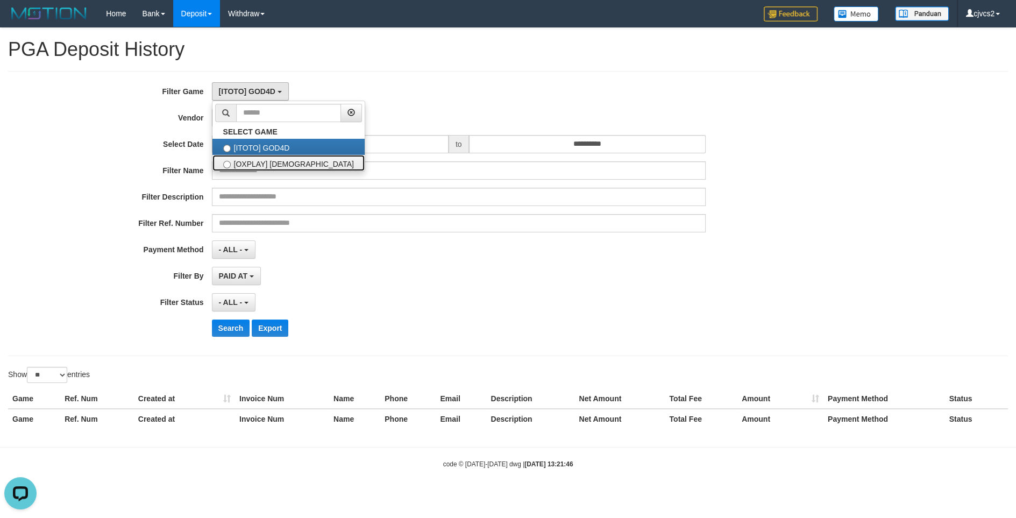
drag, startPoint x: 247, startPoint y: 164, endPoint x: 258, endPoint y: 160, distance: 11.2
click at [246, 165] on label "[OXPLAY] [DEMOGRAPHIC_DATA]" at bounding box center [288, 163] width 152 height 16
select select "****"
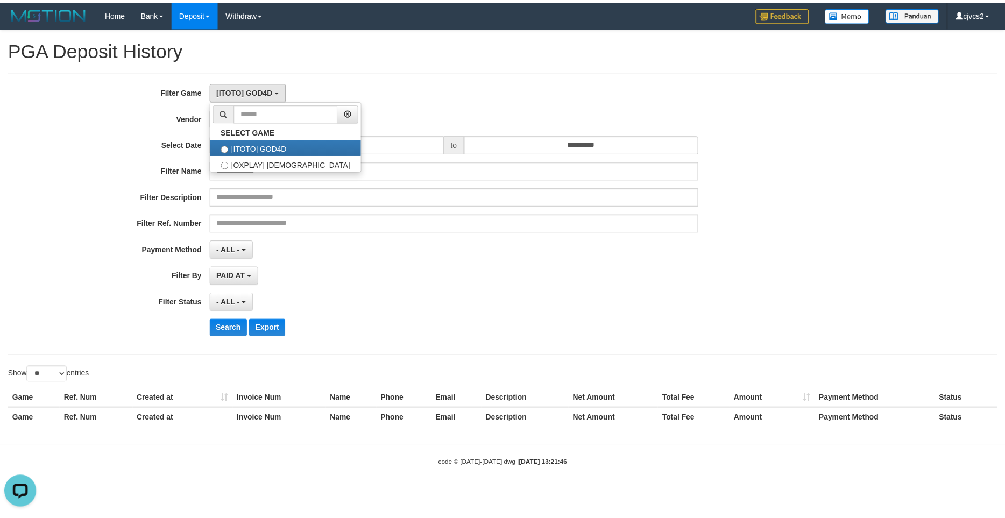
scroll to position [19, 0]
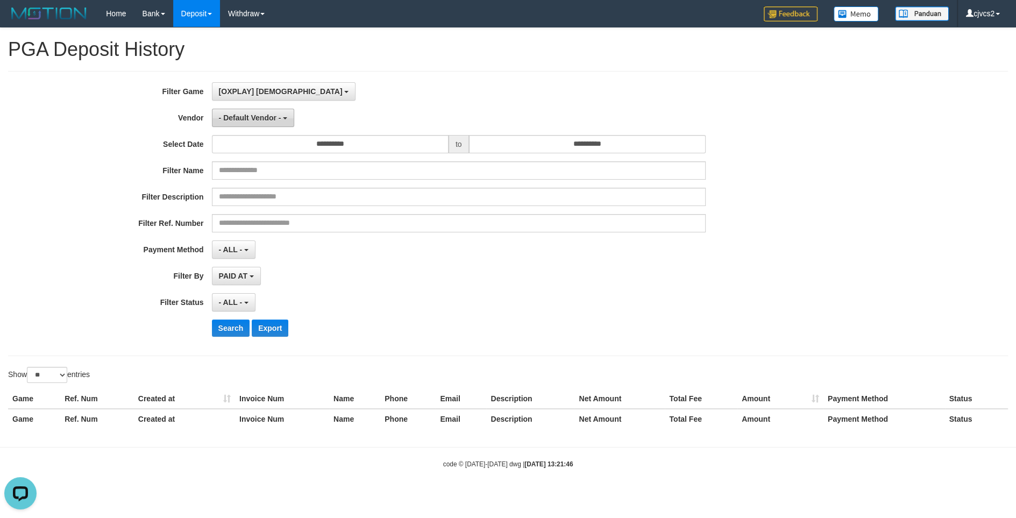
click at [254, 124] on button "- Default Vendor -" at bounding box center [253, 118] width 83 height 18
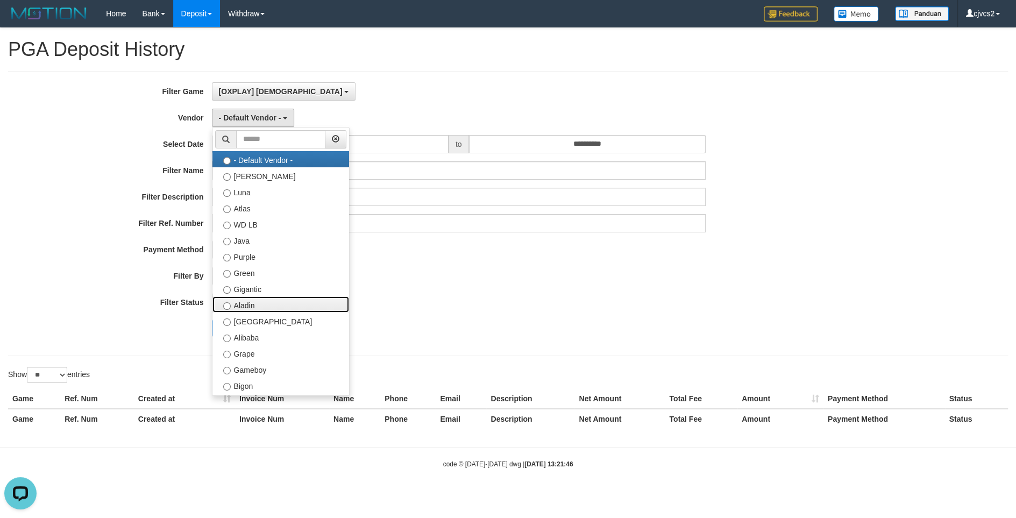
drag, startPoint x: 278, startPoint y: 306, endPoint x: 323, endPoint y: 225, distance: 92.0
click at [279, 304] on label "Aladin" at bounding box center [280, 304] width 137 height 16
select select "**********"
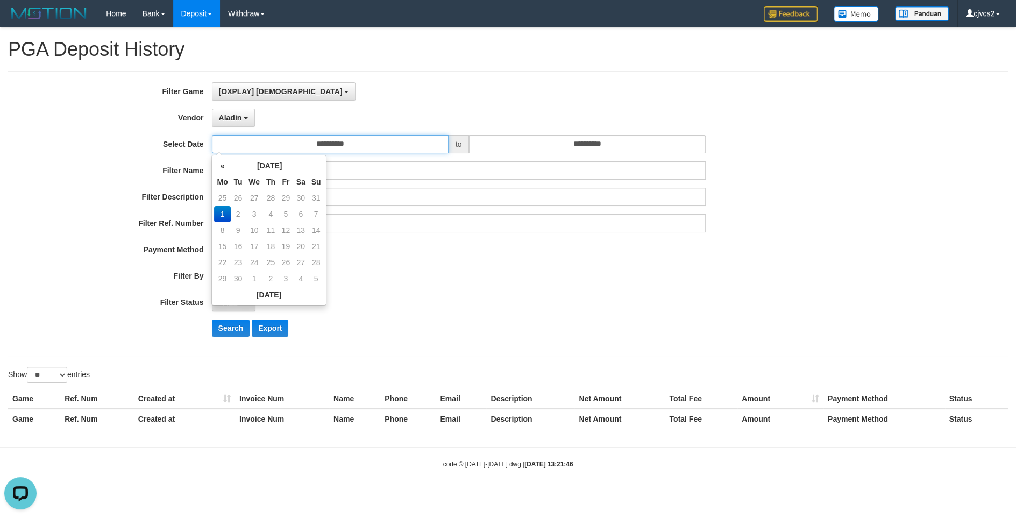
click at [341, 137] on input "**********" at bounding box center [330, 144] width 237 height 18
click at [299, 198] on td "30" at bounding box center [301, 198] width 16 height 16
type input "**********"
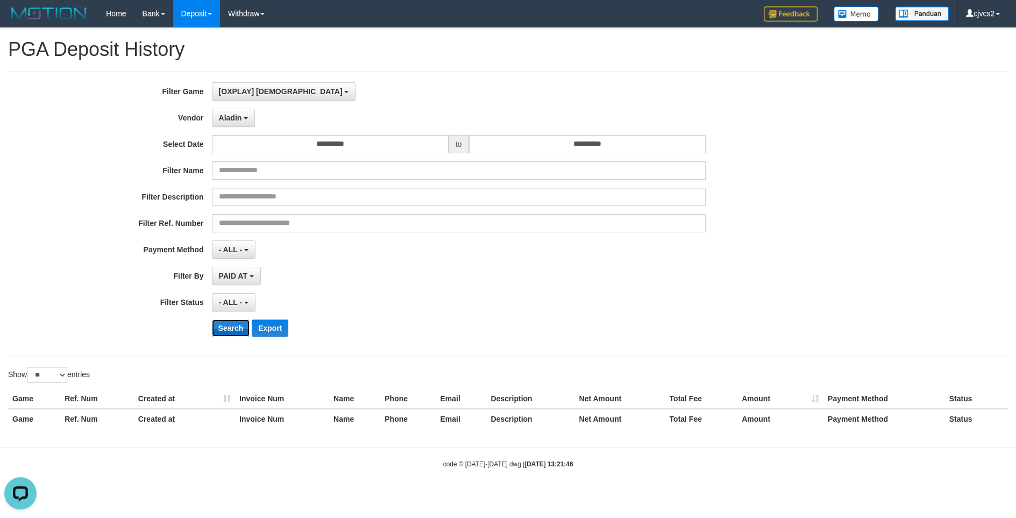
click at [228, 327] on button "Search" at bounding box center [231, 328] width 38 height 17
click at [222, 332] on button "Search" at bounding box center [231, 328] width 38 height 17
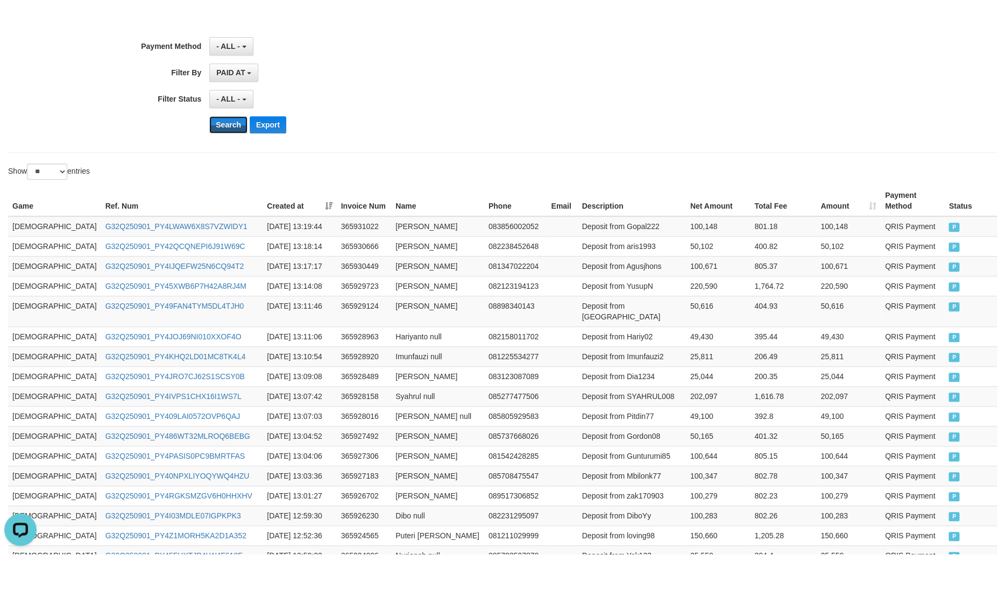
scroll to position [94, 0]
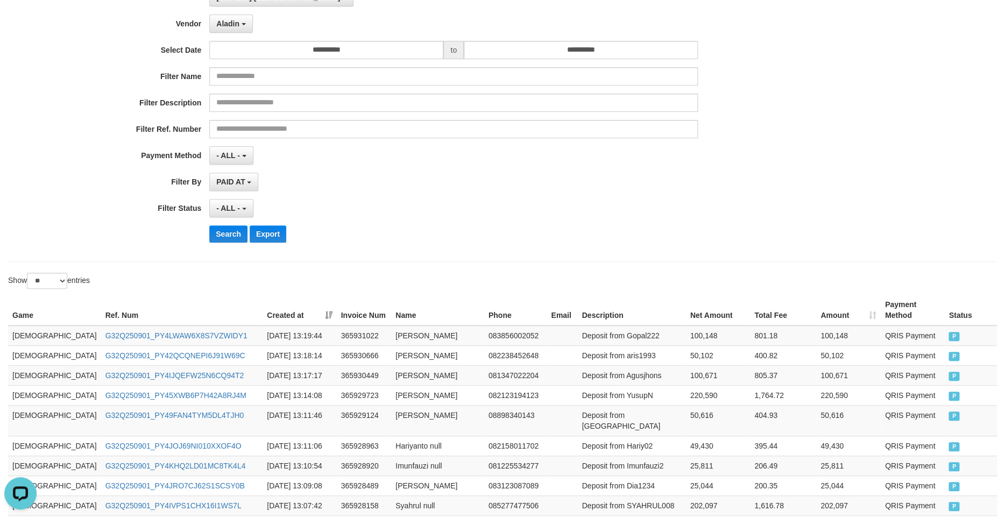
click at [292, 304] on th "Created at" at bounding box center [299, 310] width 74 height 31
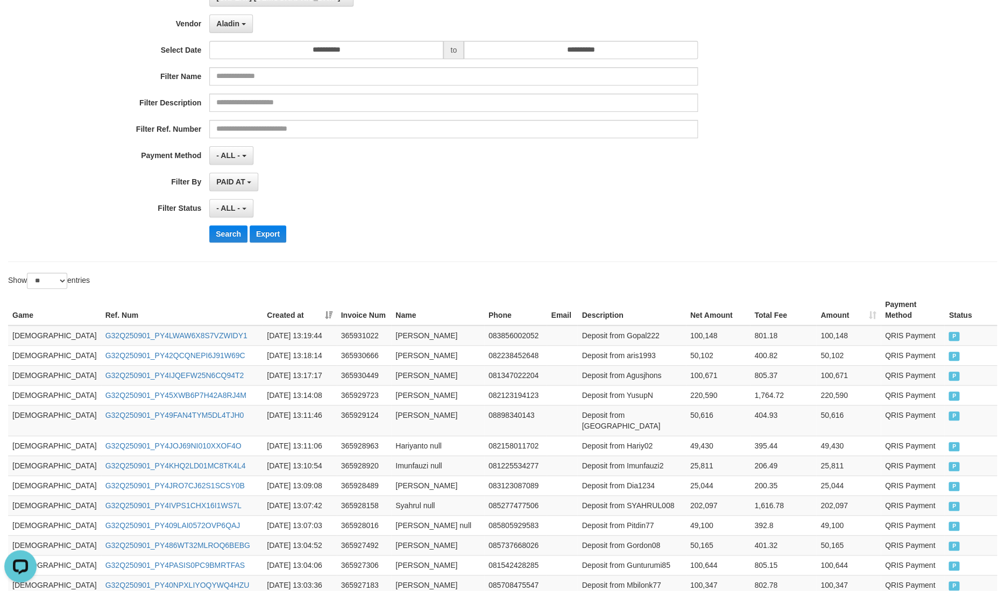
click at [288, 306] on th "Created at" at bounding box center [299, 310] width 74 height 31
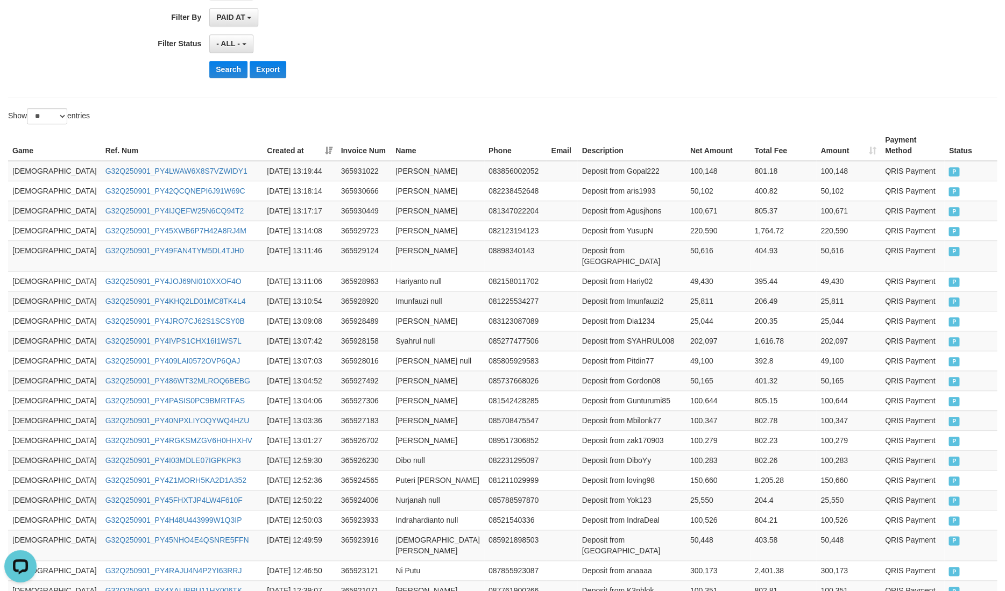
scroll to position [49, 0]
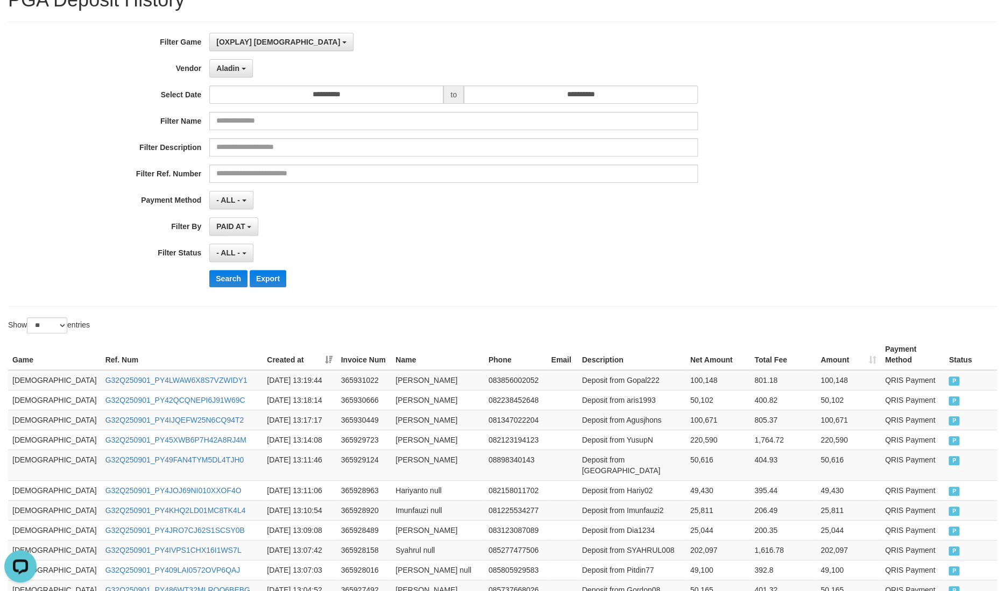
click at [287, 350] on th "Created at" at bounding box center [299, 354] width 74 height 31
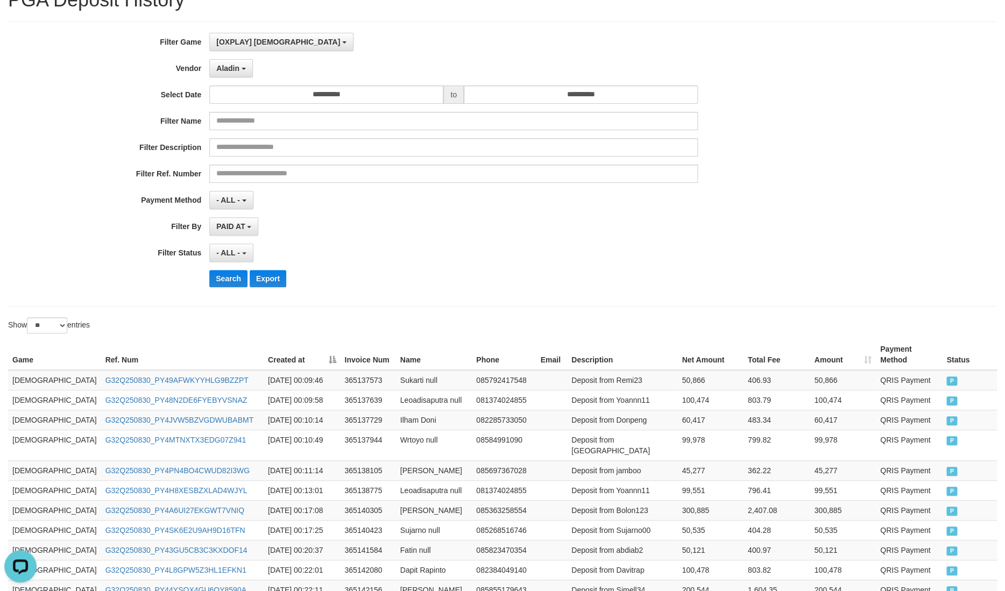
scroll to position [426, 0]
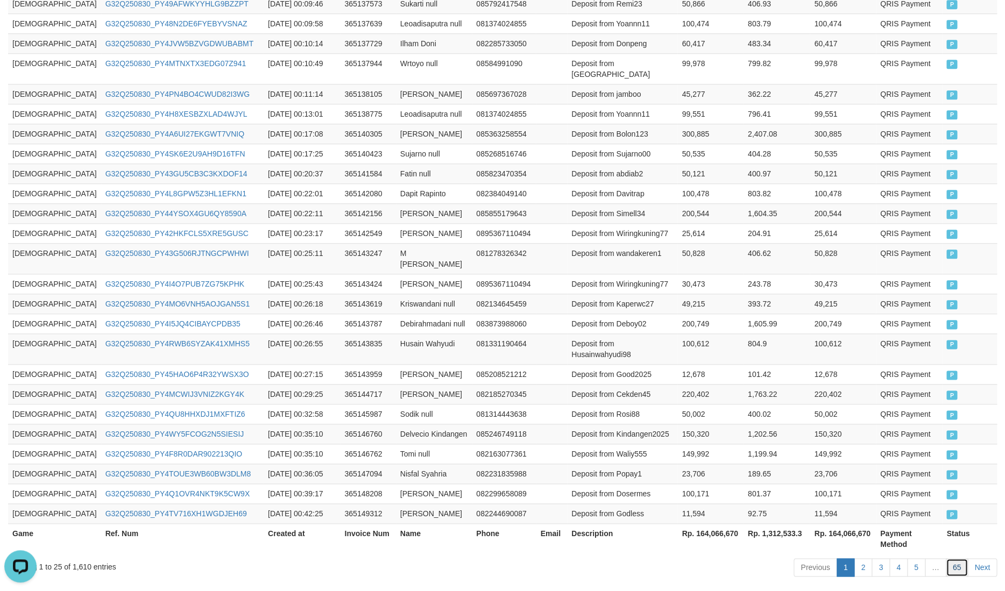
click at [950, 517] on link "65" at bounding box center [957, 567] width 23 height 18
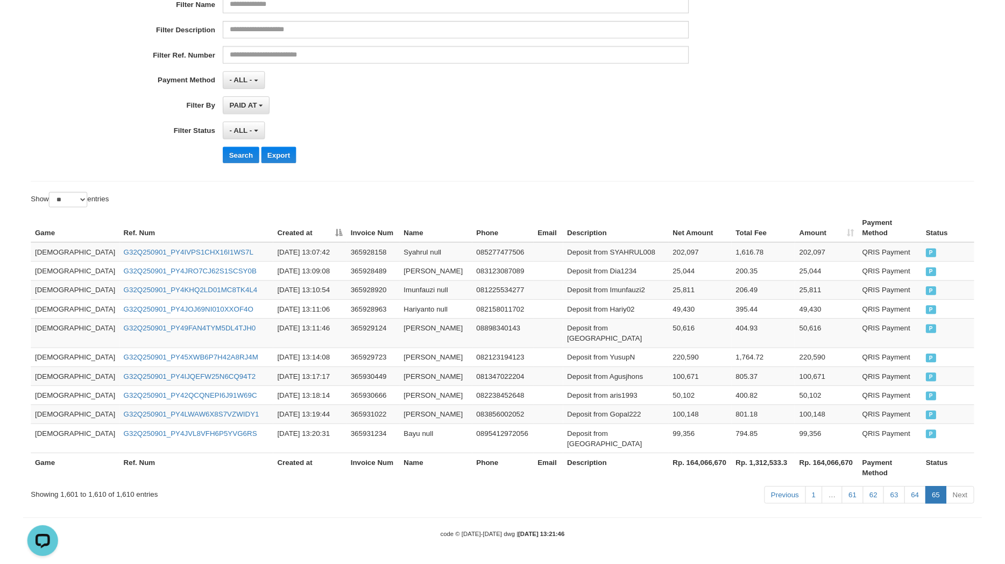
scroll to position [125, 0]
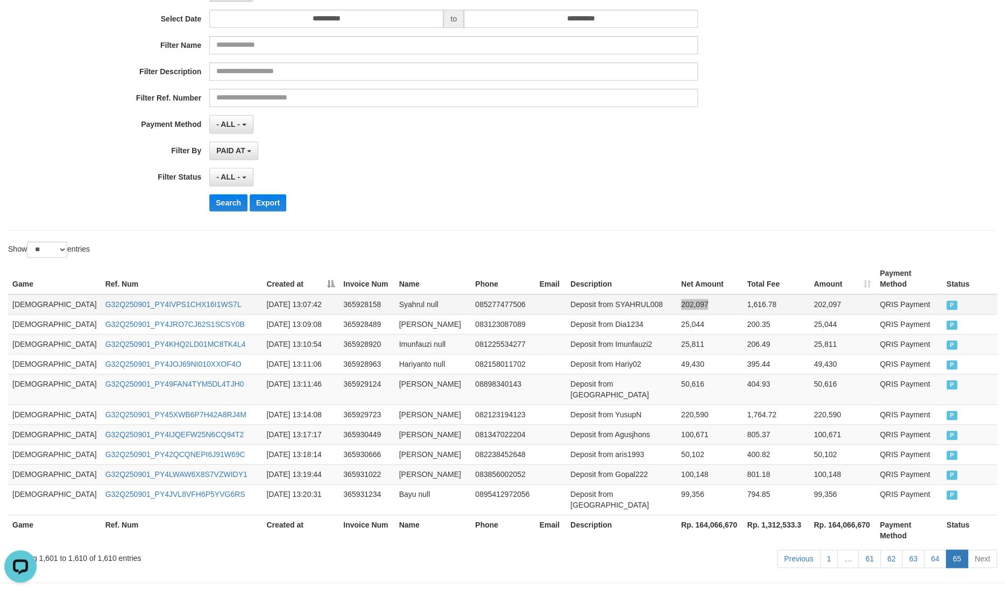
click at [742, 295] on td "1,616.78" at bounding box center [775, 304] width 67 height 20
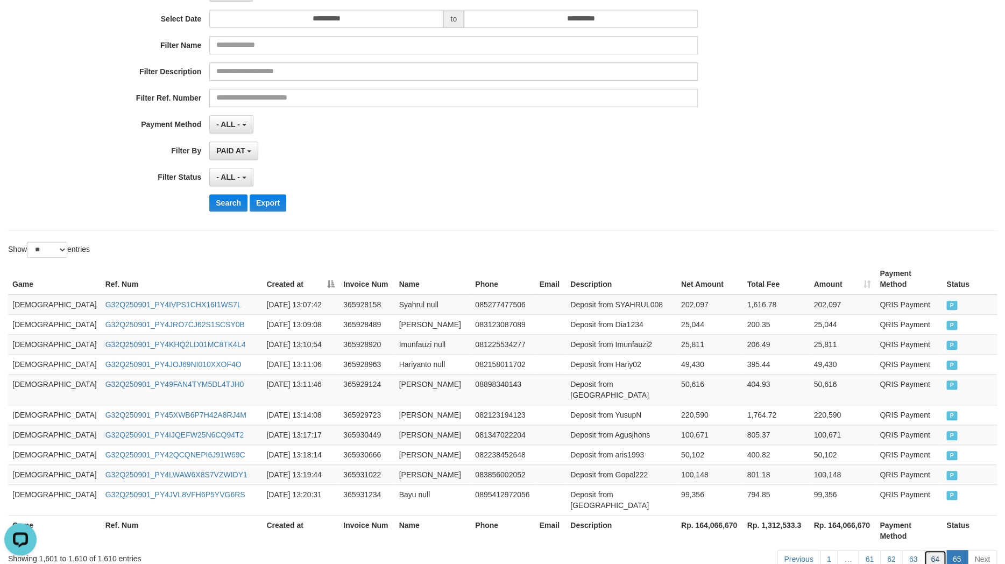
click at [938, 517] on link "64" at bounding box center [935, 559] width 23 height 18
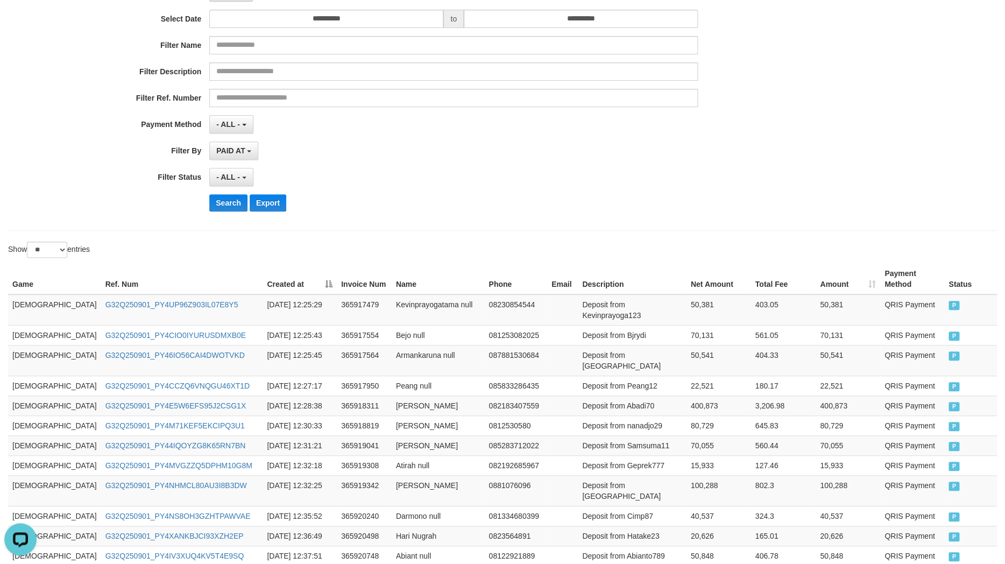
scroll to position [437, 0]
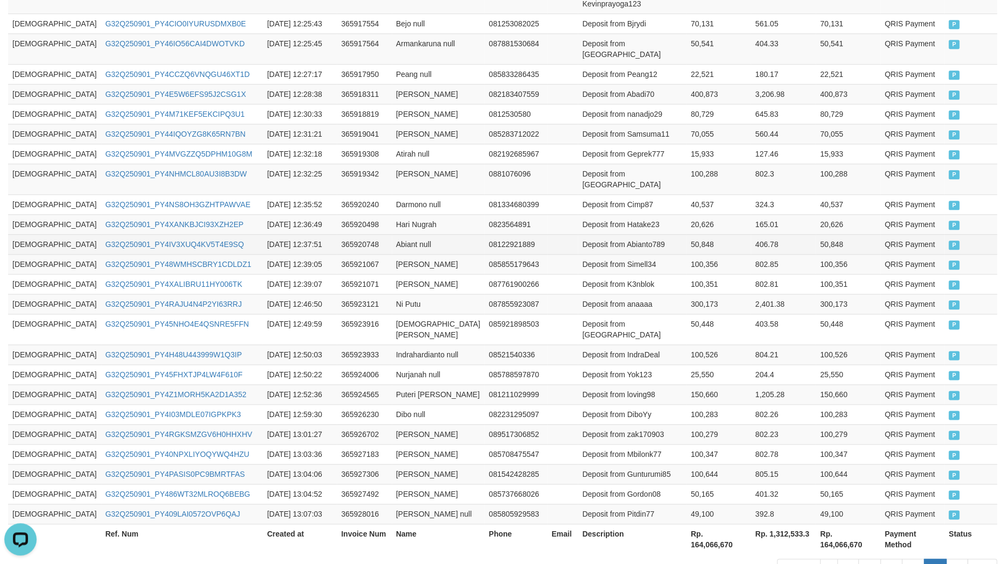
click at [750, 234] on td "406.78" at bounding box center [782, 244] width 65 height 20
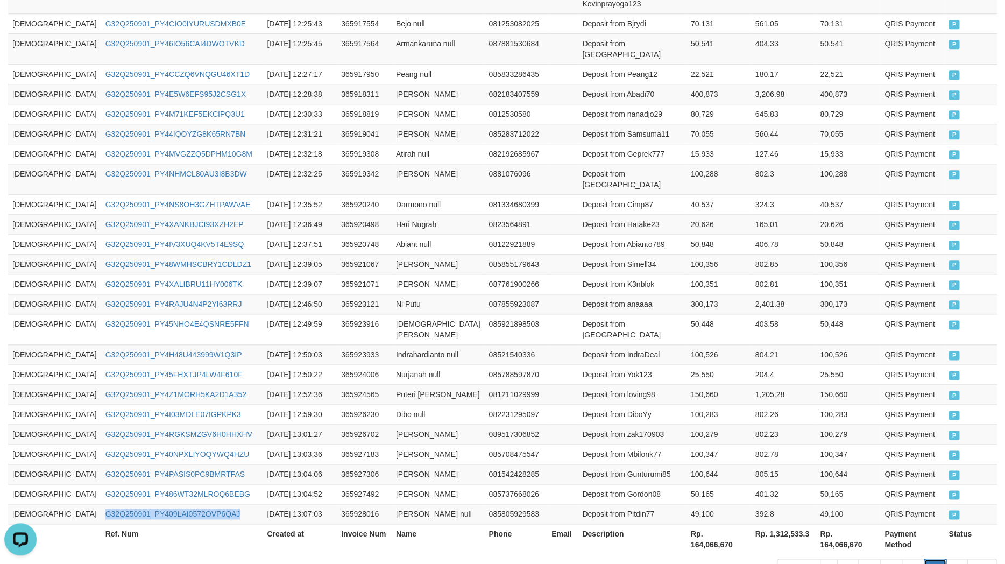
click at [944, 517] on link "64" at bounding box center [935, 567] width 23 height 18
click at [952, 517] on link "65" at bounding box center [957, 567] width 23 height 18
click at [955, 517] on link "65" at bounding box center [957, 567] width 23 height 18
drag, startPoint x: 954, startPoint y: 516, endPoint x: 962, endPoint y: 522, distance: 10.0
click at [952, 517] on link "65" at bounding box center [957, 567] width 23 height 18
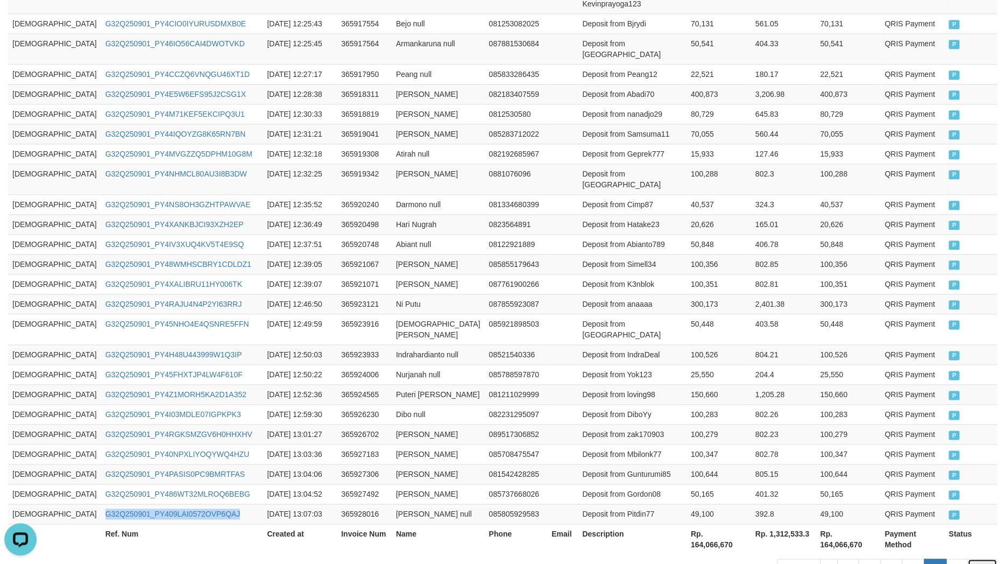
click at [990, 517] on link "Next" at bounding box center [982, 567] width 30 height 18
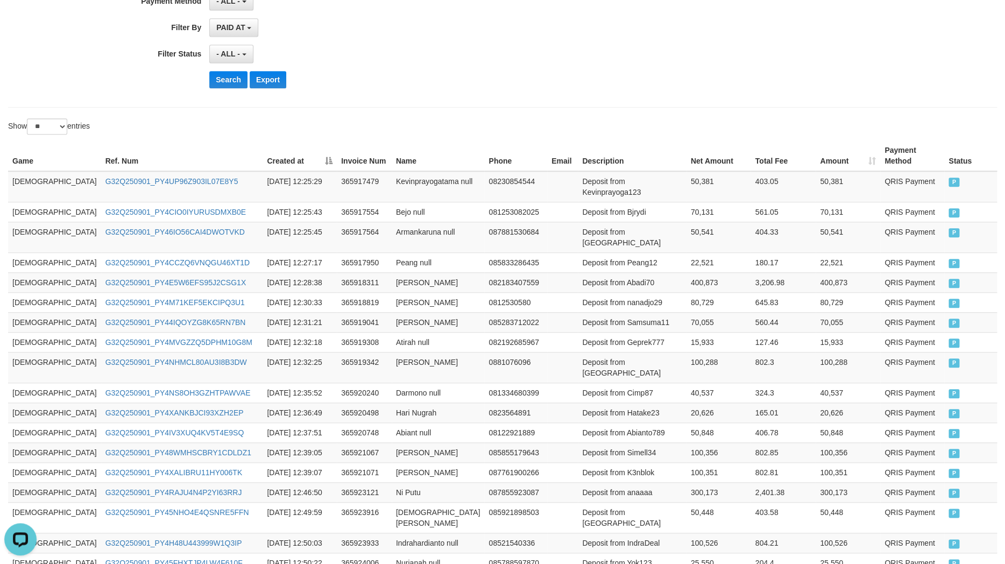
scroll to position [464, 0]
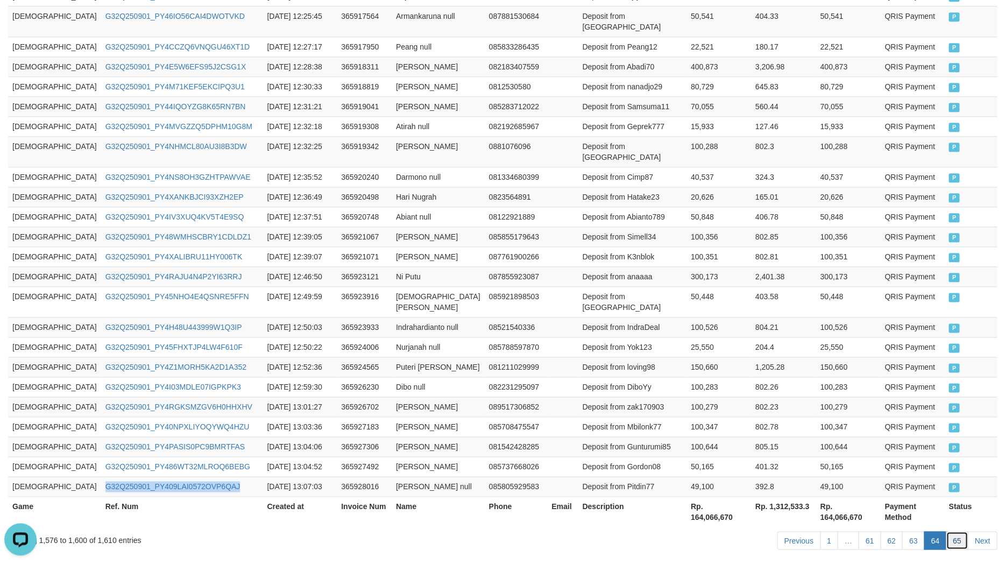
click at [950, 517] on link "65" at bounding box center [957, 540] width 23 height 18
click at [955, 517] on link "65" at bounding box center [957, 540] width 23 height 18
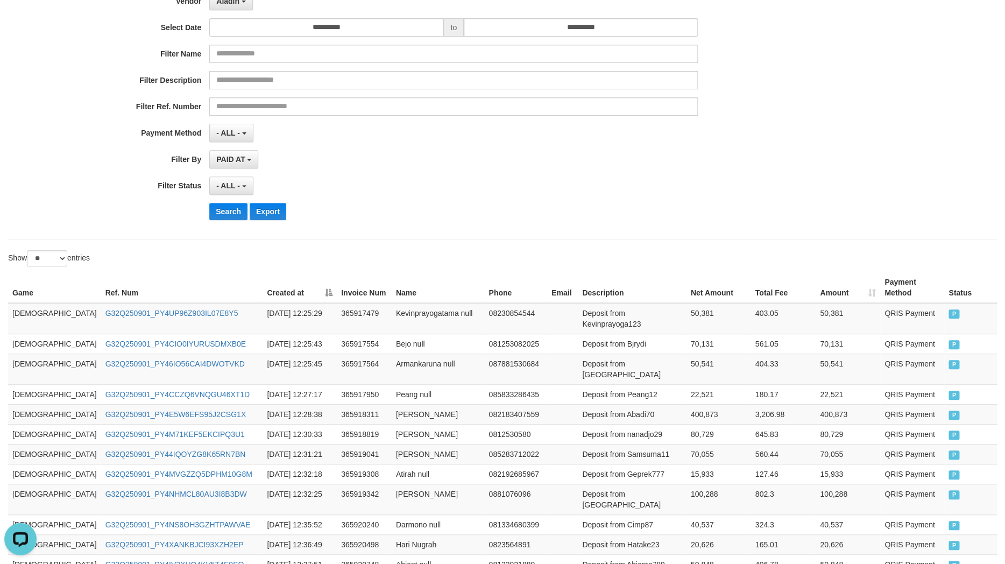
scroll to position [0, 0]
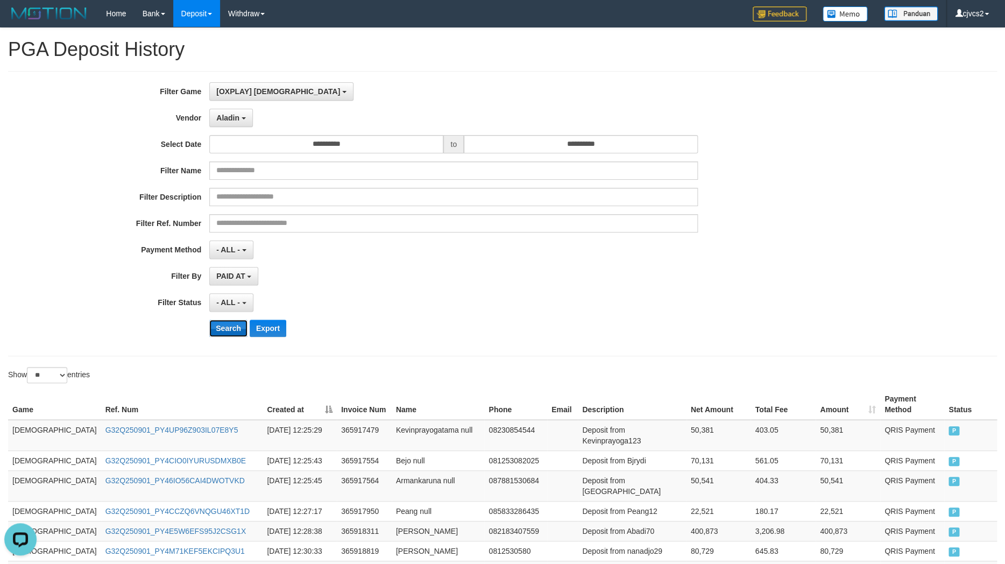
click at [219, 335] on button "Search" at bounding box center [228, 328] width 38 height 17
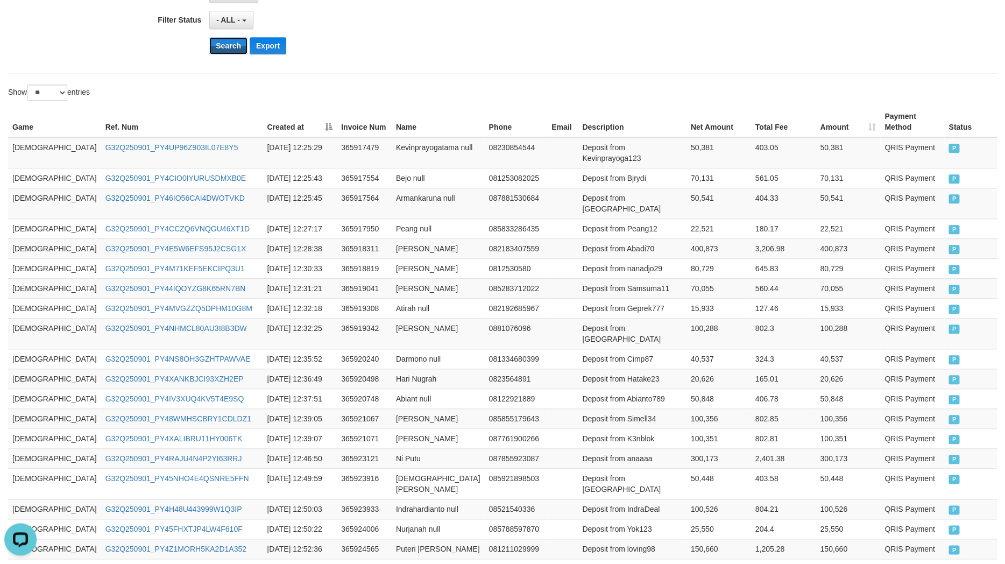
scroll to position [464, 0]
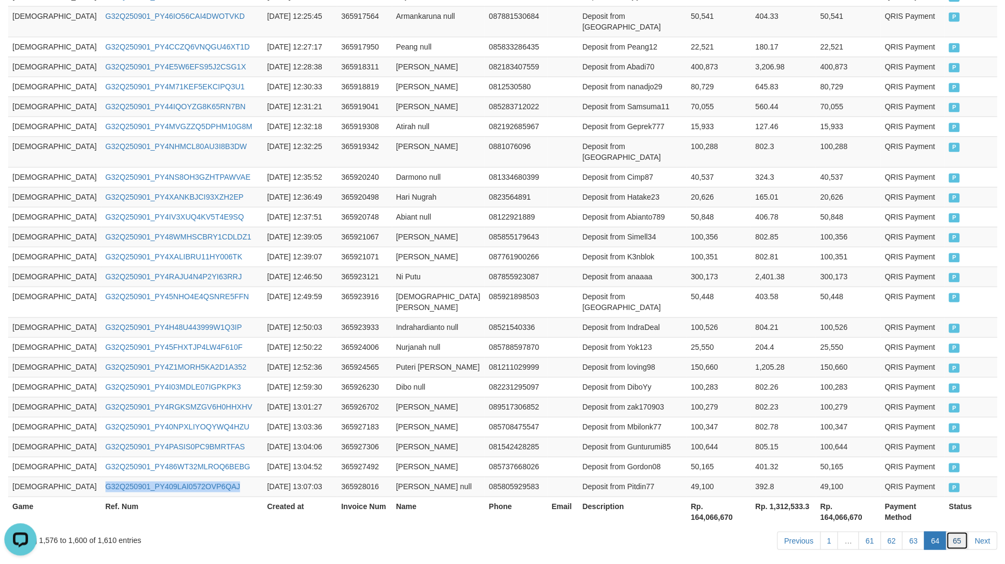
click at [963, 517] on link "65" at bounding box center [957, 540] width 23 height 18
click at [990, 517] on link "Next" at bounding box center [982, 540] width 30 height 18
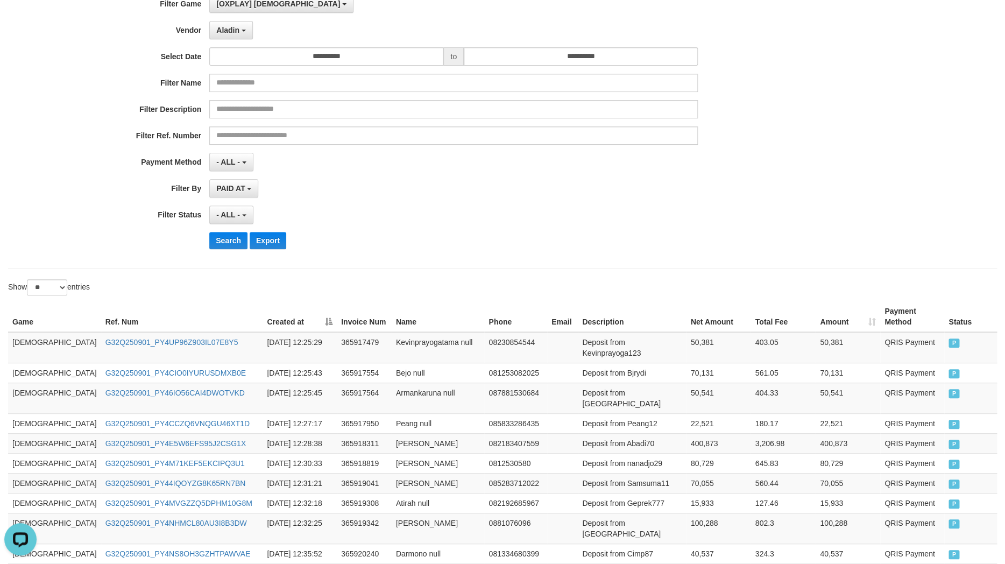
scroll to position [0, 0]
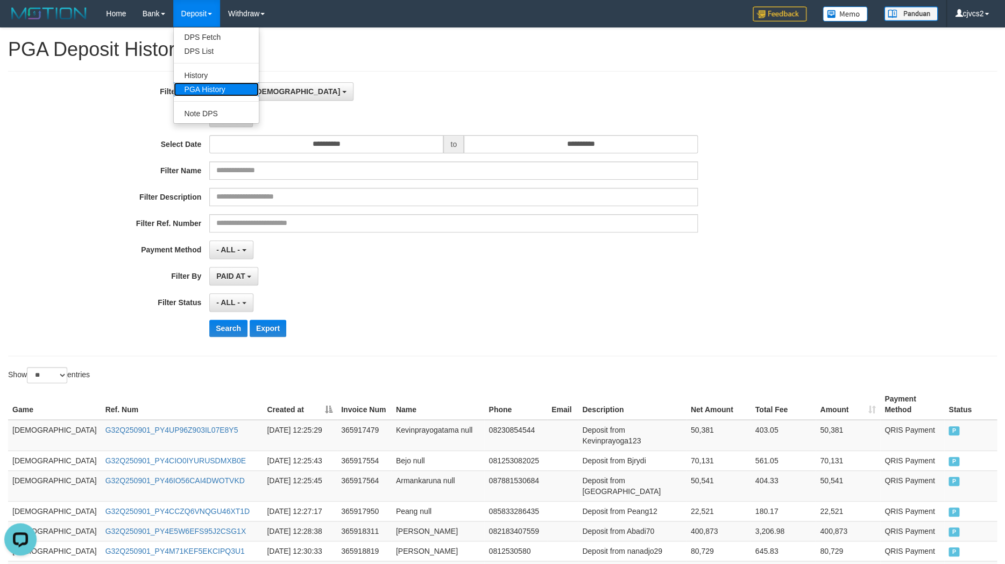
click at [199, 91] on link "PGA History" at bounding box center [216, 89] width 85 height 14
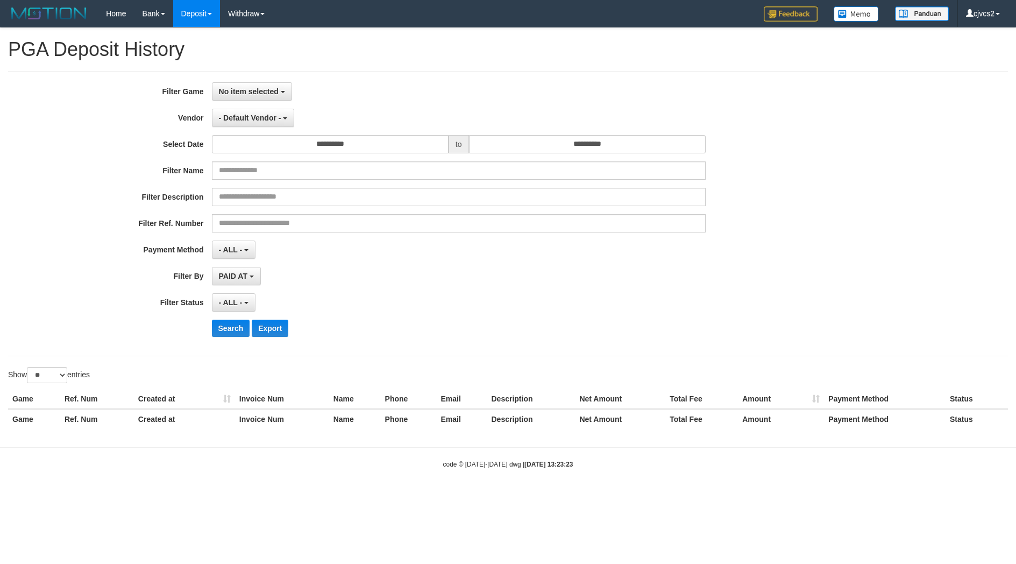
select select
select select "**"
drag, startPoint x: 0, startPoint y: 0, endPoint x: 256, endPoint y: 97, distance: 273.9
click at [257, 94] on span "No item selected" at bounding box center [249, 91] width 60 height 9
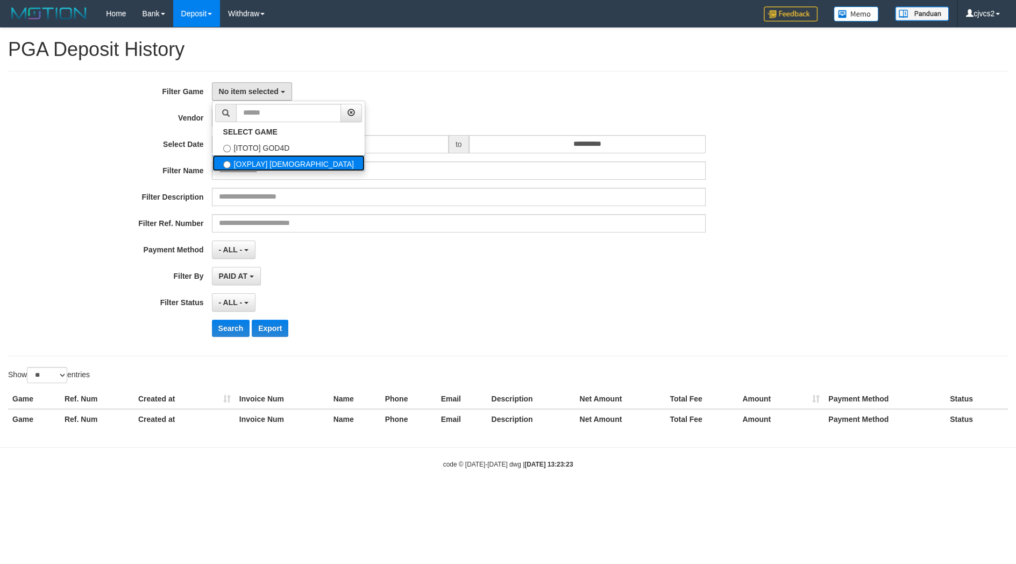
click at [247, 161] on label "[OXPLAY] [DEMOGRAPHIC_DATA]" at bounding box center [288, 163] width 152 height 16
select select "****"
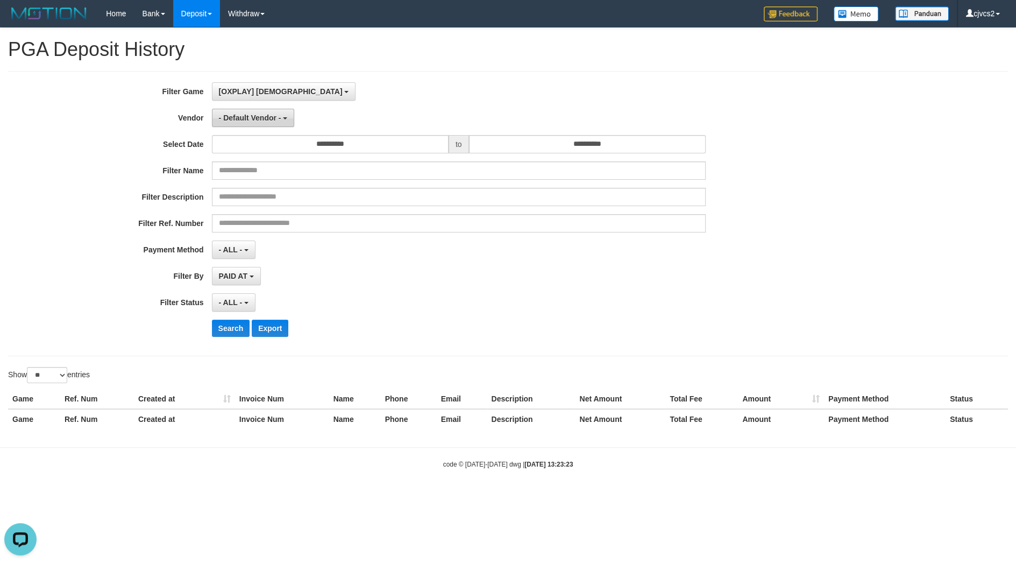
click at [264, 123] on button "- Default Vendor -" at bounding box center [253, 118] width 83 height 18
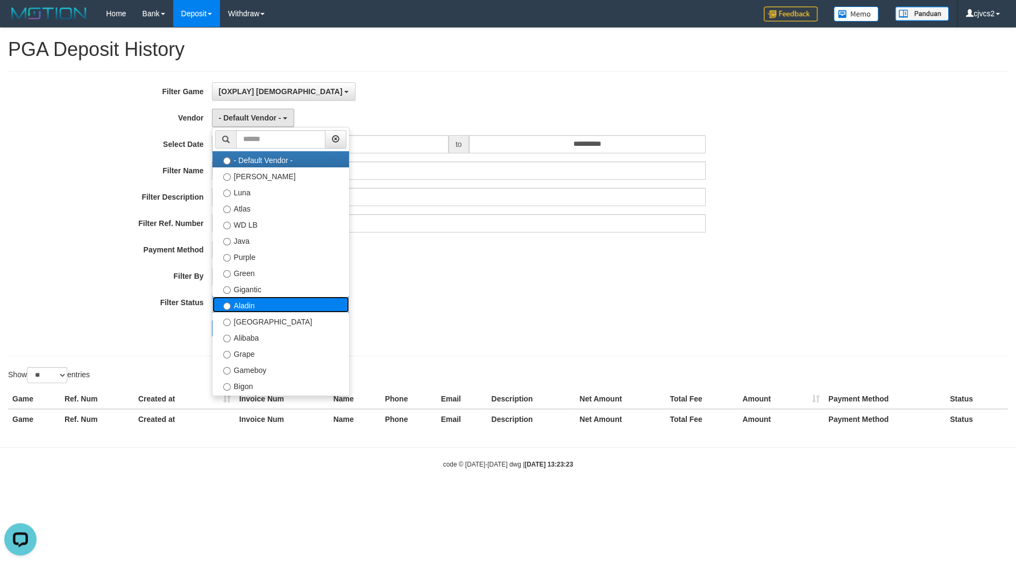
click at [271, 299] on label "Aladin" at bounding box center [280, 304] width 137 height 16
select select "**********"
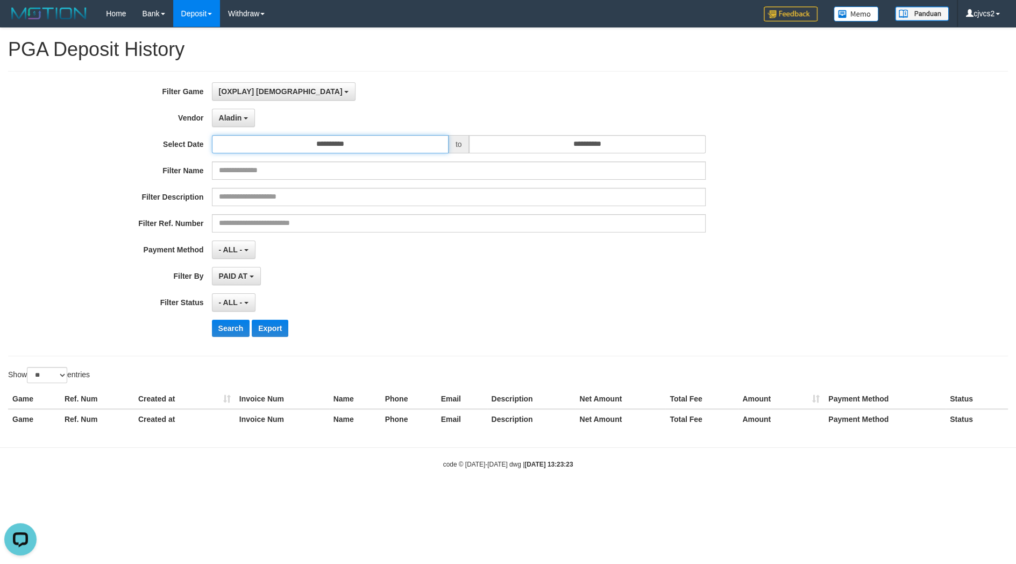
click at [371, 153] on input "**********" at bounding box center [330, 144] width 237 height 18
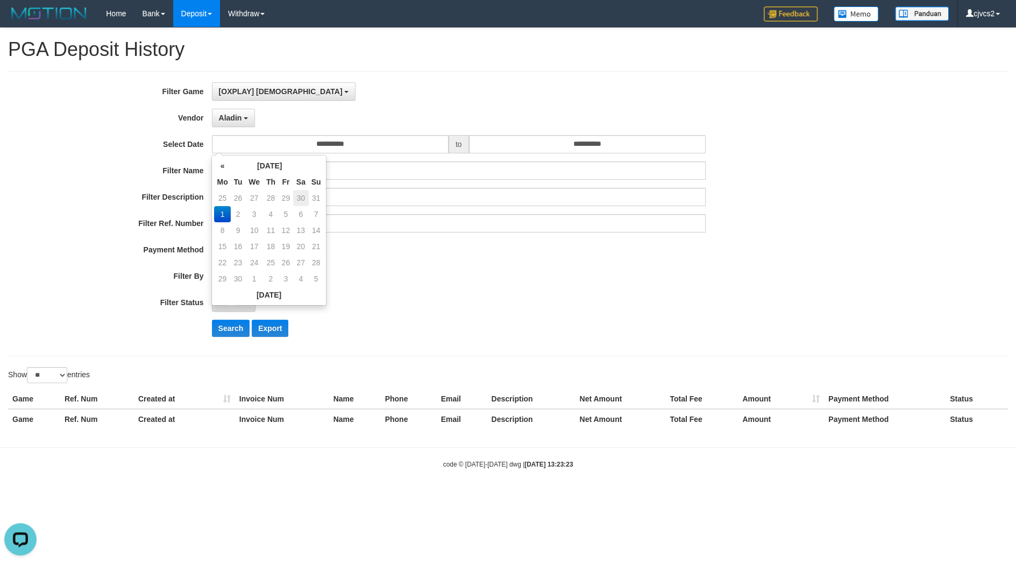
click at [302, 194] on td "30" at bounding box center [301, 198] width 16 height 16
type input "**********"
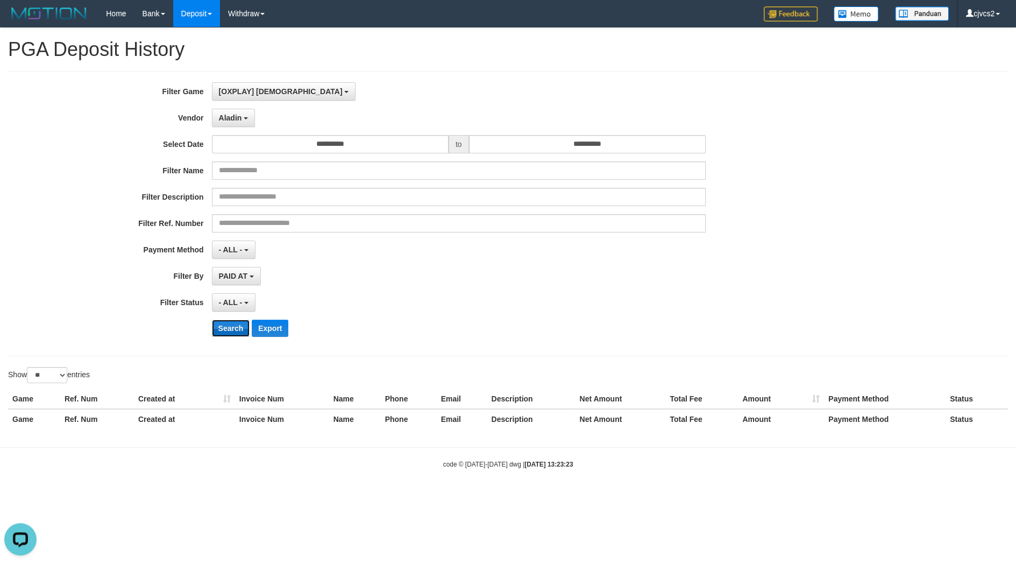
click at [237, 330] on button "Search" at bounding box center [231, 328] width 38 height 17
click at [234, 333] on button "Search" at bounding box center [231, 328] width 38 height 17
click at [226, 323] on button "Search" at bounding box center [231, 328] width 38 height 17
click at [222, 321] on div "**********" at bounding box center [423, 213] width 847 height 262
click at [231, 329] on button "Search" at bounding box center [231, 328] width 38 height 17
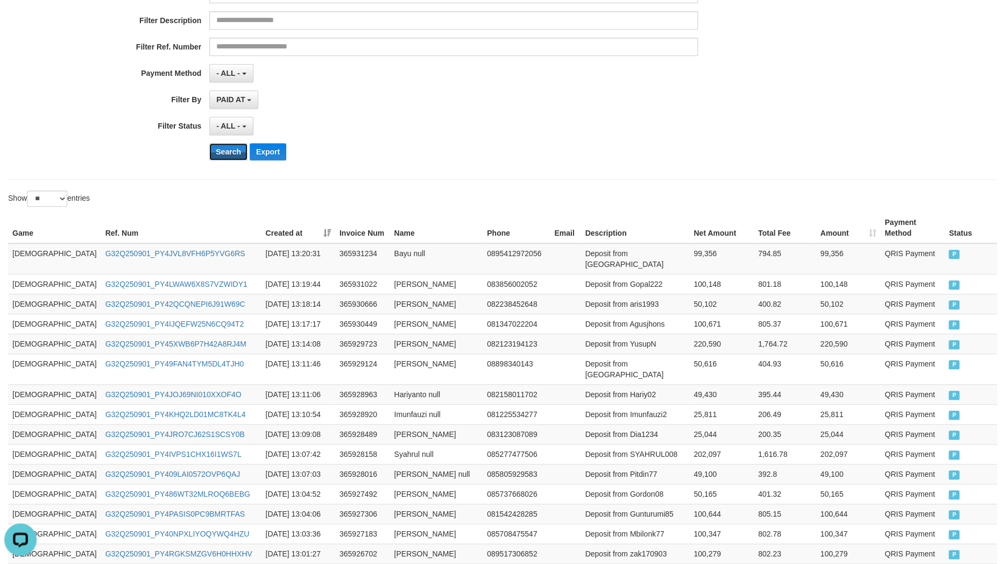
scroll to position [77, 0]
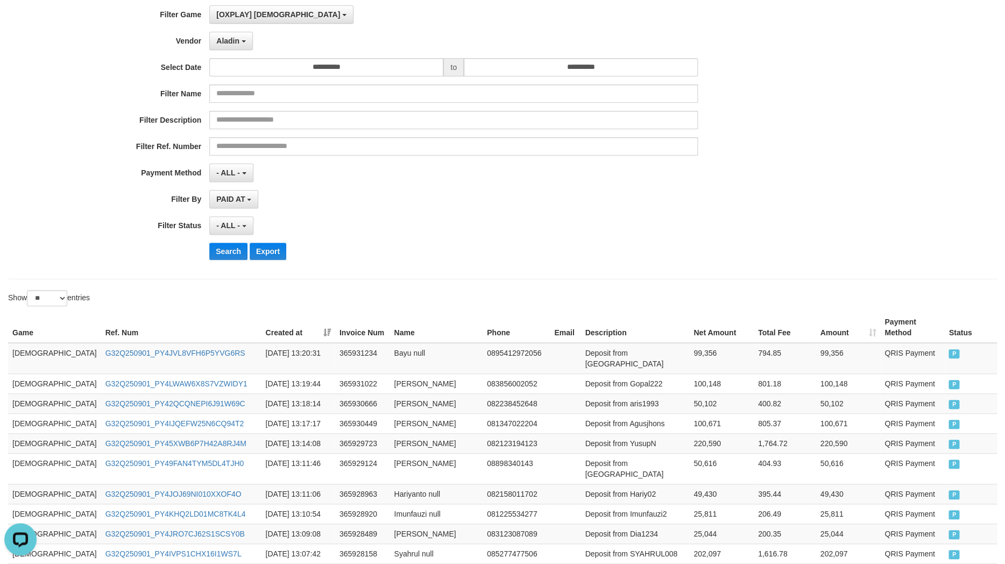
click at [286, 322] on th "Created at" at bounding box center [298, 327] width 74 height 31
click at [284, 320] on th "Created at" at bounding box center [298, 327] width 74 height 31
click at [284, 323] on th "Created at" at bounding box center [298, 327] width 74 height 31
click at [288, 317] on th "Created at" at bounding box center [298, 327] width 74 height 31
click at [285, 320] on th "Created at" at bounding box center [298, 327] width 74 height 31
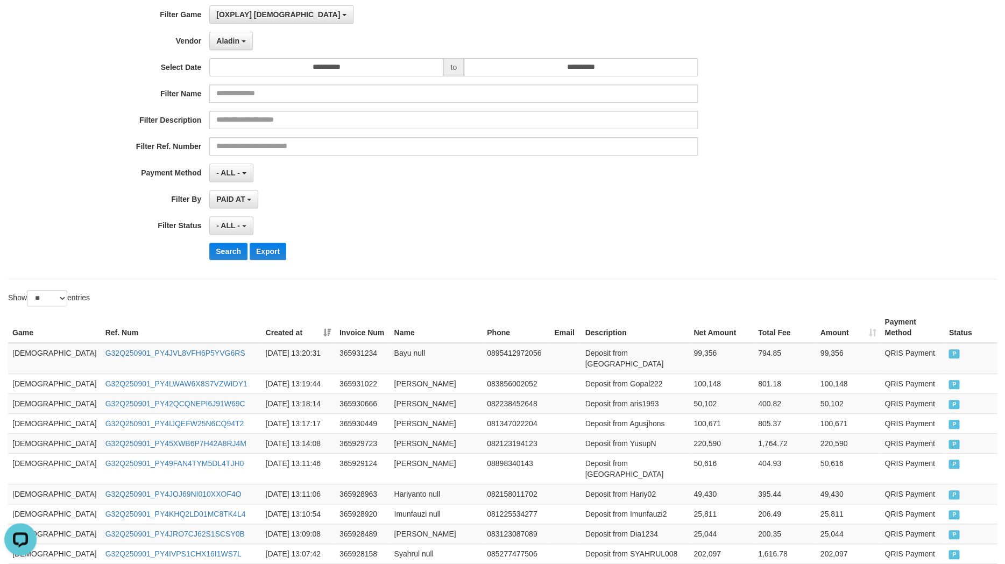
click at [284, 315] on th "Created at" at bounding box center [298, 327] width 74 height 31
click at [287, 321] on th "Created at" at bounding box center [298, 327] width 74 height 31
click at [284, 319] on th "Created at" at bounding box center [298, 327] width 74 height 31
click at [286, 322] on th "Created at" at bounding box center [298, 327] width 74 height 31
click at [287, 323] on th "Created at" at bounding box center [298, 327] width 74 height 31
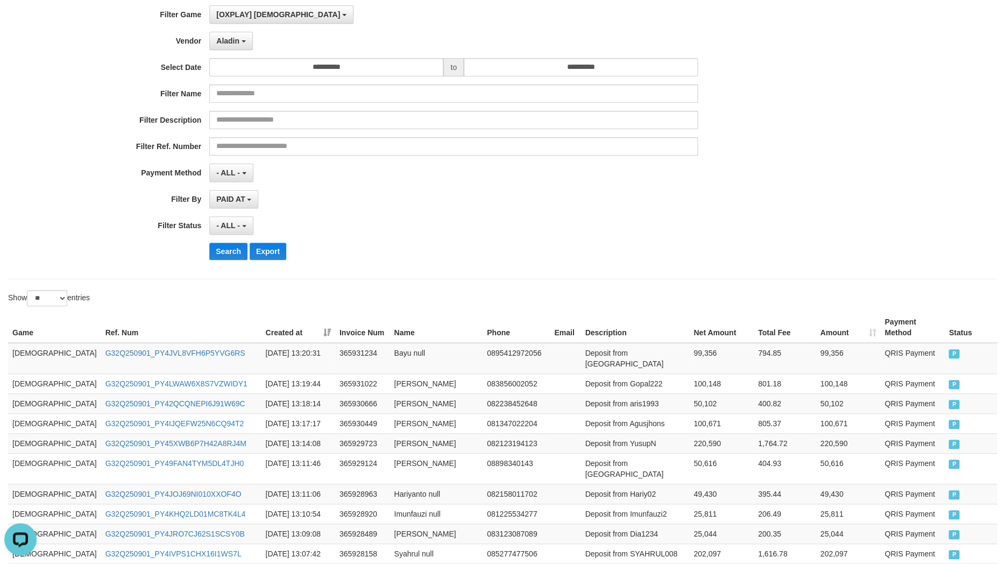
click at [283, 323] on th "Created at" at bounding box center [298, 327] width 74 height 31
click at [283, 319] on th "Created at" at bounding box center [298, 327] width 74 height 31
click at [288, 319] on th "Created at" at bounding box center [298, 327] width 74 height 31
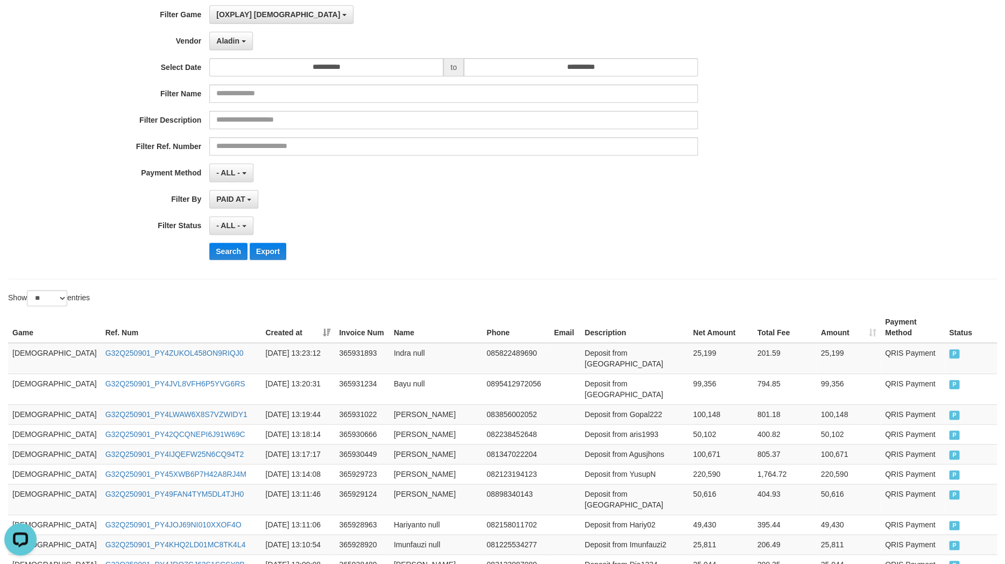
click at [282, 323] on th "Created at" at bounding box center [298, 327] width 74 height 31
click at [287, 319] on th "Created at" at bounding box center [298, 327] width 74 height 31
click at [288, 317] on th "Created at" at bounding box center [298, 327] width 74 height 31
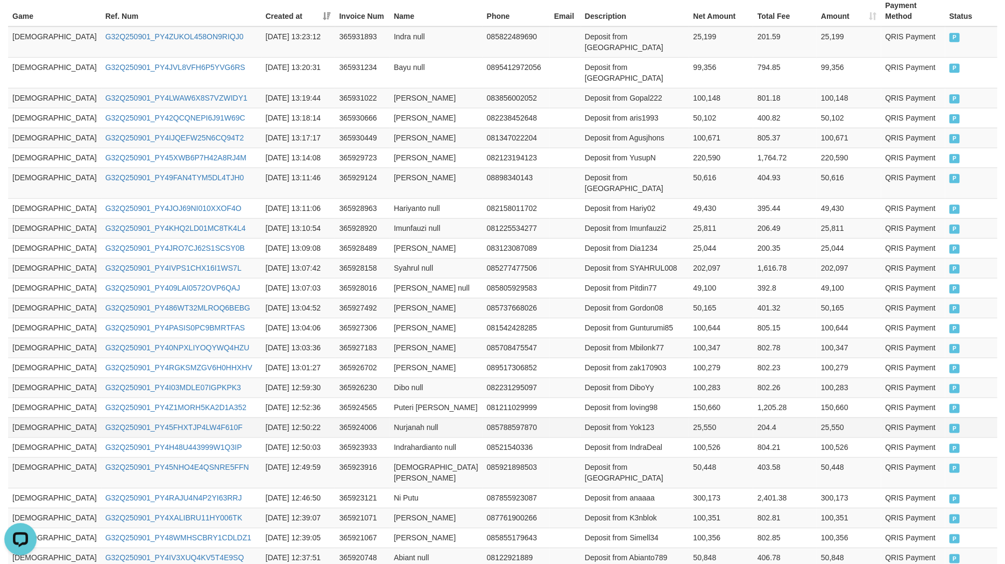
scroll to position [453, 0]
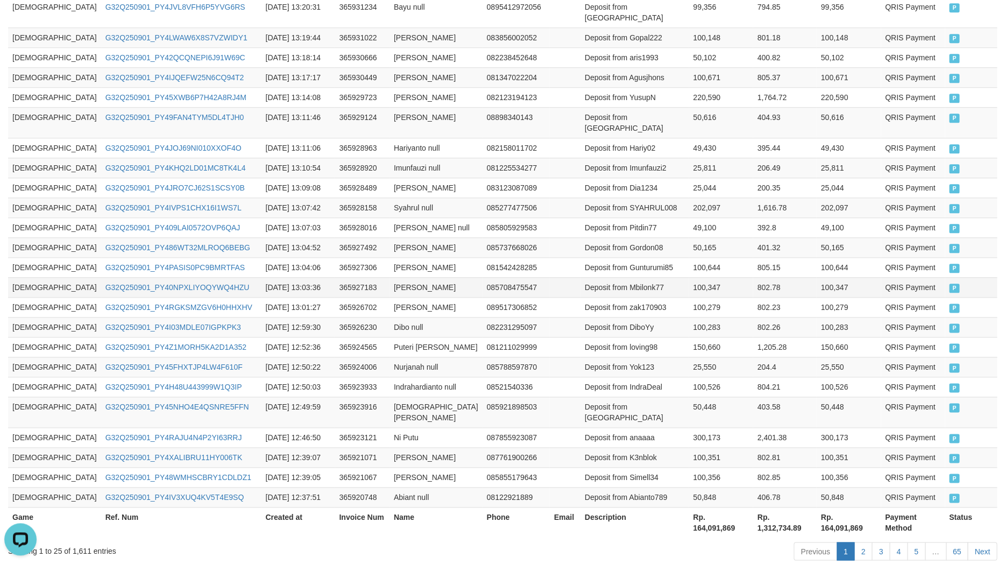
click at [619, 277] on td "Deposit from Mbilonk77" at bounding box center [634, 287] width 108 height 20
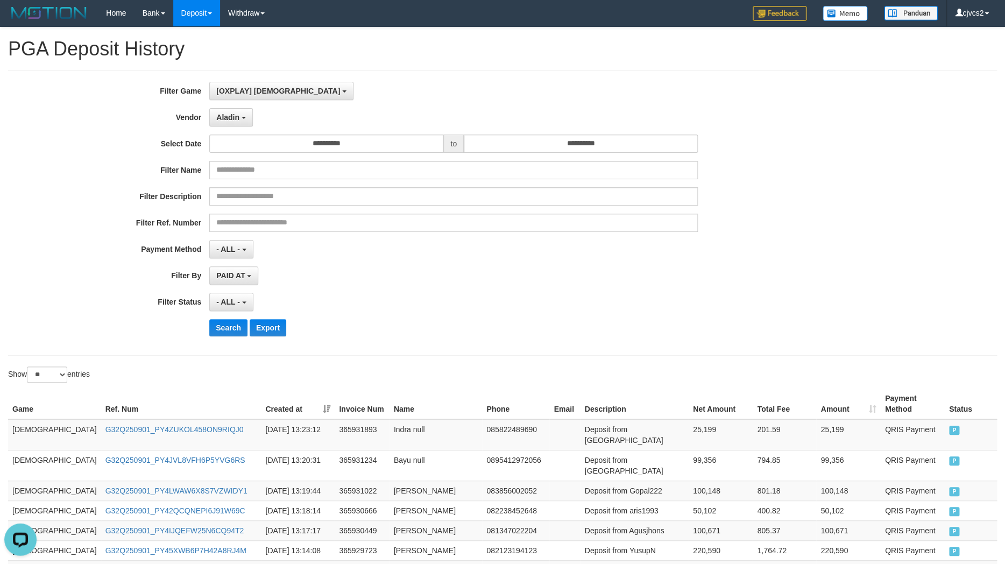
scroll to position [0, 0]
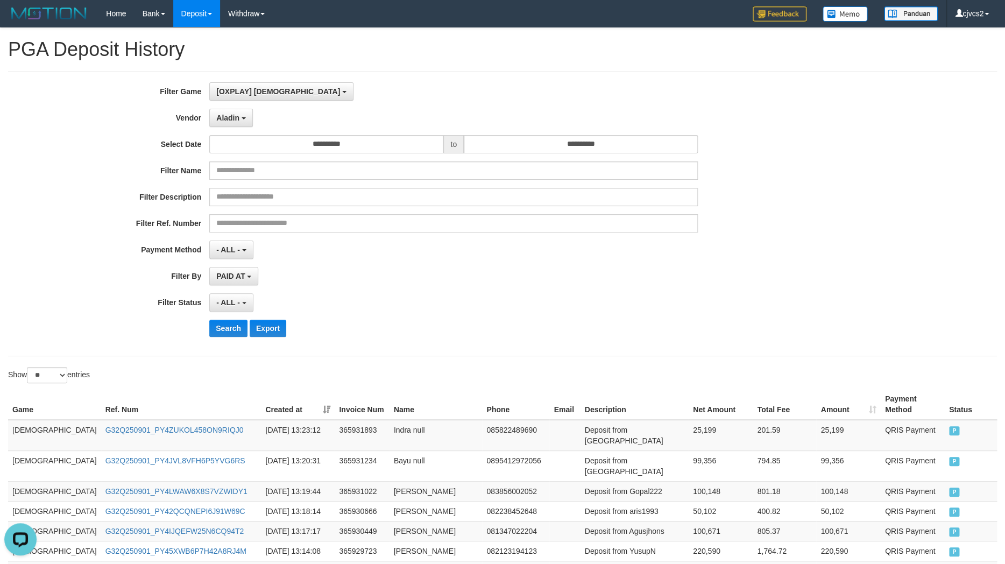
click at [283, 396] on th "Created at" at bounding box center [298, 404] width 74 height 31
click at [212, 92] on link "PGA History" at bounding box center [216, 89] width 85 height 14
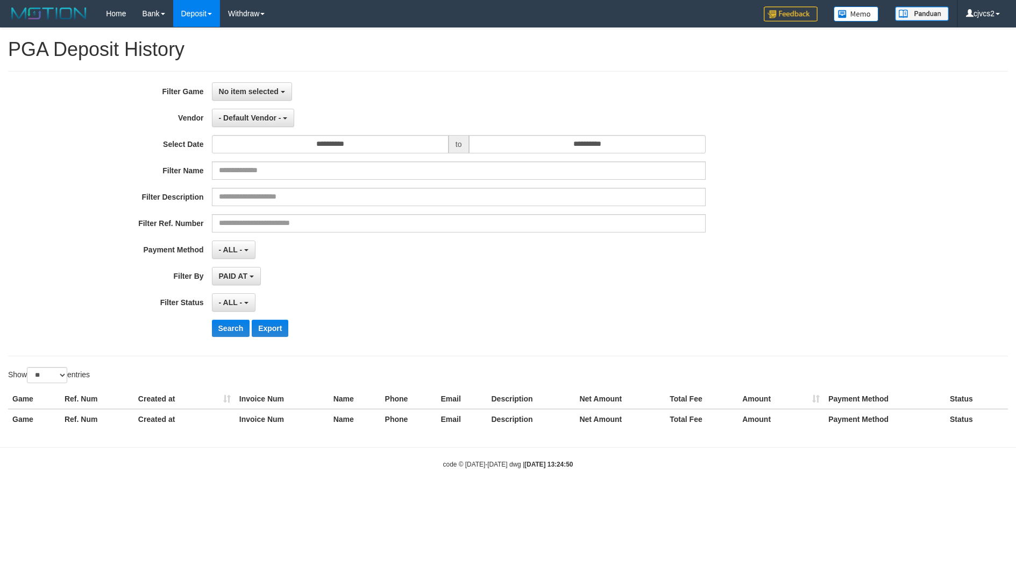
select select
select select "**"
click at [245, 85] on button "No item selected" at bounding box center [252, 91] width 80 height 18
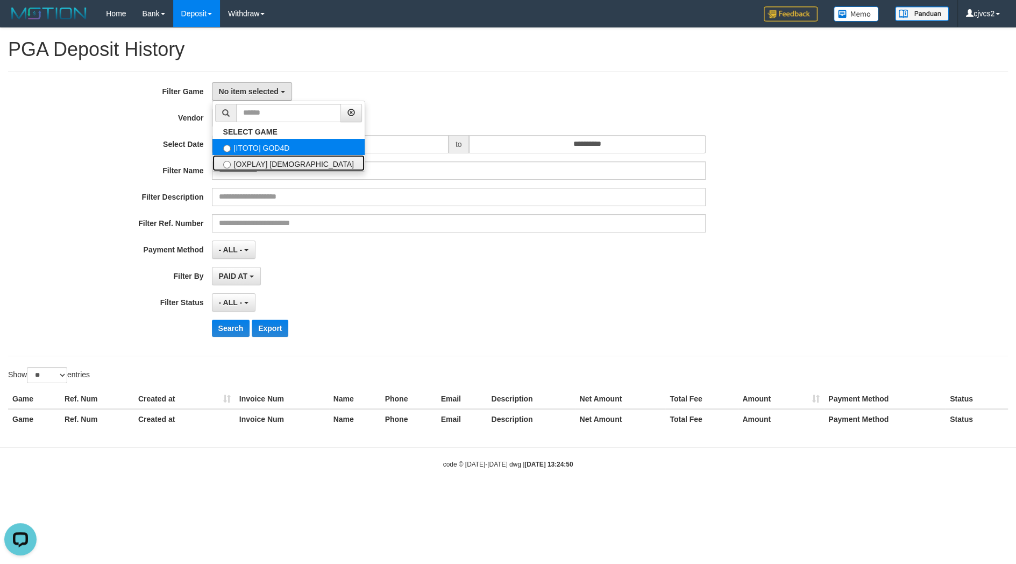
drag, startPoint x: 288, startPoint y: 164, endPoint x: 260, endPoint y: 141, distance: 35.6
click at [287, 161] on label "[OXPLAY] [DEMOGRAPHIC_DATA]" at bounding box center [288, 163] width 152 height 16
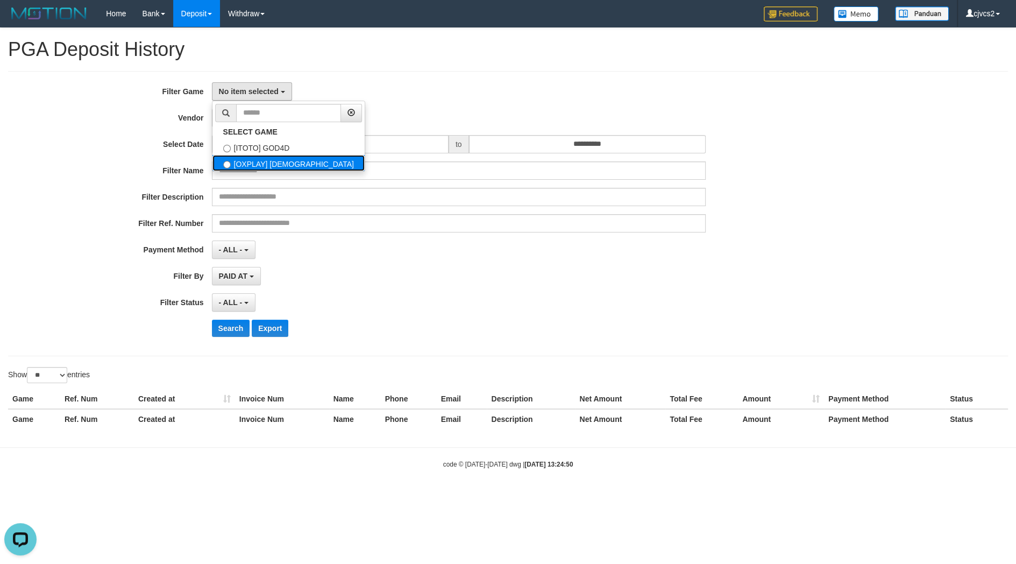
click at [250, 164] on label "[OXPLAY] [DEMOGRAPHIC_DATA]" at bounding box center [288, 163] width 152 height 16
select select "****"
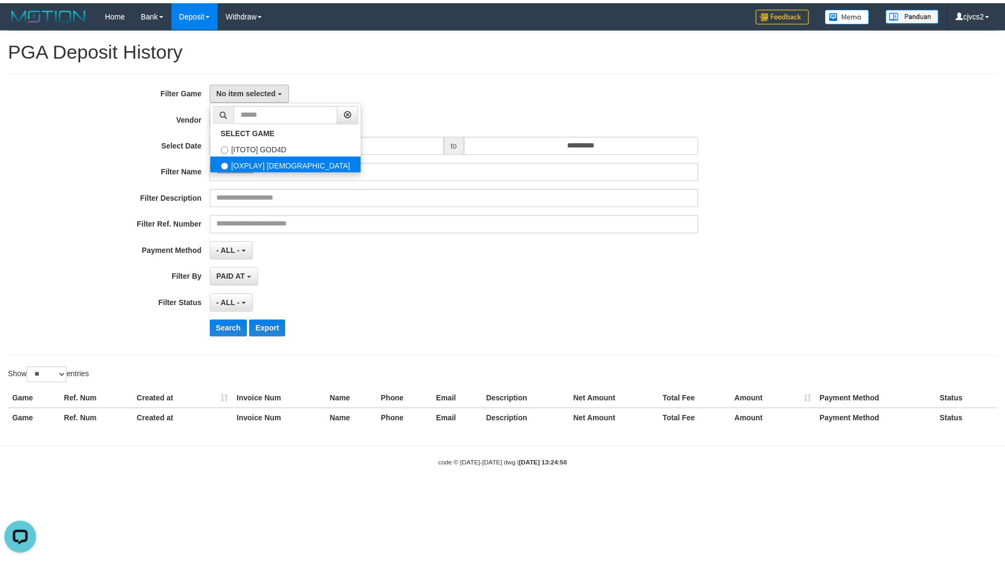
scroll to position [19, 0]
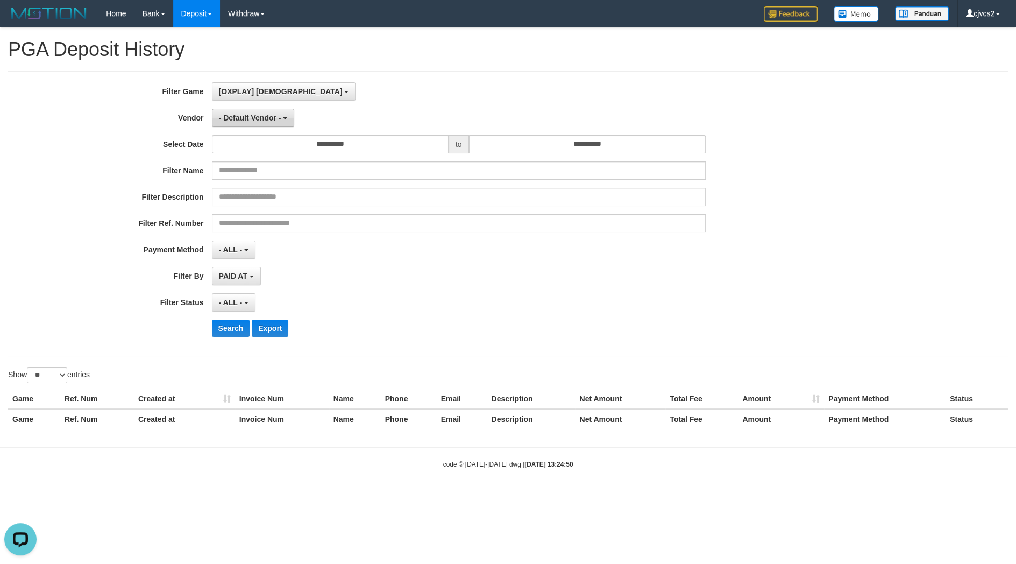
click at [260, 122] on span "- Default Vendor -" at bounding box center [250, 117] width 62 height 9
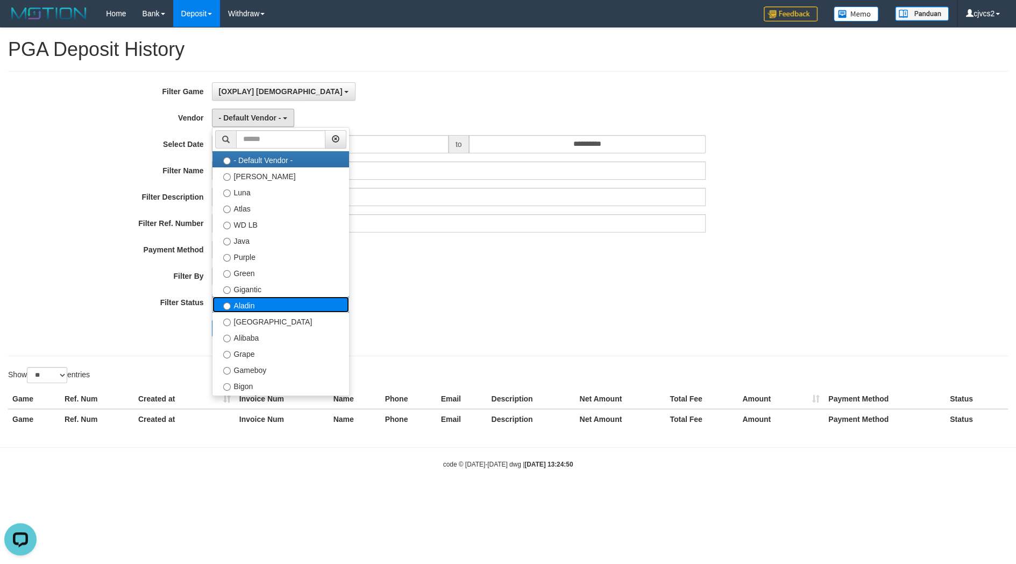
click at [252, 304] on label "Aladin" at bounding box center [280, 304] width 137 height 16
select select "**********"
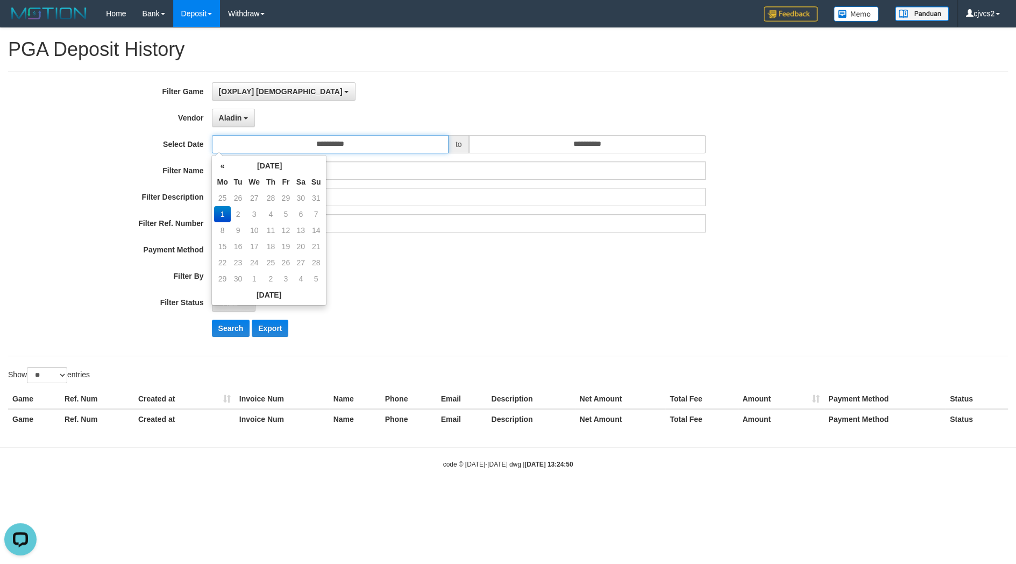
click at [277, 147] on input "**********" at bounding box center [330, 144] width 237 height 18
click at [298, 201] on td "30" at bounding box center [301, 198] width 16 height 16
type input "**********"
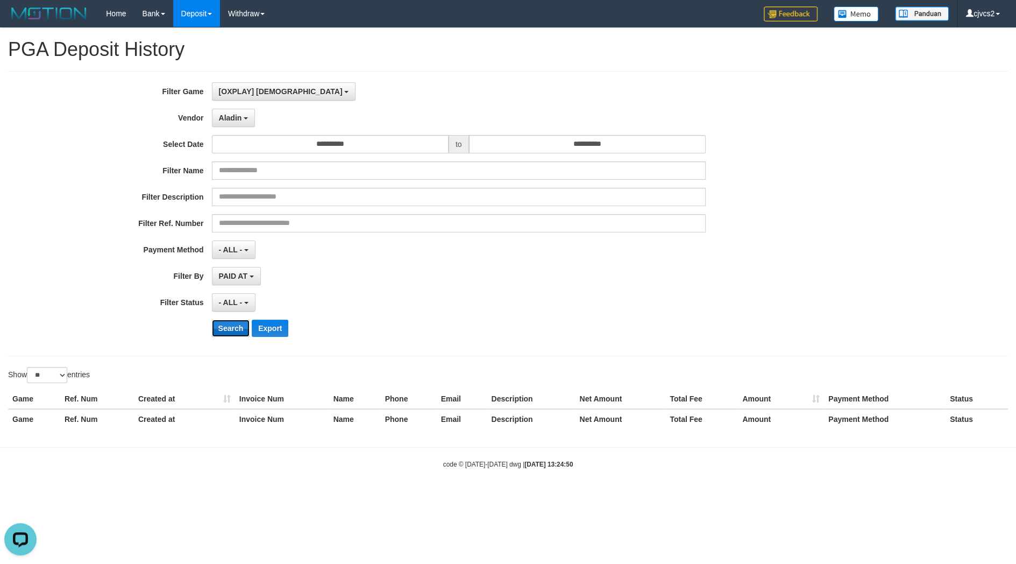
click at [234, 328] on button "Search" at bounding box center [231, 328] width 38 height 17
click at [236, 330] on button "Search" at bounding box center [231, 328] width 38 height 17
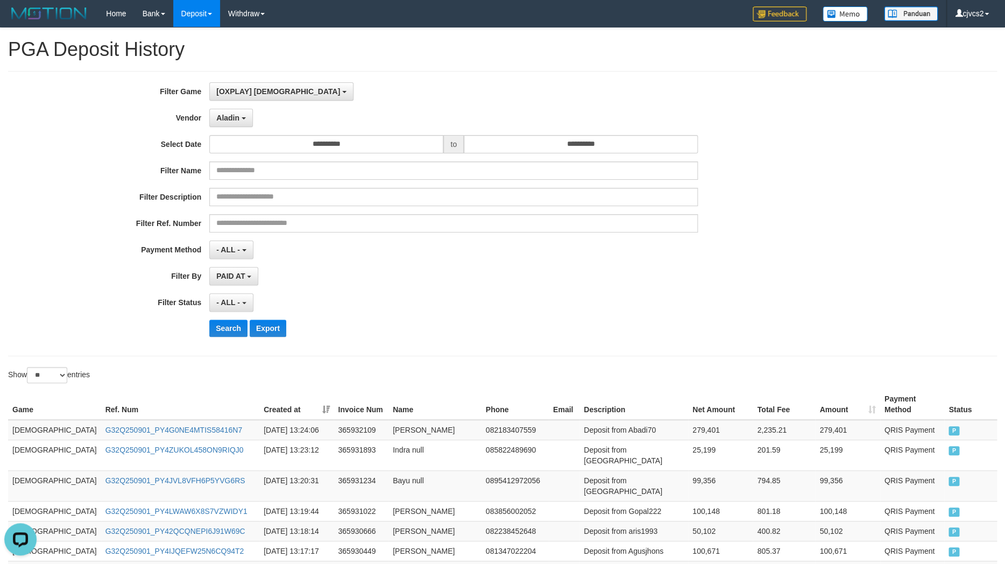
drag, startPoint x: 278, startPoint y: 393, endPoint x: 280, endPoint y: 405, distance: 12.0
click at [278, 394] on th "Created at" at bounding box center [296, 404] width 74 height 31
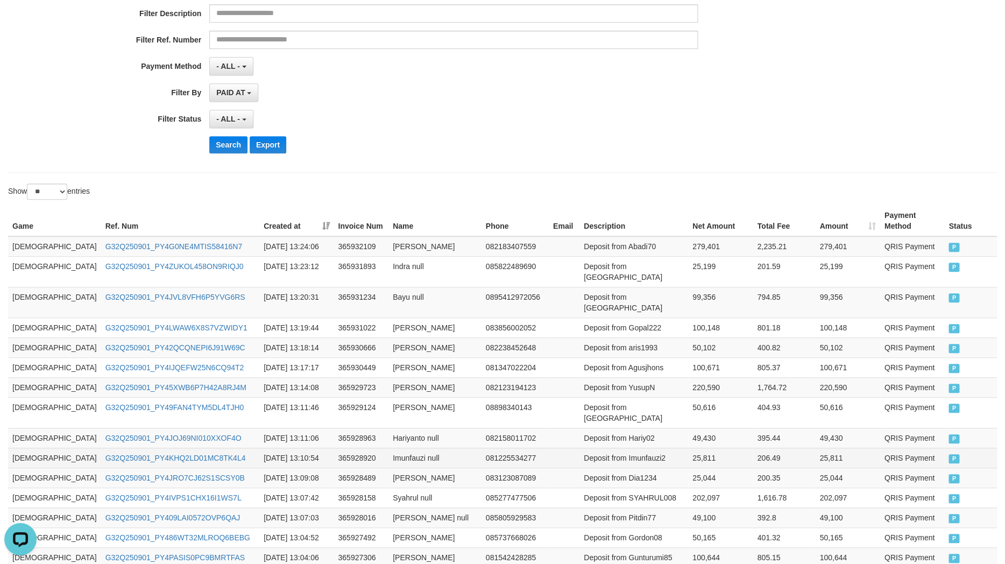
scroll to position [188, 0]
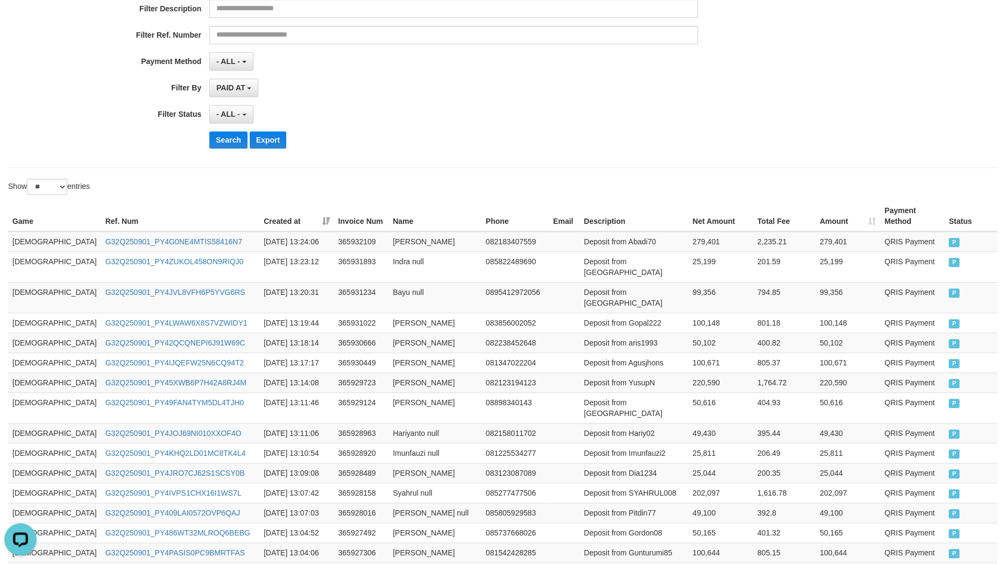
click at [282, 211] on th "Created at" at bounding box center [296, 216] width 74 height 31
click at [285, 209] on th "Created at" at bounding box center [296, 216] width 74 height 31
click at [278, 207] on th "Created at" at bounding box center [296, 216] width 74 height 31
click at [280, 209] on th "Created at" at bounding box center [296, 216] width 74 height 31
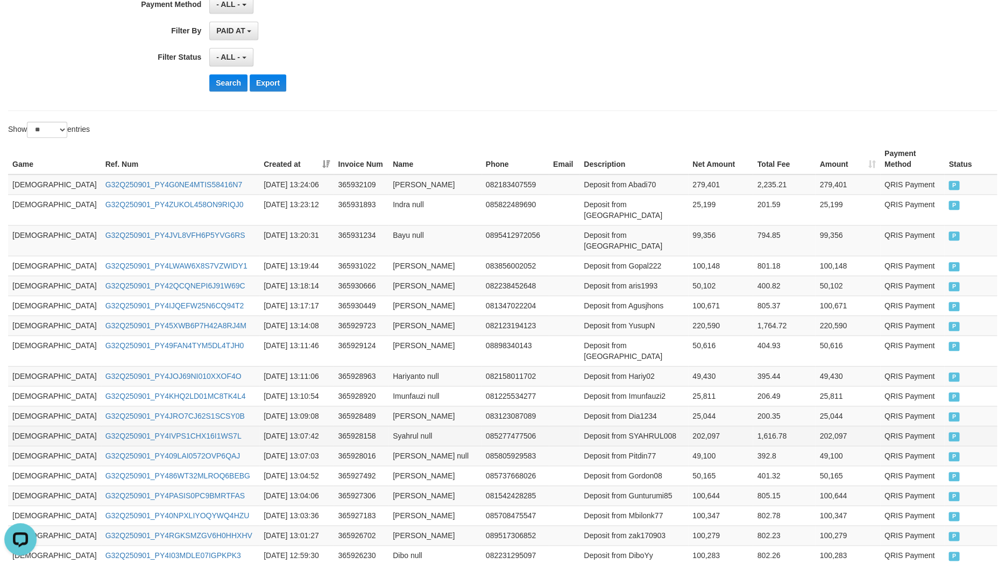
scroll to position [77, 0]
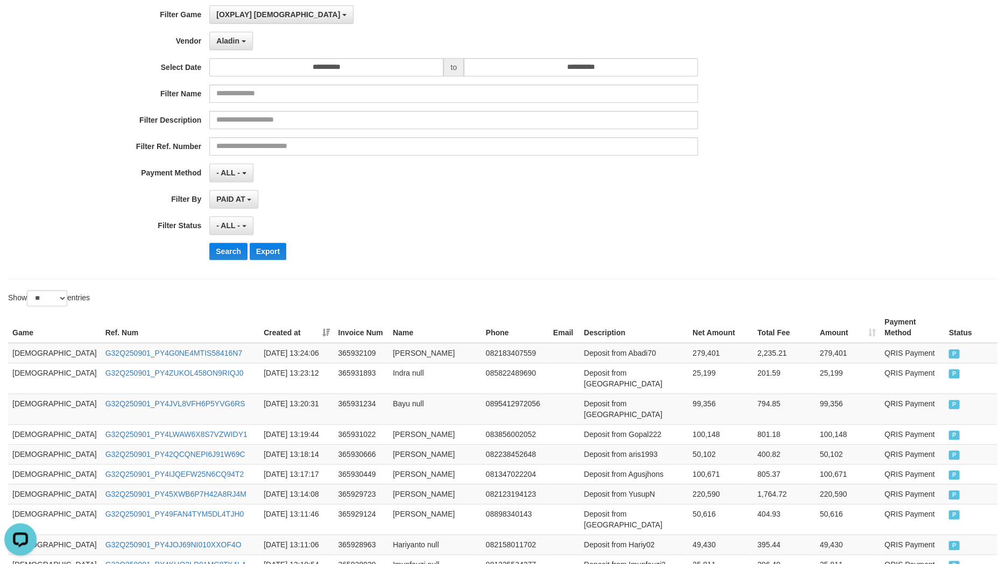
click at [283, 321] on th "Created at" at bounding box center [296, 327] width 74 height 31
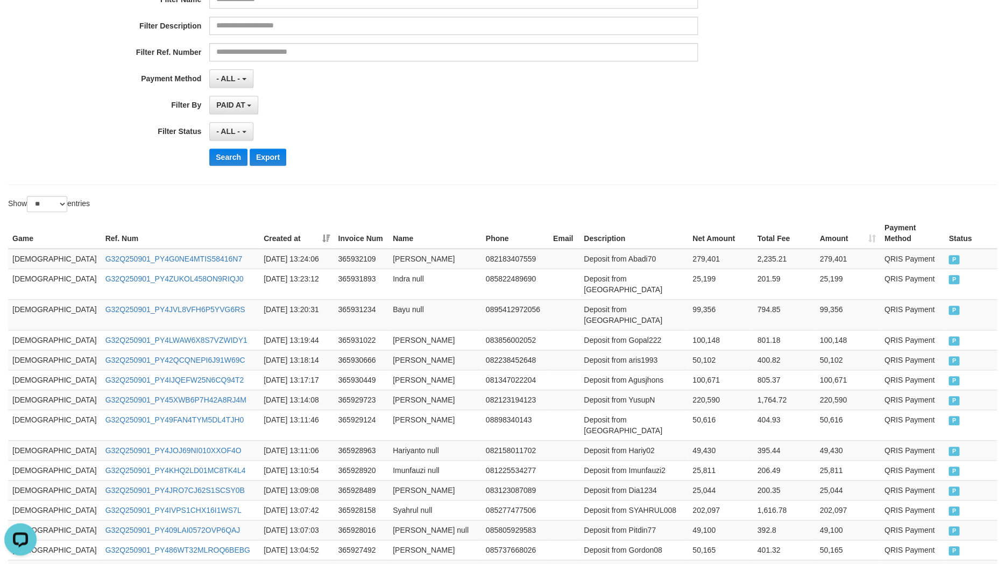
scroll to position [453, 0]
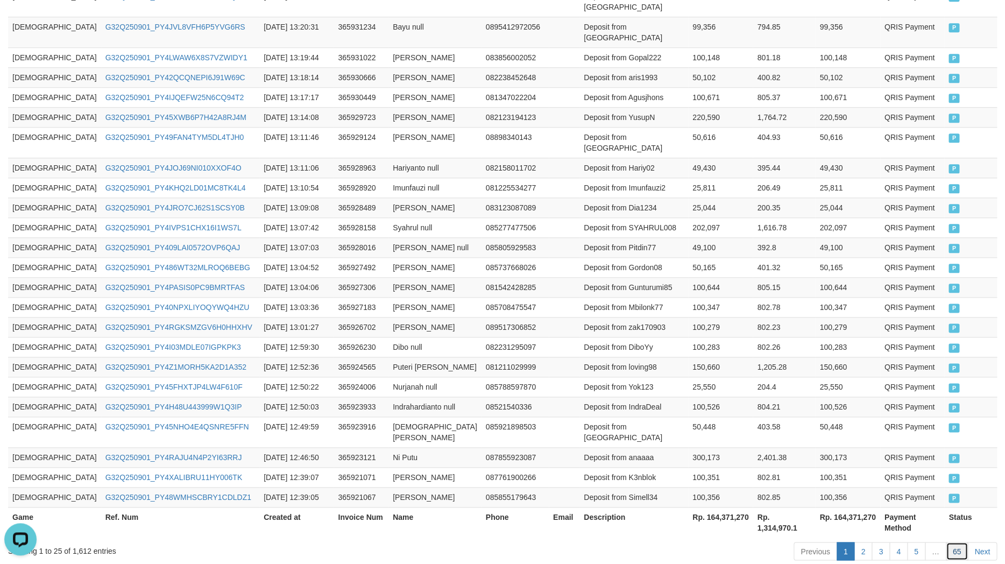
click at [949, 542] on link "65" at bounding box center [957, 551] width 23 height 18
click at [868, 542] on link "2" at bounding box center [863, 551] width 18 height 18
click at [891, 541] on div "Previous 1 2 3 4 5 … 65 Next" at bounding box center [712, 552] width 570 height 23
click at [877, 542] on link "3" at bounding box center [880, 551] width 18 height 18
click at [927, 542] on link "…" at bounding box center [936, 551] width 22 height 18
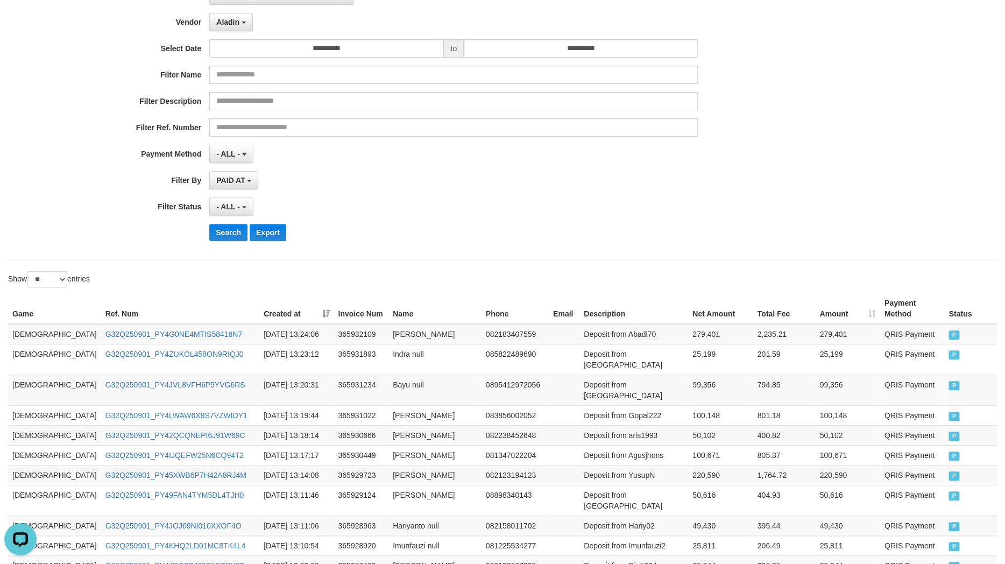
scroll to position [0, 0]
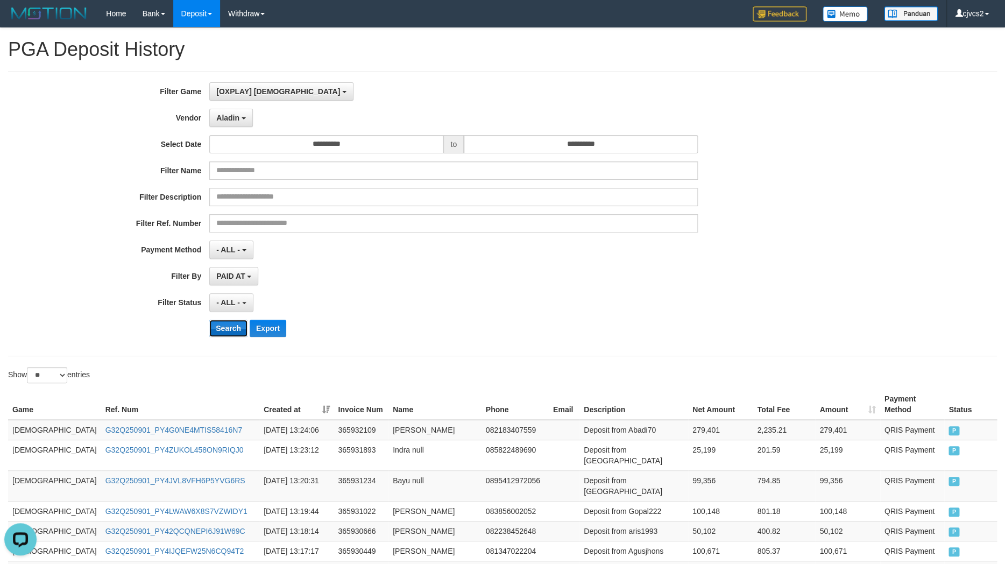
click at [230, 330] on button "Search" at bounding box center [228, 328] width 38 height 17
click at [232, 109] on div "**********" at bounding box center [418, 213] width 837 height 262
click at [247, 110] on button "Aladin" at bounding box center [231, 118] width 44 height 18
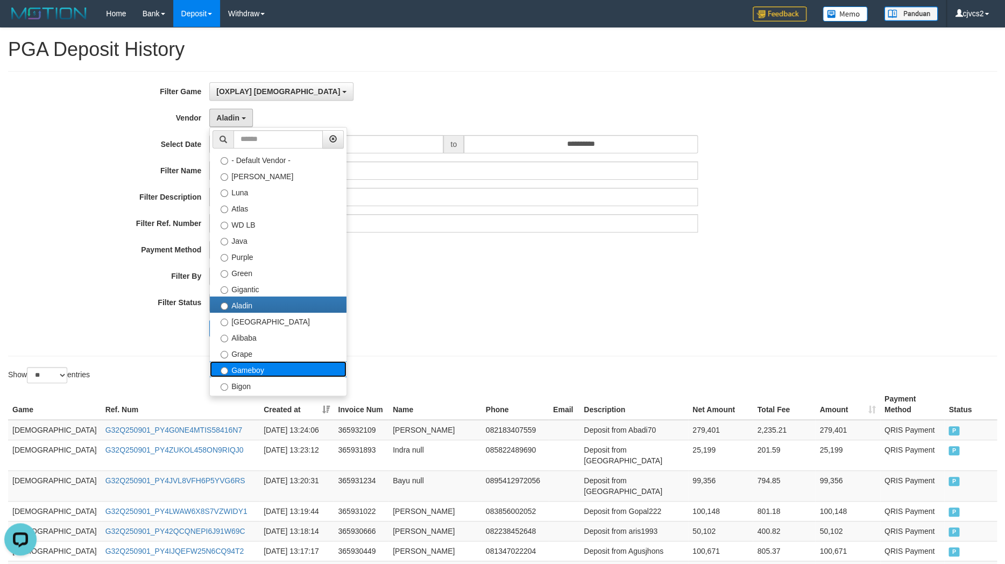
click at [261, 373] on label "Gameboy" at bounding box center [278, 369] width 137 height 16
select select "**********"
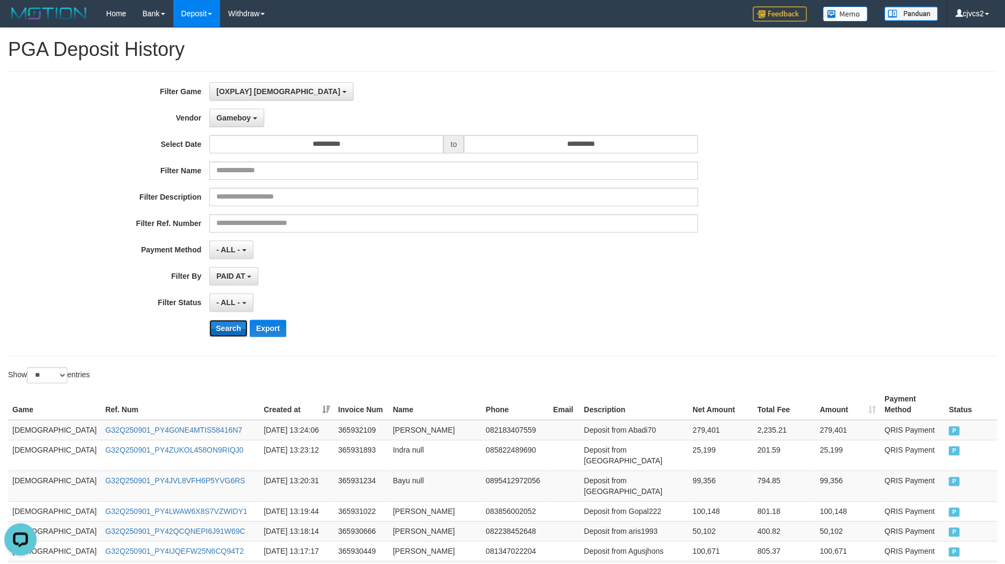
click at [231, 325] on button "Search" at bounding box center [228, 328] width 38 height 17
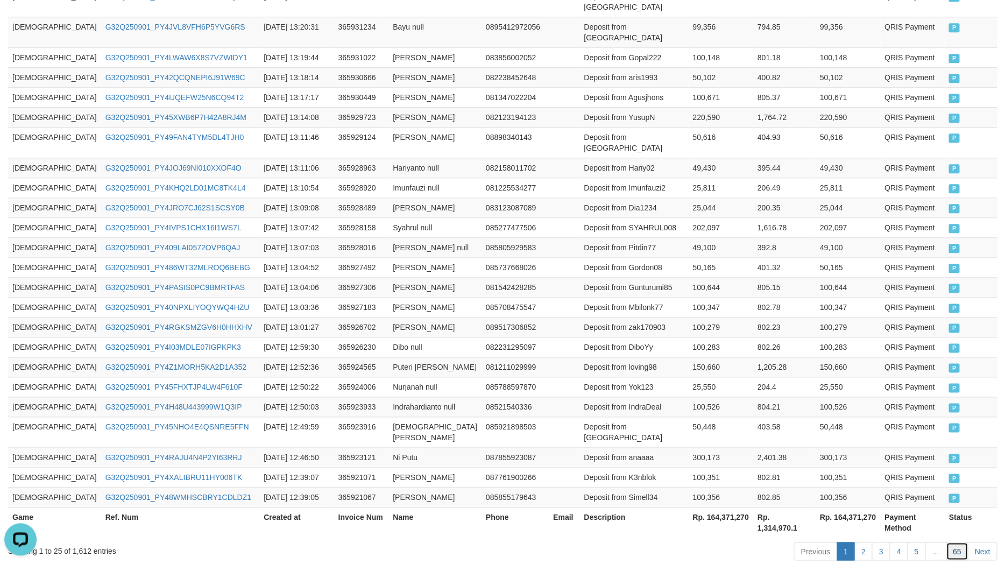
click at [952, 542] on link "65" at bounding box center [957, 551] width 23 height 18
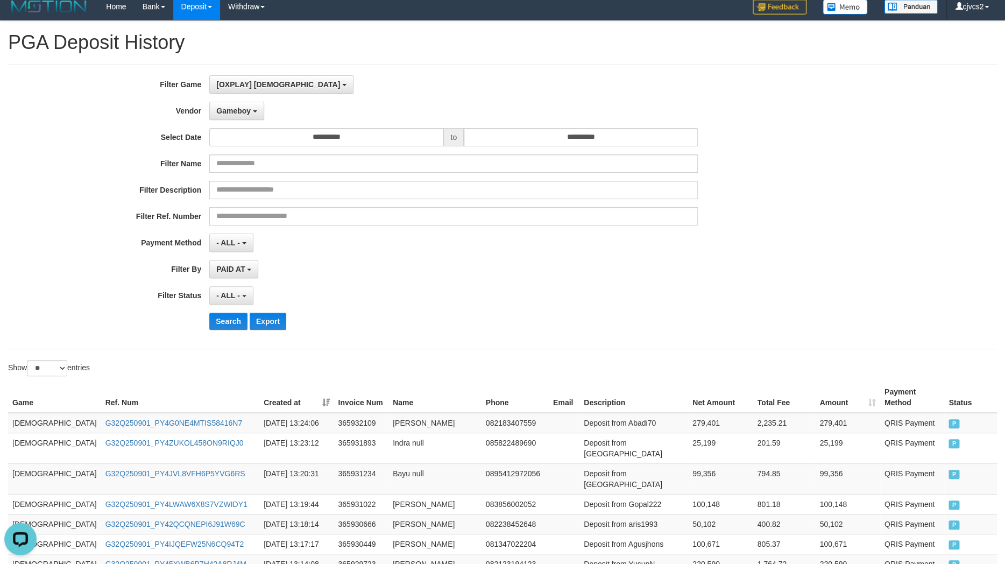
scroll to position [0, 0]
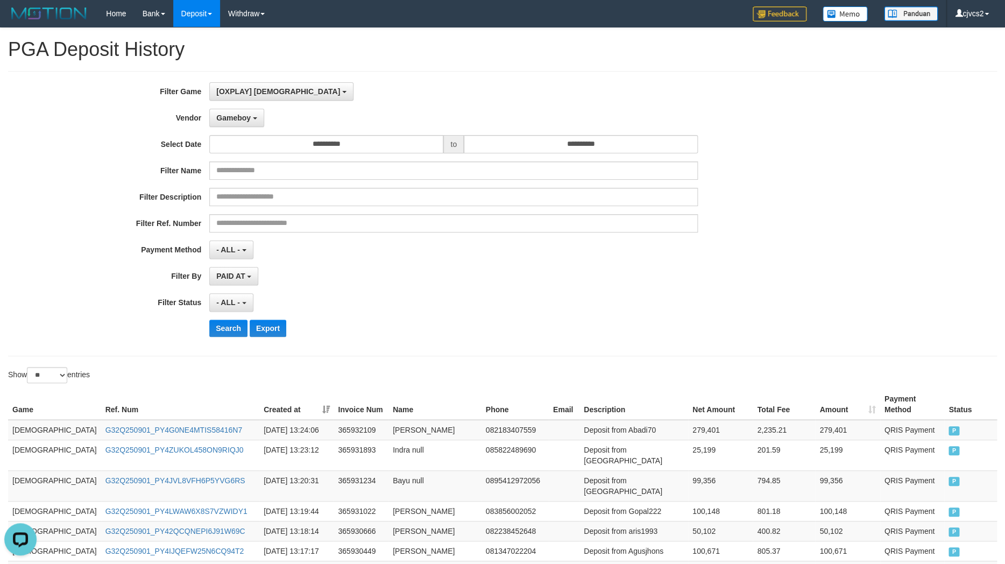
click at [291, 397] on th "Created at" at bounding box center [296, 404] width 74 height 31
click at [495, 331] on div "Search Export" at bounding box center [523, 328] width 628 height 17
click at [231, 328] on button "Search" at bounding box center [228, 328] width 38 height 17
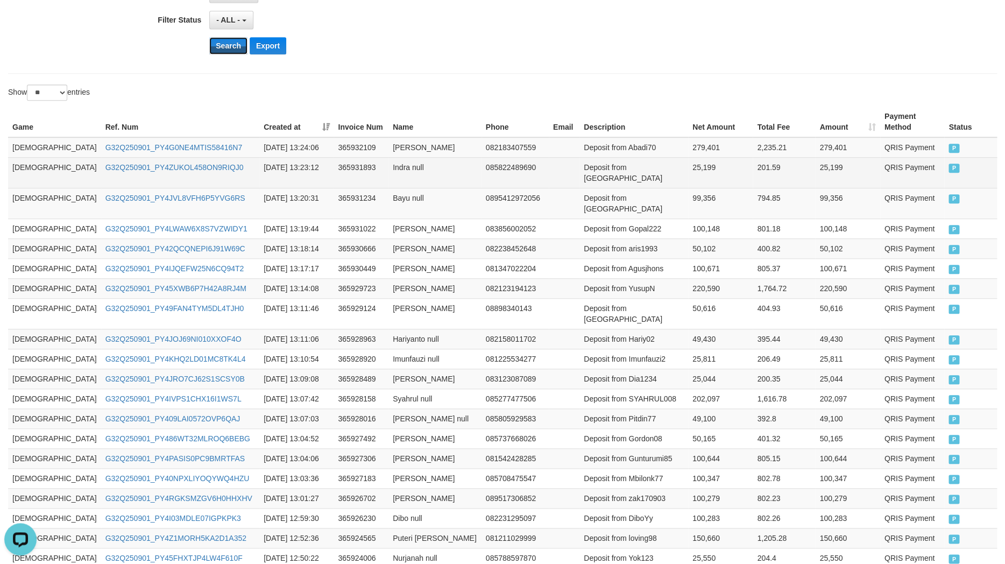
scroll to position [453, 0]
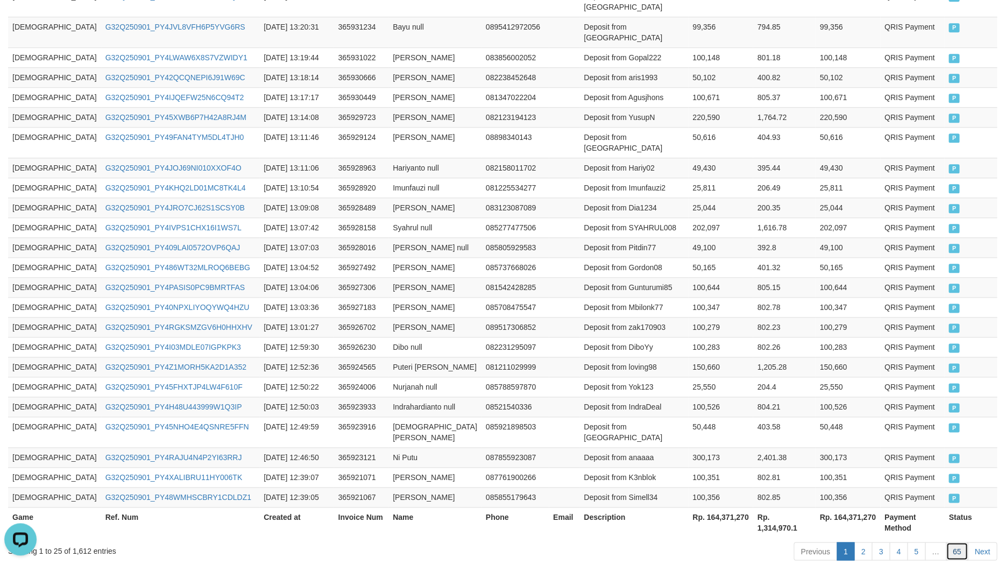
click at [954, 542] on link "65" at bounding box center [957, 551] width 23 height 18
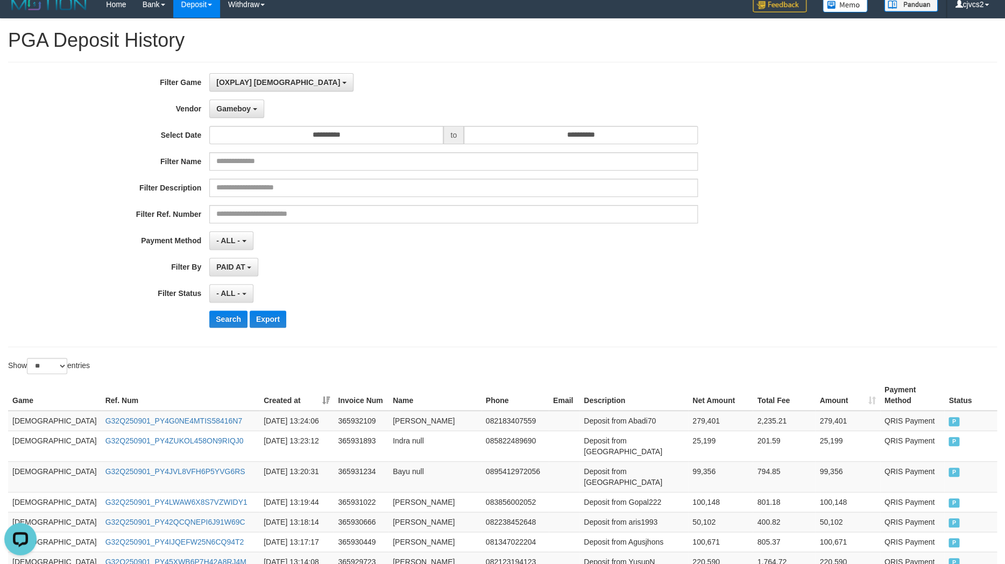
scroll to position [0, 0]
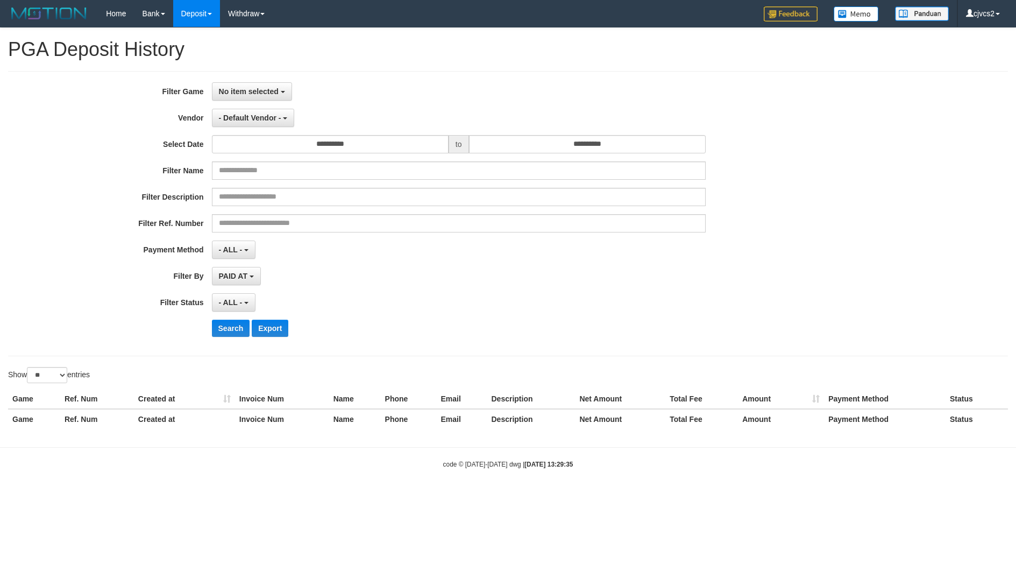
select select
select select "**"
select select
select select "**"
click at [207, 93] on link "PGA History" at bounding box center [216, 89] width 85 height 14
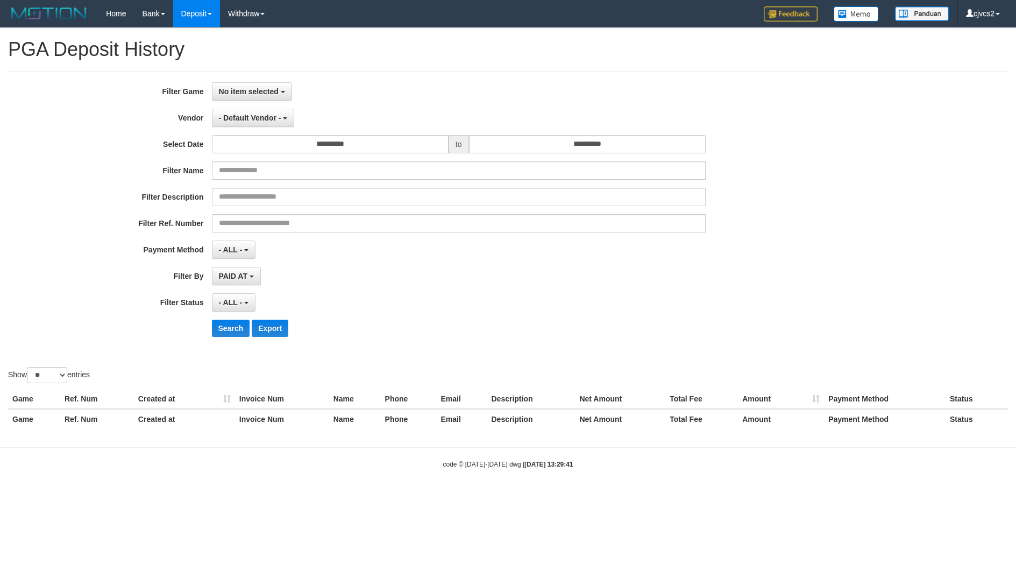
select select
select select "**"
click at [251, 95] on span "No item selected" at bounding box center [249, 91] width 60 height 9
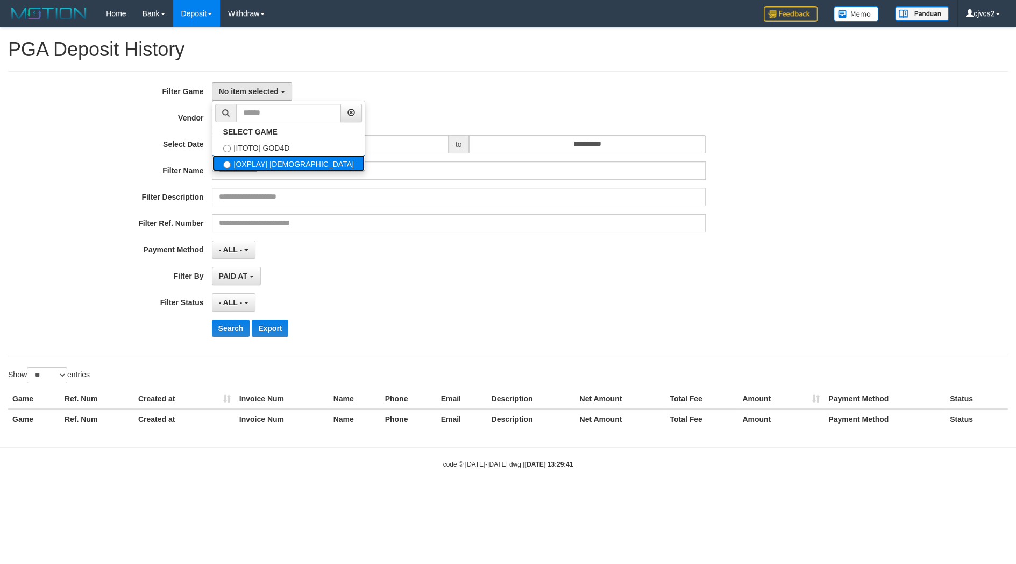
click at [277, 166] on label "[OXPLAY] GOD77" at bounding box center [288, 163] width 152 height 16
select select "****"
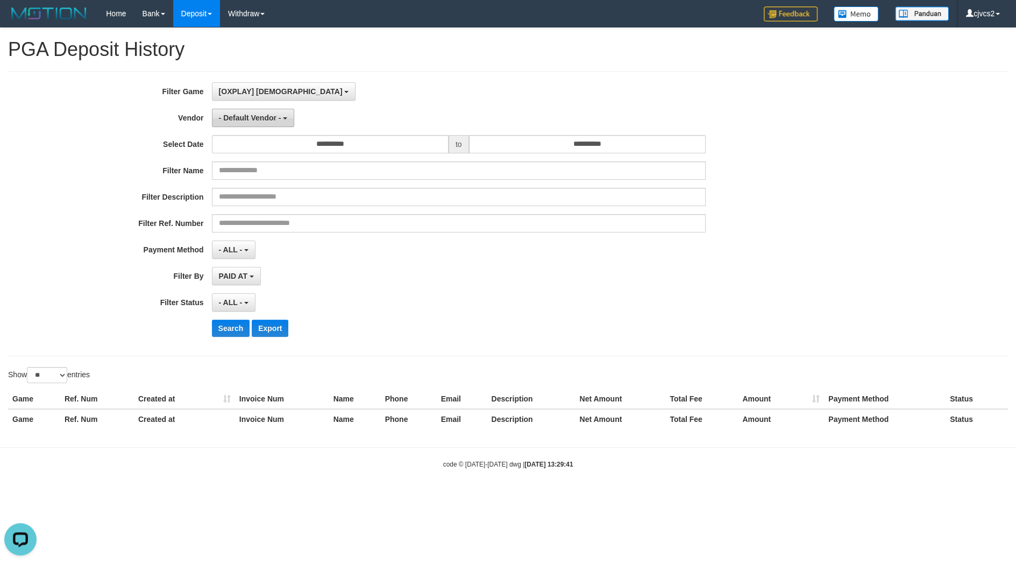
click at [258, 111] on button "- Default Vendor -" at bounding box center [253, 118] width 83 height 18
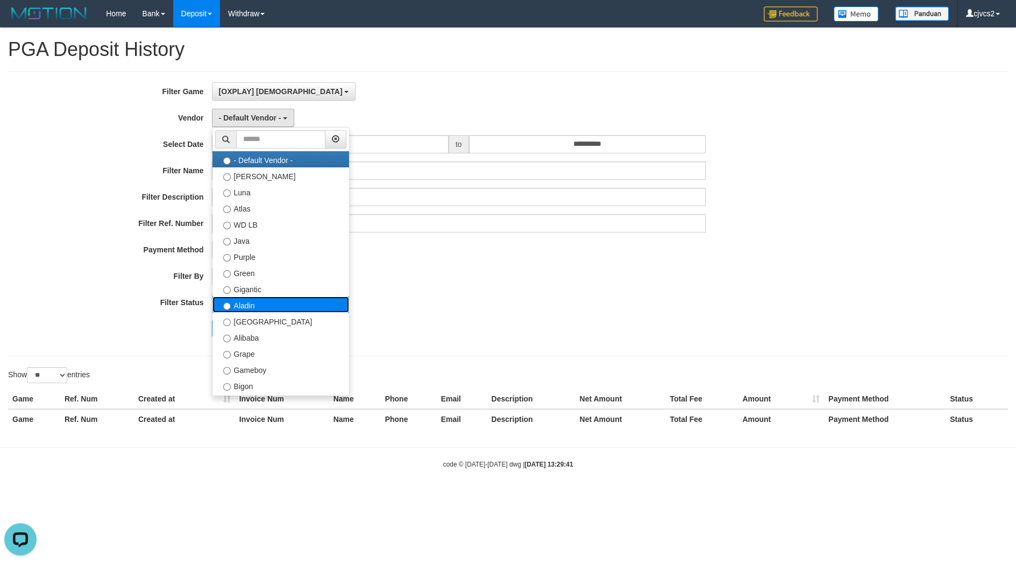
click at [272, 304] on label "Aladin" at bounding box center [280, 304] width 137 height 16
select select "**********"
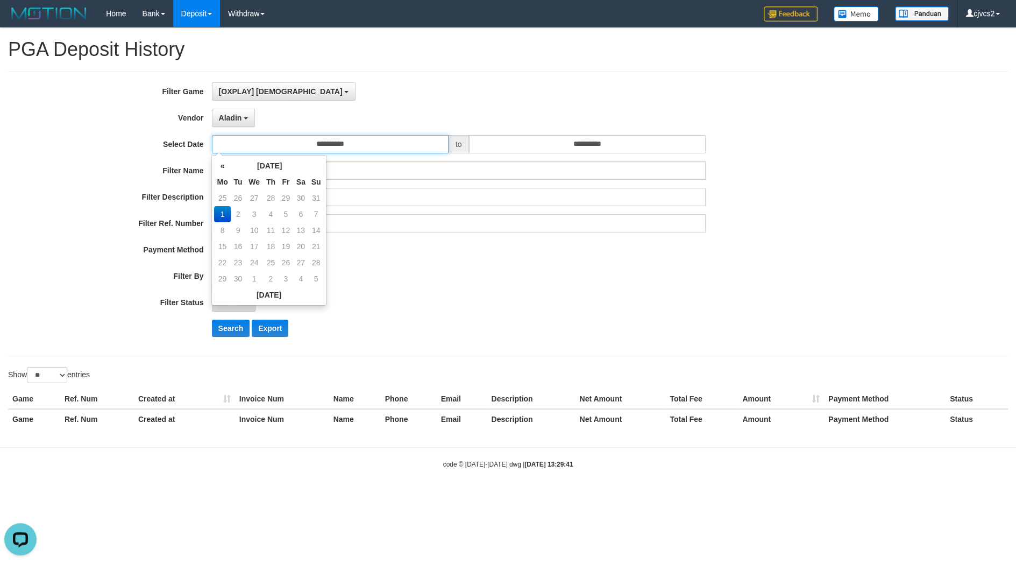
click at [267, 139] on input "**********" at bounding box center [330, 144] width 237 height 18
click at [307, 198] on td "30" at bounding box center [301, 198] width 16 height 16
type input "**********"
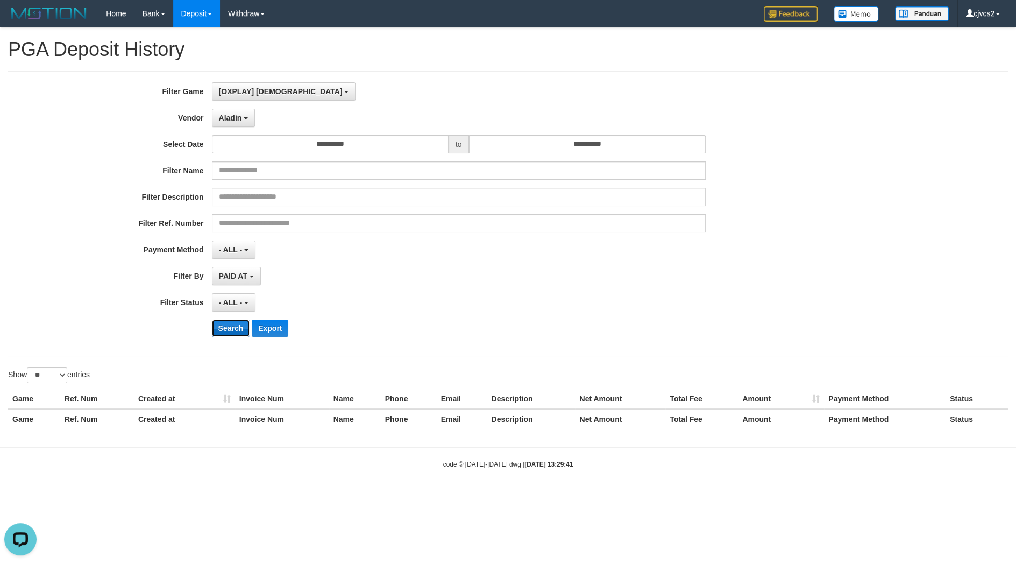
click at [237, 331] on button "Search" at bounding box center [231, 328] width 38 height 17
click at [224, 326] on button "Search" at bounding box center [231, 328] width 38 height 17
click at [231, 319] on div "**********" at bounding box center [423, 213] width 847 height 262
click at [237, 332] on button "Search" at bounding box center [231, 328] width 38 height 17
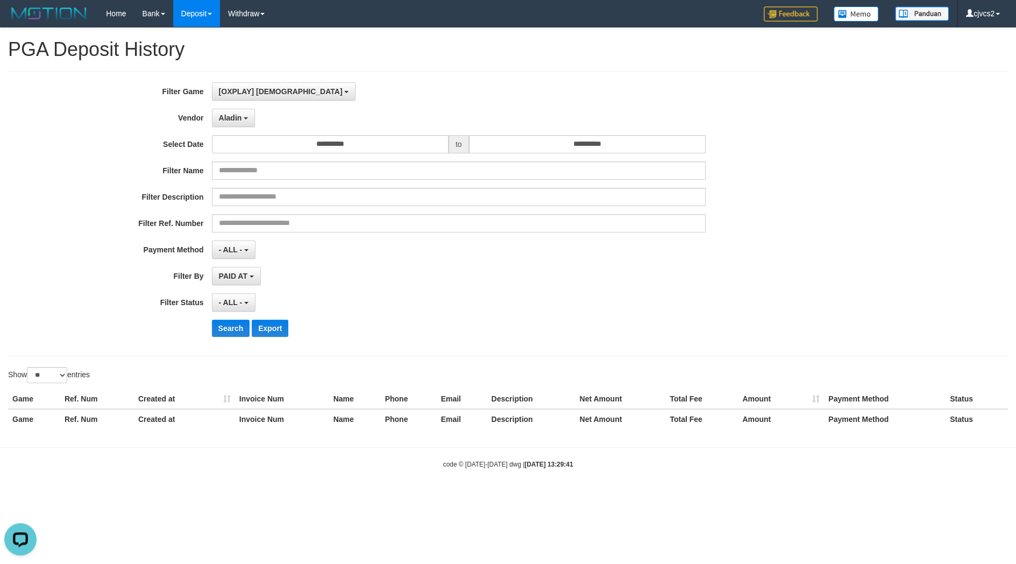
click at [13, 322] on div "Search Export" at bounding box center [423, 328] width 847 height 17
click at [229, 337] on button "Search" at bounding box center [231, 328] width 38 height 17
click at [226, 323] on button "Search" at bounding box center [231, 328] width 38 height 17
click at [228, 330] on button "Search" at bounding box center [231, 328] width 38 height 17
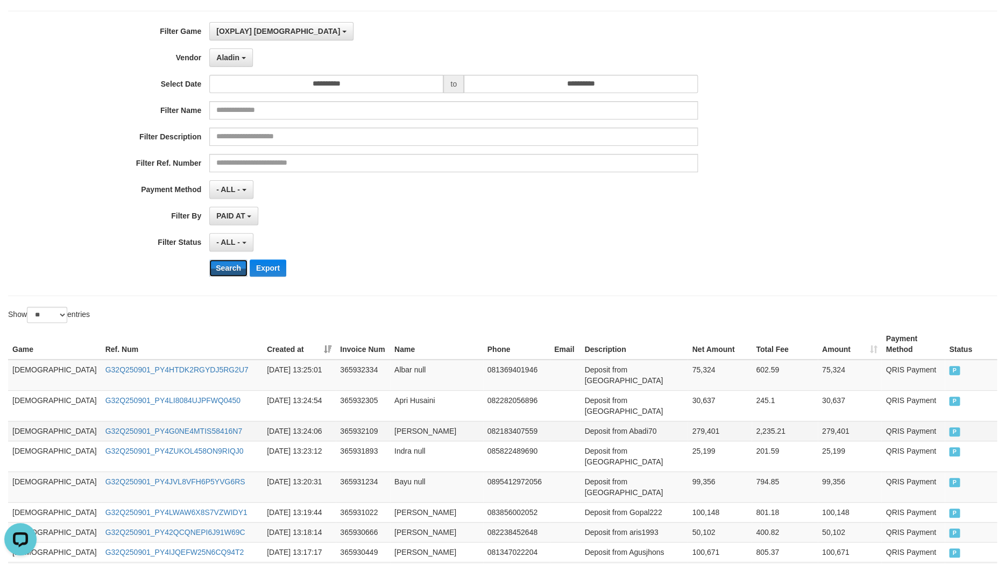
scroll to position [94, 0]
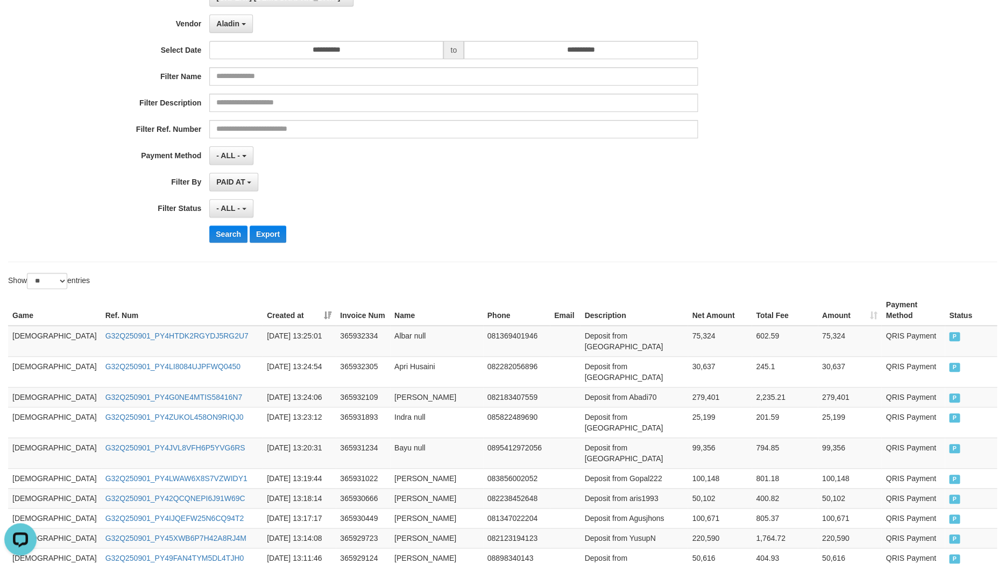
click at [285, 304] on th "Created at" at bounding box center [298, 310] width 73 height 31
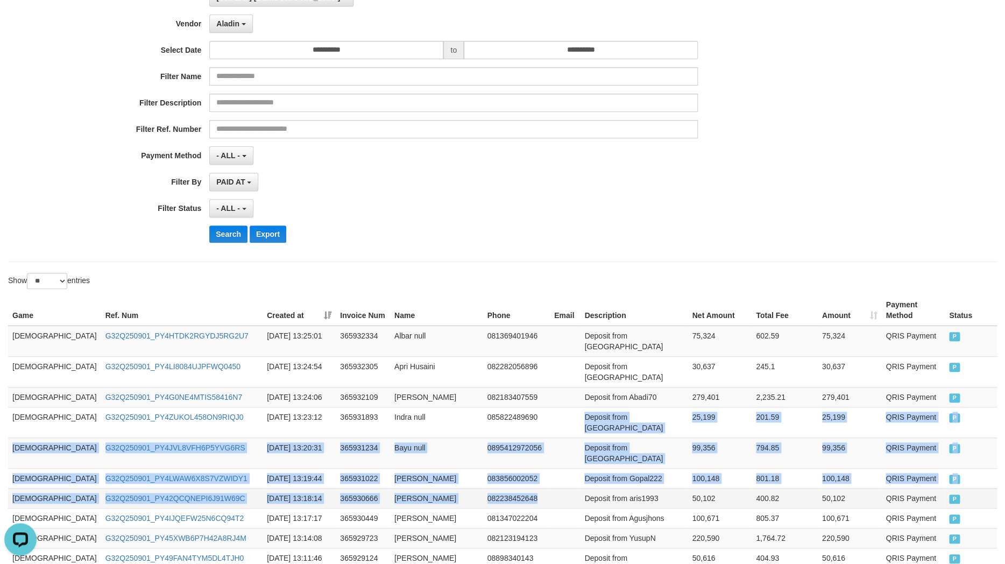
drag, startPoint x: 522, startPoint y: 403, endPoint x: 500, endPoint y: 451, distance: 52.2
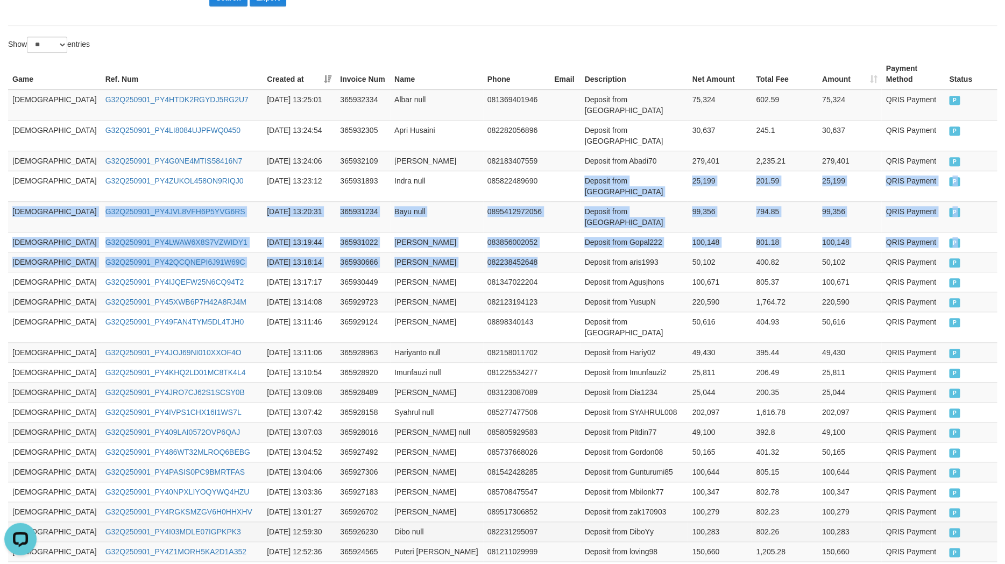
scroll to position [453, 0]
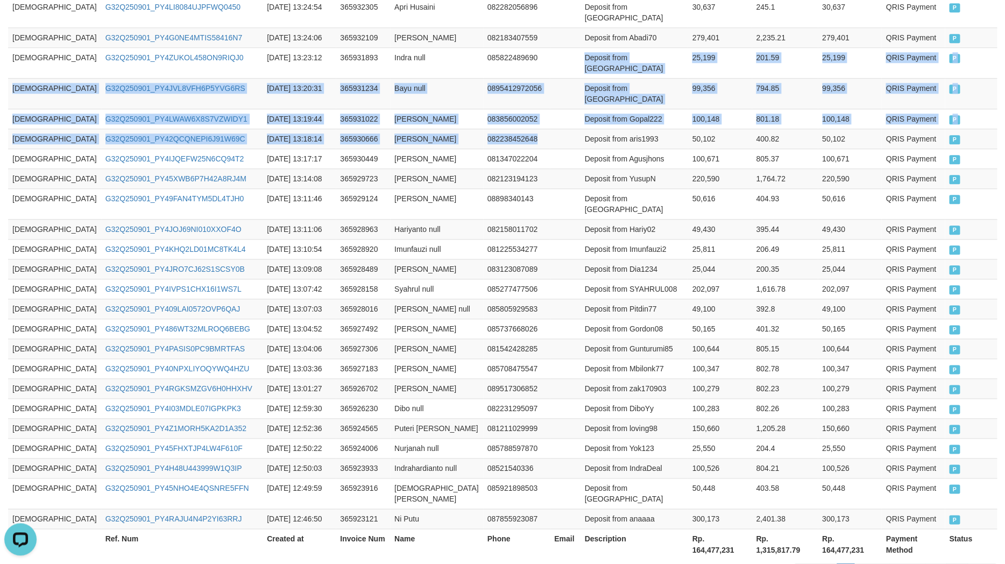
click at [963, 563] on link "65" at bounding box center [957, 572] width 23 height 18
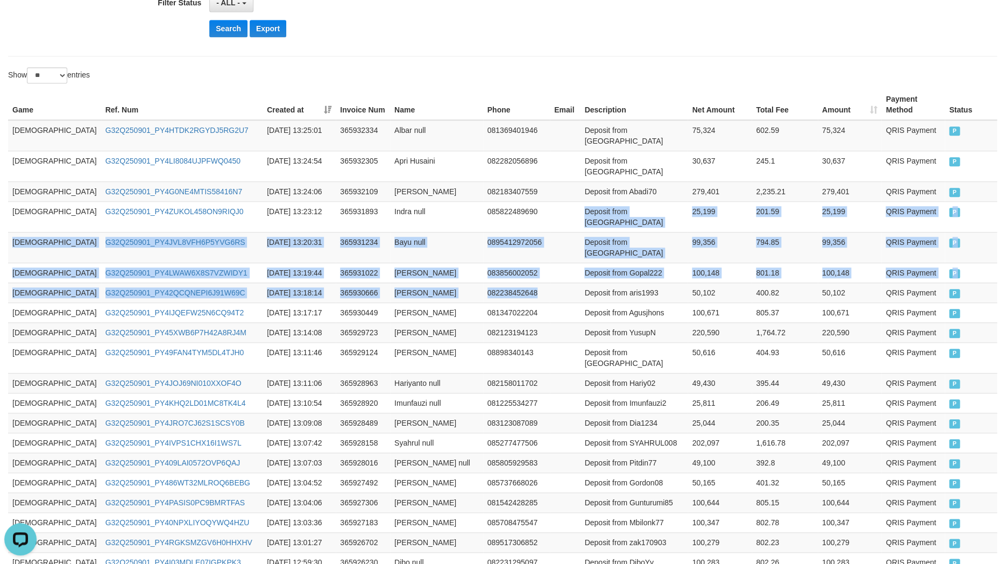
scroll to position [171, 0]
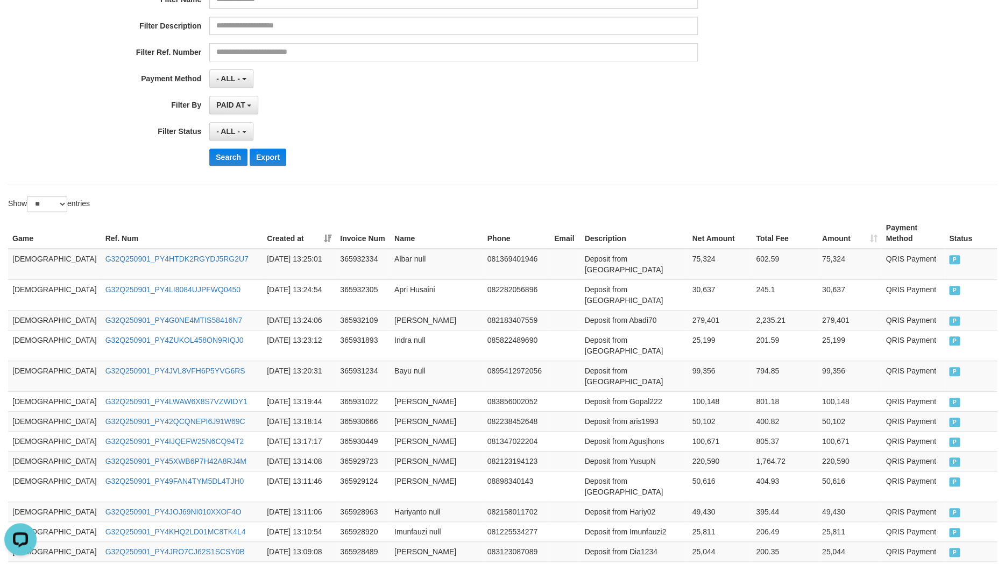
click at [463, 113] on div "PAID AT PAID AT CREATED AT" at bounding box center [453, 105] width 488 height 18
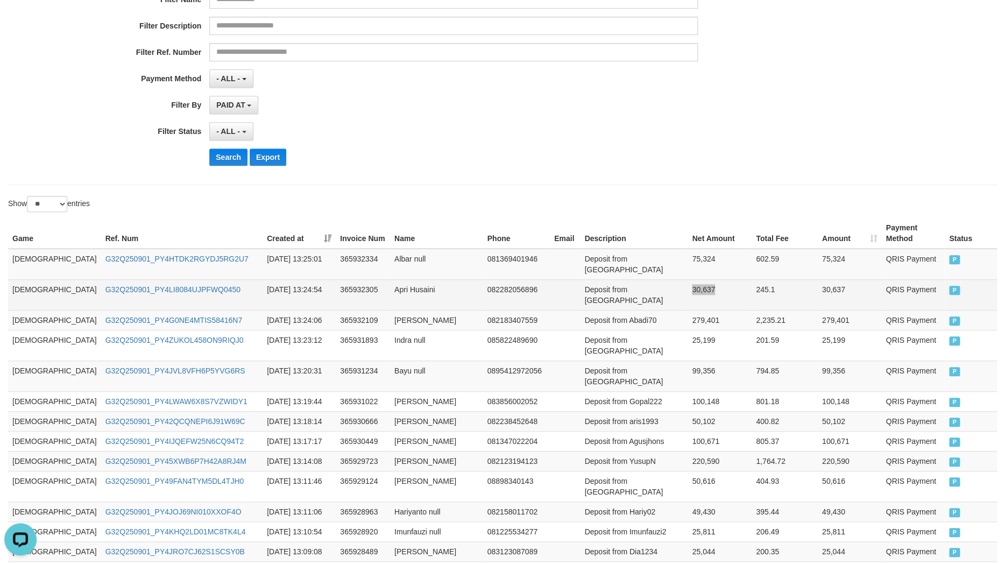
click at [751, 279] on td "245.1" at bounding box center [784, 294] width 66 height 31
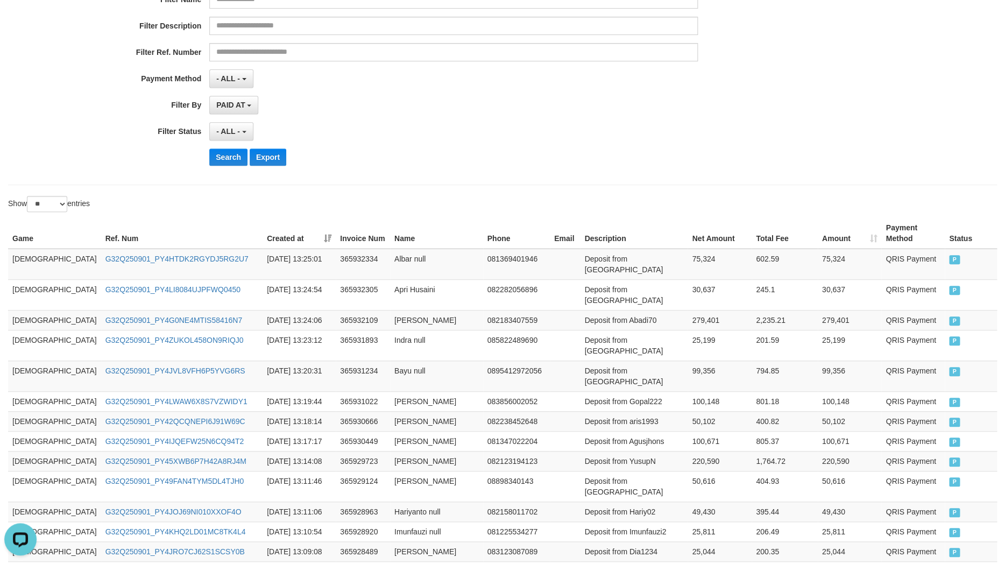
click at [288, 225] on th "Created at" at bounding box center [298, 233] width 73 height 31
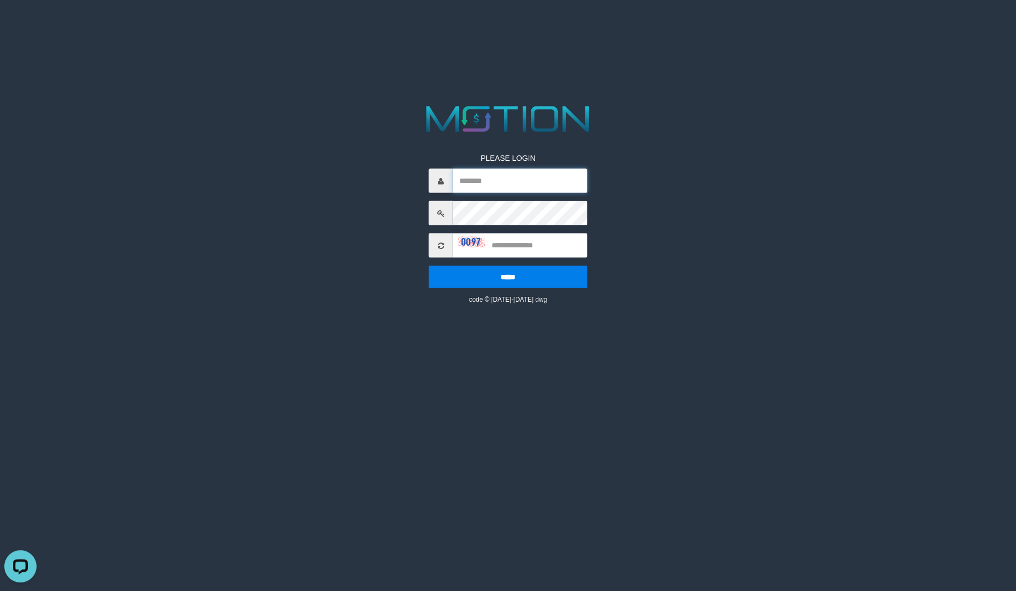
click at [527, 171] on input "text" at bounding box center [520, 181] width 134 height 24
paste input "******"
type input "******"
click at [508, 198] on div "PLEASE LOGIN ****** ***** code © [DATE]-[DATE] dwg" at bounding box center [508, 221] width 175 height 168
click at [529, 240] on input "text" at bounding box center [520, 245] width 134 height 24
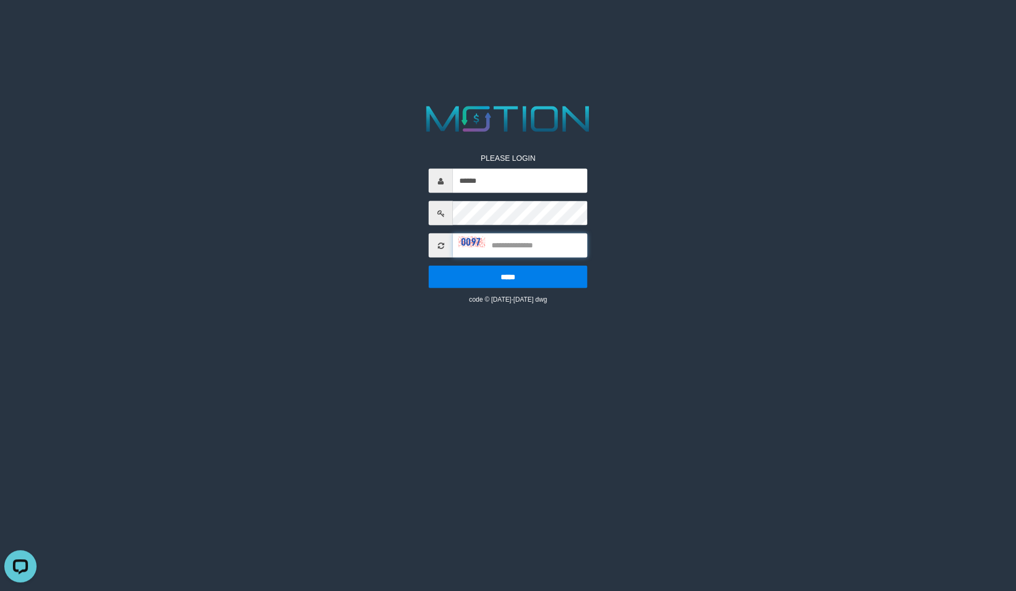
drag, startPoint x: 522, startPoint y: 251, endPoint x: 540, endPoint y: 250, distance: 17.8
click at [528, 251] on input "text" at bounding box center [520, 245] width 134 height 24
type input "****"
click at [429, 266] on input "*****" at bounding box center [508, 277] width 159 height 23
click at [409, 187] on div "PLEASE LOGIN ***** code © [DATE]-[DATE] dwg" at bounding box center [508, 203] width 524 height 203
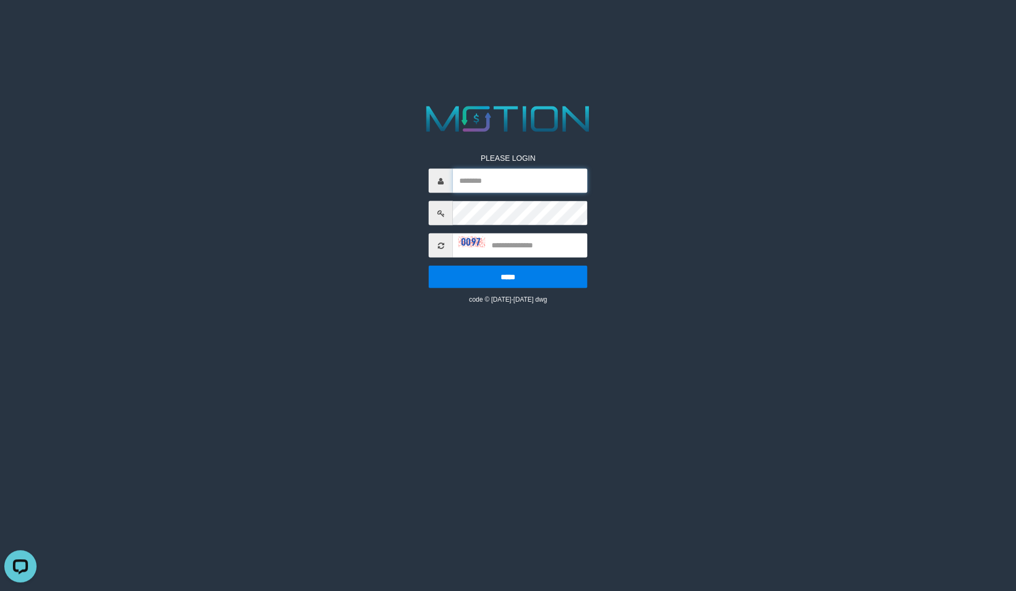
click at [534, 181] on input "text" at bounding box center [520, 181] width 134 height 24
paste input "******"
type input "******"
click at [515, 258] on div "PLEASE LOGIN ****** ***** code © [DATE]-[DATE] dwg" at bounding box center [508, 221] width 175 height 168
click at [588, 247] on div "PLEASE LOGIN ****** ***** code © [DATE]-[DATE] dwg" at bounding box center [508, 221] width 175 height 168
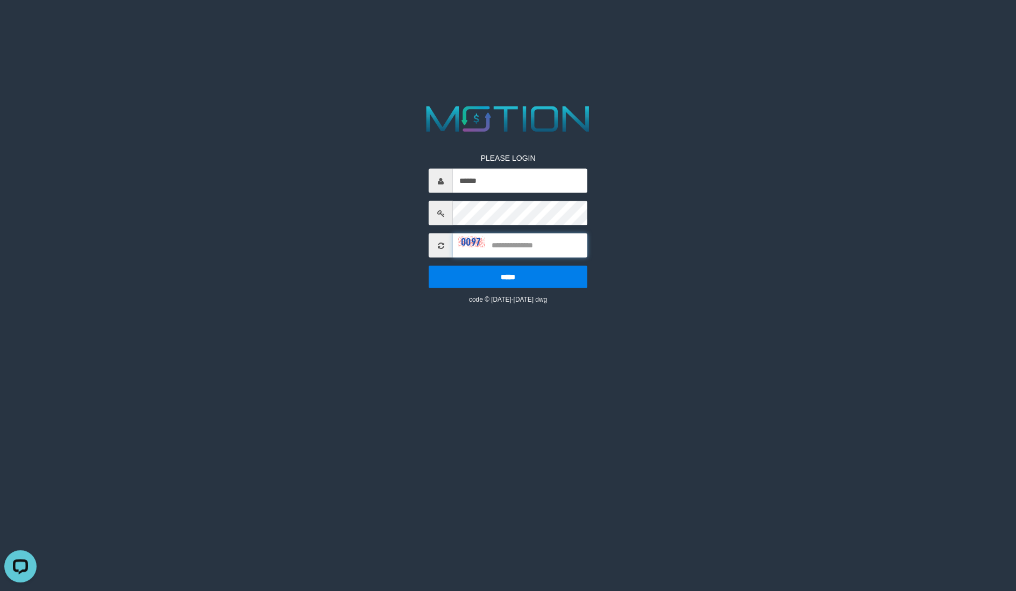
drag, startPoint x: 552, startPoint y: 250, endPoint x: 864, endPoint y: 170, distance: 322.0
click at [553, 250] on input "text" at bounding box center [520, 245] width 134 height 24
type input "****"
click at [429, 266] on input "*****" at bounding box center [508, 277] width 159 height 23
click at [482, 190] on input "text" at bounding box center [520, 181] width 134 height 24
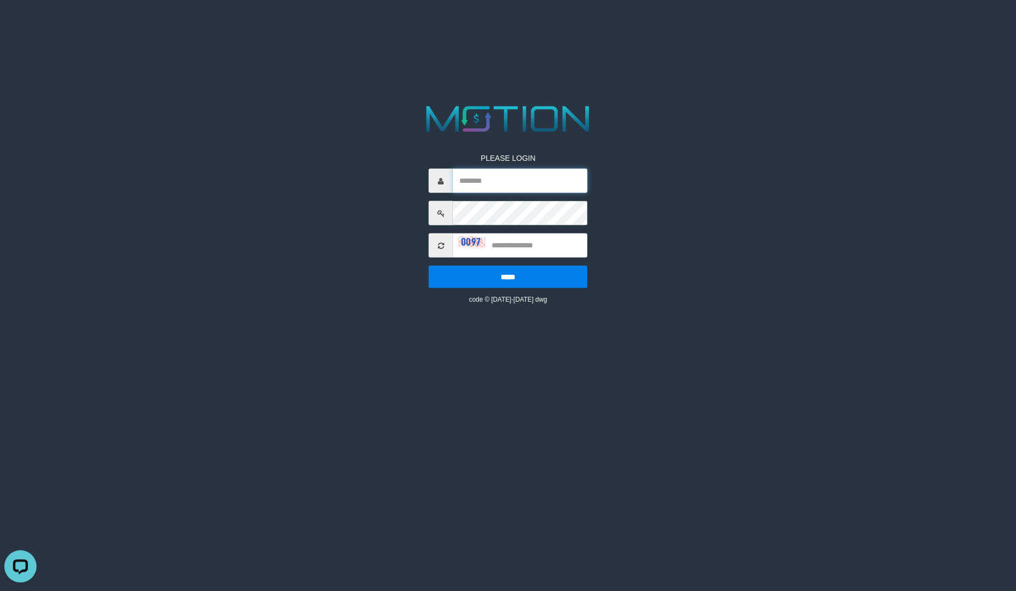
paste input "******"
type input "******"
click at [554, 252] on input "text" at bounding box center [520, 245] width 134 height 24
type input "****"
click at [429, 266] on input "*****" at bounding box center [508, 277] width 159 height 23
